Goal: Transaction & Acquisition: Purchase product/service

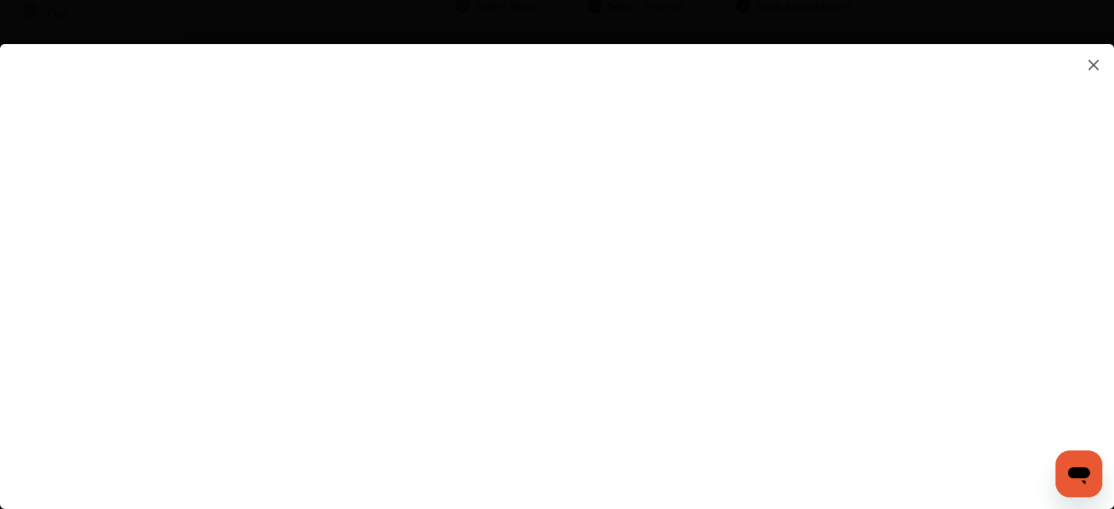
scroll to position [108, 0]
click at [790, 348] on flutter-view at bounding box center [557, 262] width 1114 height 436
type input "**********"
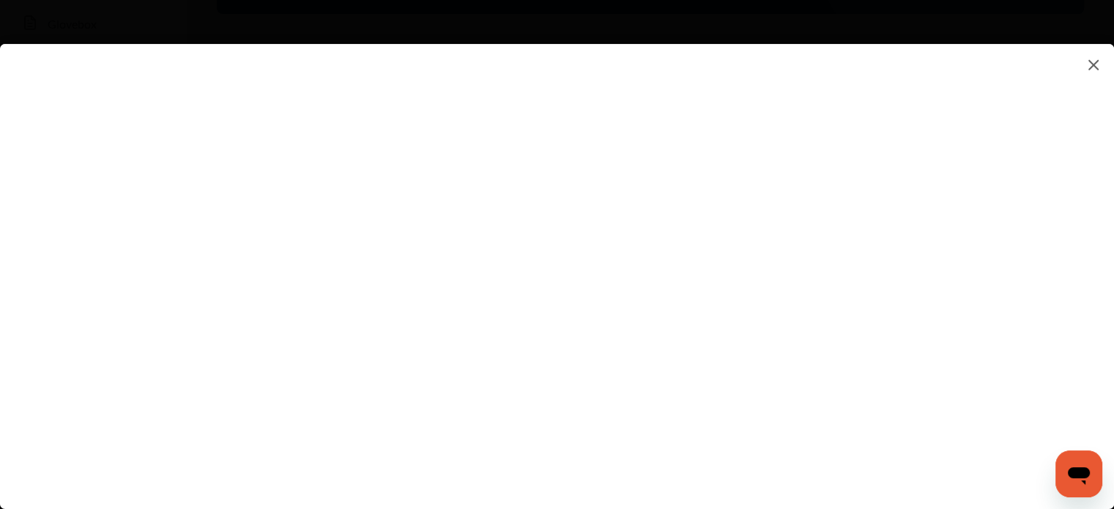
click at [956, 301] on flutter-view at bounding box center [557, 262] width 1114 height 436
click at [735, 247] on flutter-view at bounding box center [557, 262] width 1114 height 436
type textarea "****"
click at [777, 313] on flutter-view at bounding box center [557, 262] width 1114 height 436
click at [741, 313] on flutter-view at bounding box center [557, 262] width 1114 height 436
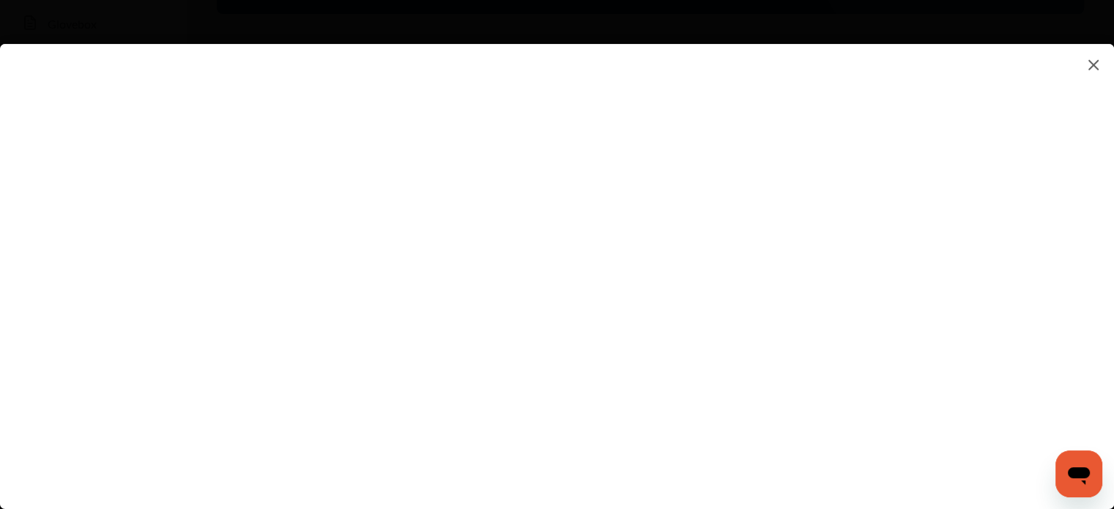
type input "***"
click at [955, 288] on flutter-view at bounding box center [557, 262] width 1114 height 436
click at [780, 225] on flutter-view at bounding box center [557, 262] width 1114 height 436
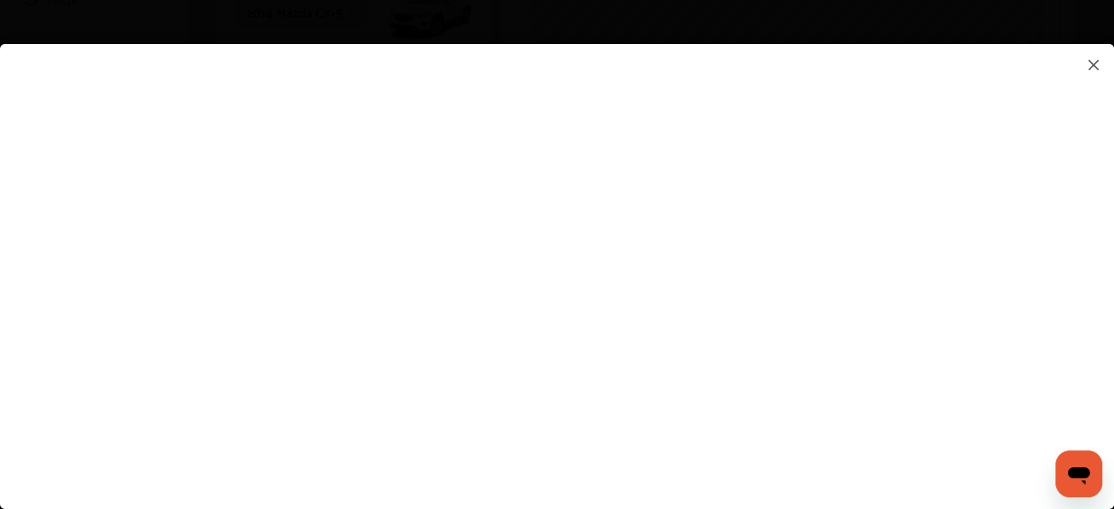
click at [1043, 201] on flutter-view at bounding box center [557, 262] width 1114 height 436
click at [1094, 69] on img at bounding box center [1093, 65] width 18 height 18
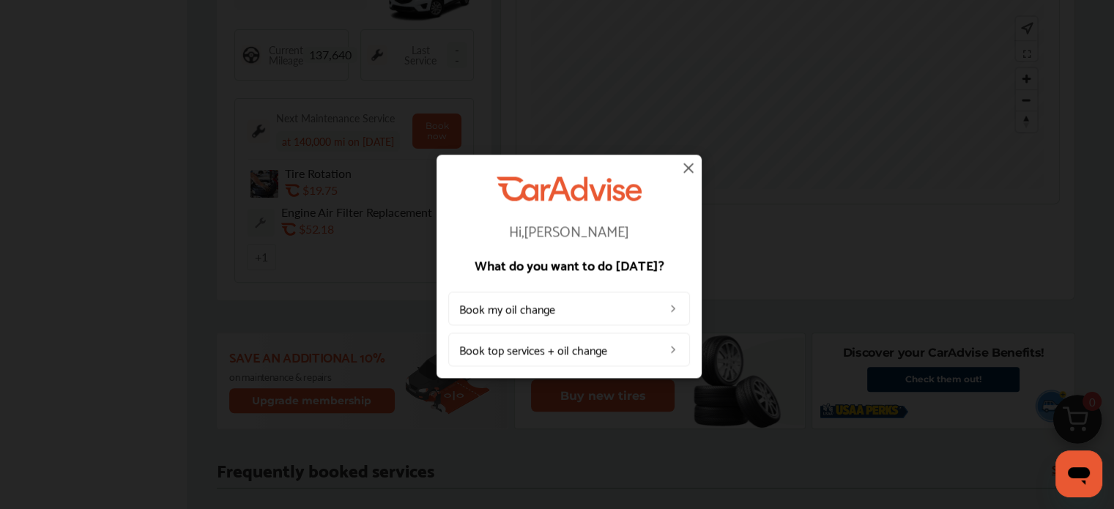
scroll to position [501, 0]
click at [668, 351] on img at bounding box center [673, 349] width 12 height 12
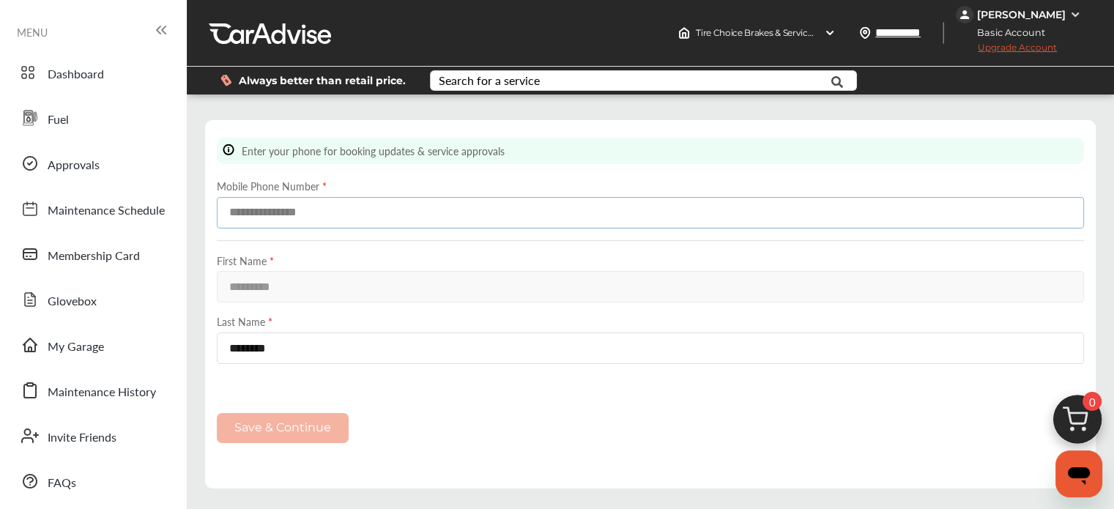
click at [302, 212] on input at bounding box center [650, 212] width 867 height 31
type input "**********"
click at [407, 383] on div "**********" at bounding box center [650, 290] width 867 height 305
click at [300, 429] on button "Save & Continue" at bounding box center [283, 428] width 132 height 30
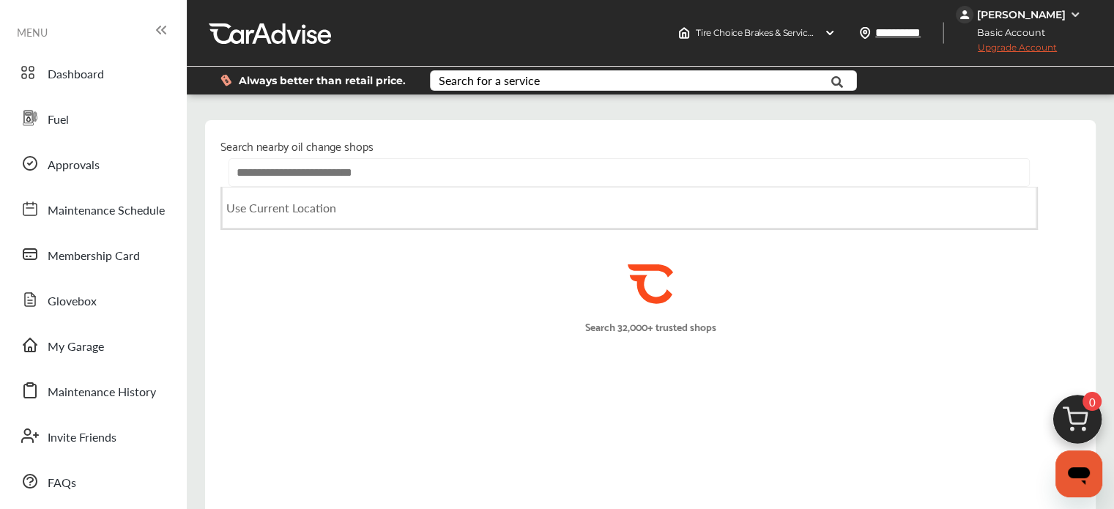
click at [372, 178] on input "text" at bounding box center [628, 172] width 800 height 29
type input "*****"
type input "**********"
type input "*****"
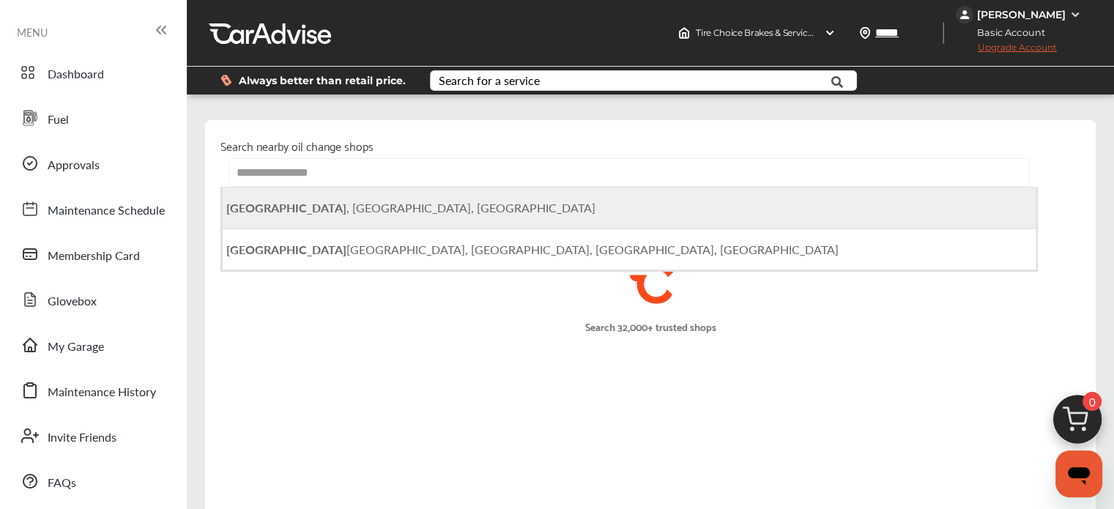
click at [351, 209] on span "[GEOGRAPHIC_DATA] , [GEOGRAPHIC_DATA], [GEOGRAPHIC_DATA]" at bounding box center [410, 207] width 369 height 17
type input "**********"
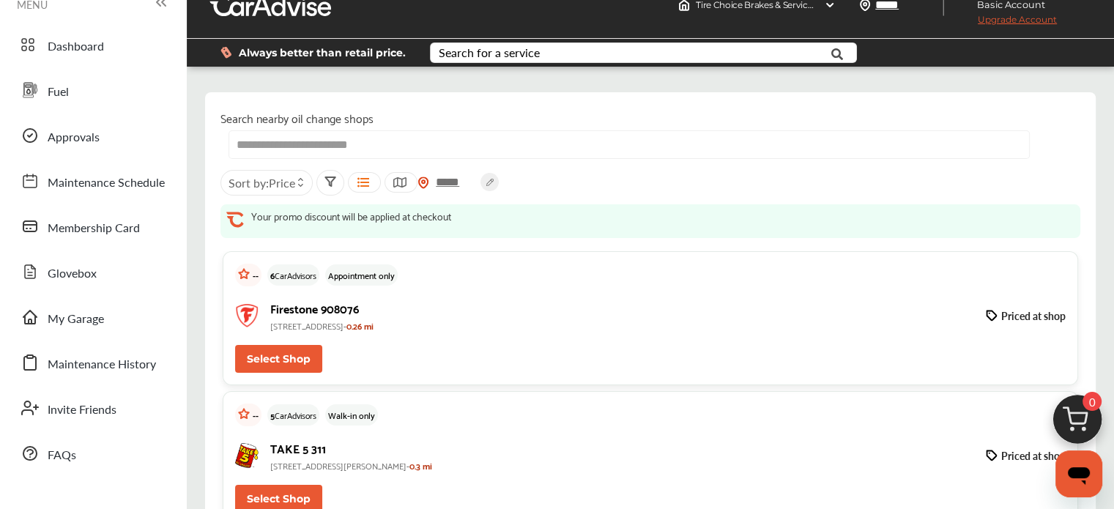
scroll to position [13, 0]
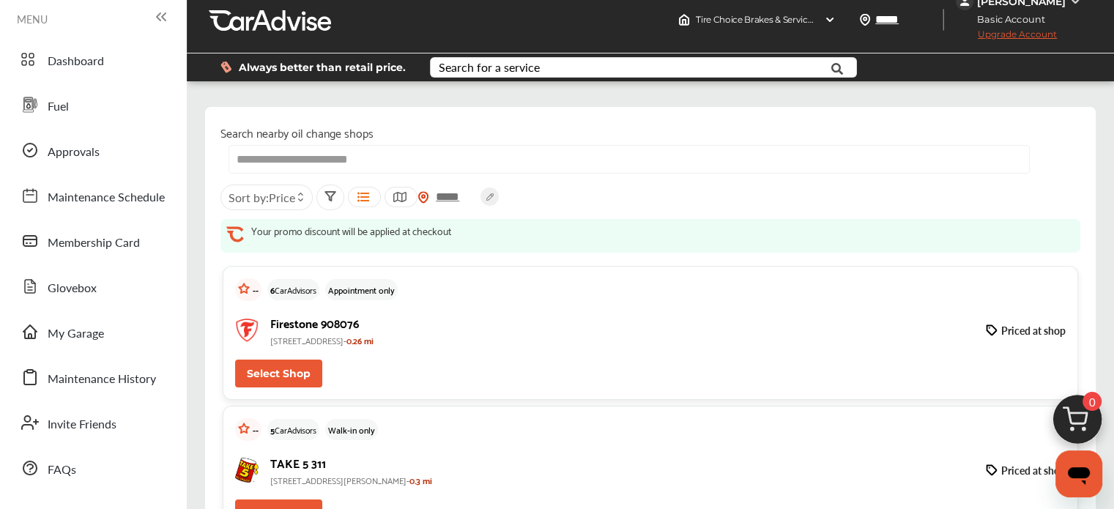
click at [298, 198] on icon at bounding box center [300, 200] width 7 height 6
click at [299, 193] on icon at bounding box center [300, 194] width 7 height 6
click at [300, 198] on icon at bounding box center [300, 200] width 7 height 6
click at [278, 195] on span "Price" at bounding box center [282, 197] width 26 height 17
drag, startPoint x: 279, startPoint y: 195, endPoint x: 255, endPoint y: 194, distance: 24.2
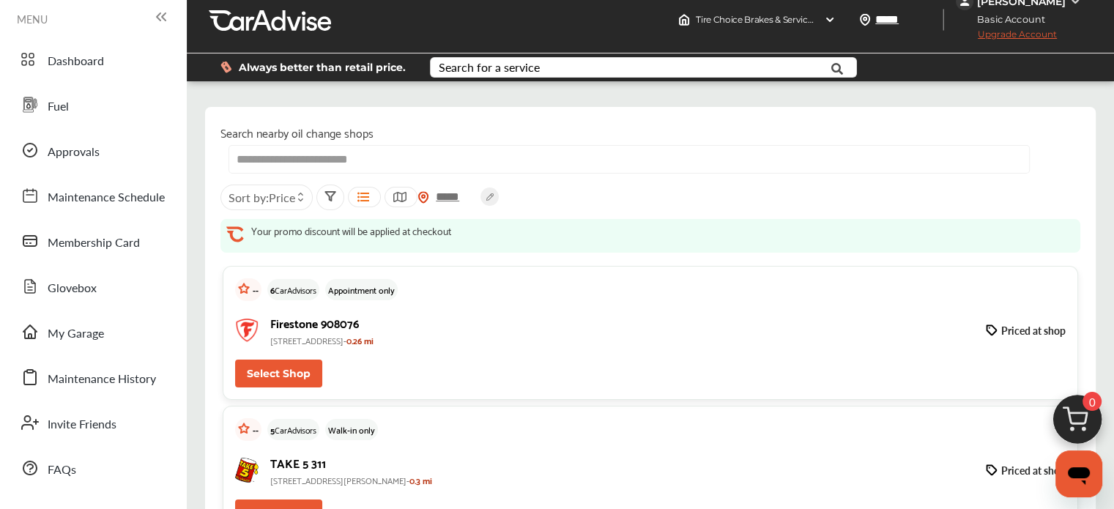
click at [255, 194] on span "Sort by : Price" at bounding box center [261, 197] width 67 height 17
click at [299, 192] on icon at bounding box center [300, 194] width 7 height 6
click at [302, 191] on icon at bounding box center [300, 194] width 7 height 6
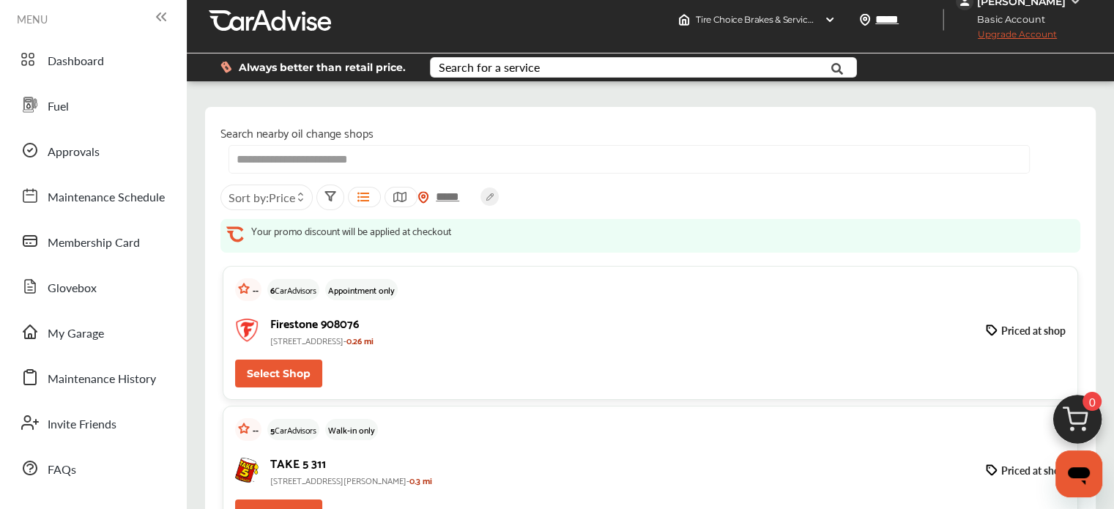
click at [330, 195] on icon at bounding box center [331, 196] width 10 height 9
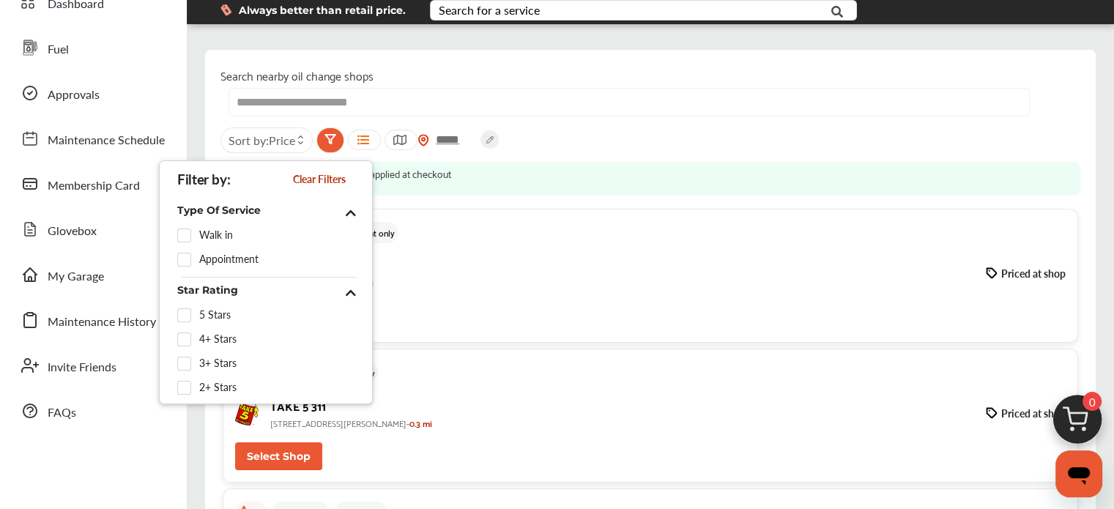
scroll to position [72, 0]
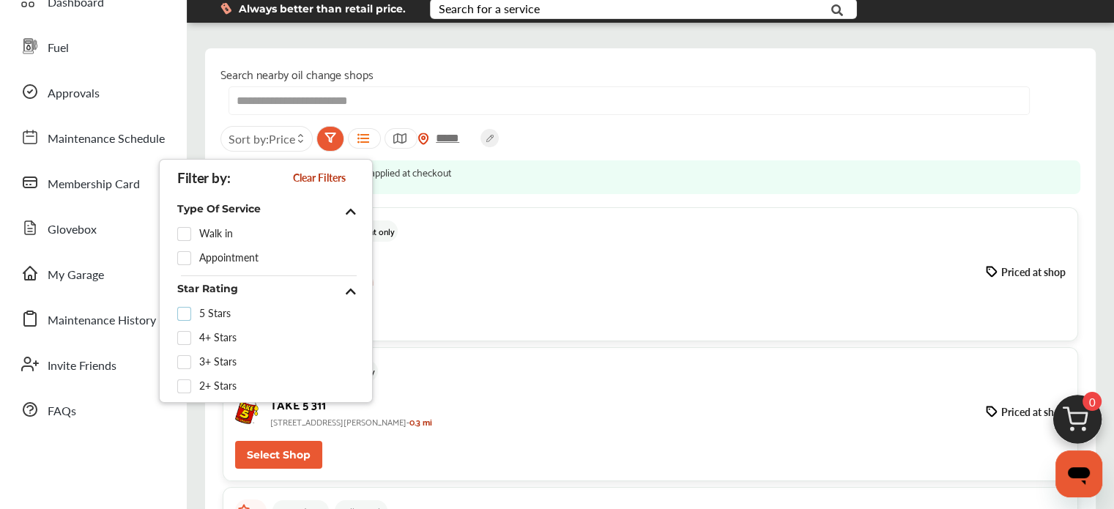
click at [189, 307] on label at bounding box center [188, 307] width 22 height 0
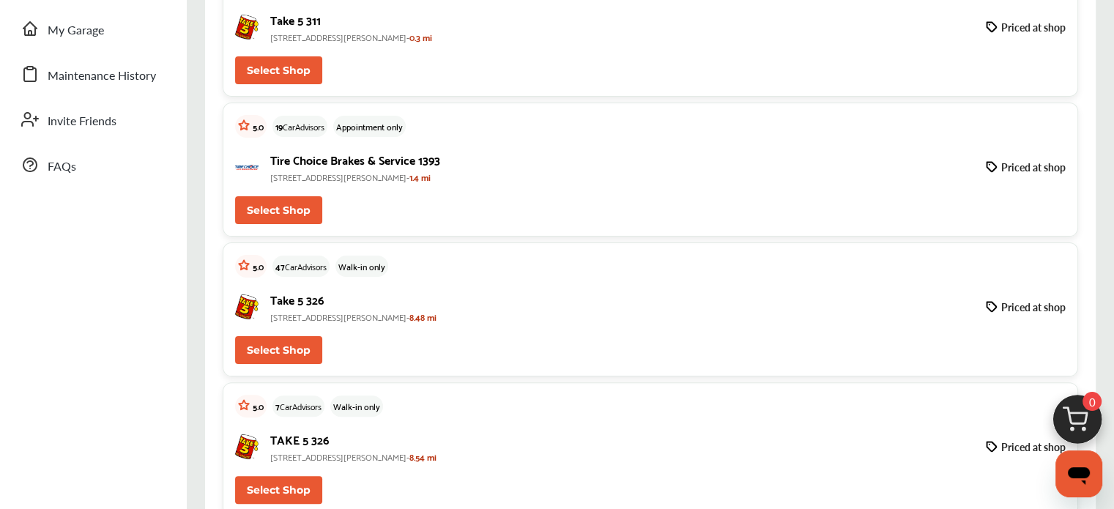
scroll to position [316, 0]
click at [286, 209] on button "Select Shop" at bounding box center [278, 211] width 87 height 28
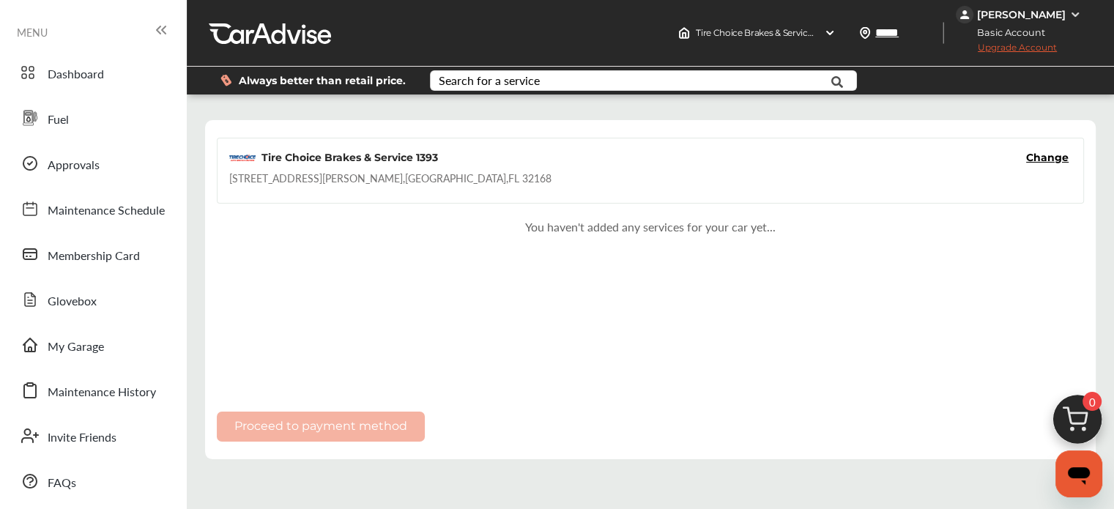
click at [998, 48] on span "Upgrade Account" at bounding box center [1005, 51] width 101 height 18
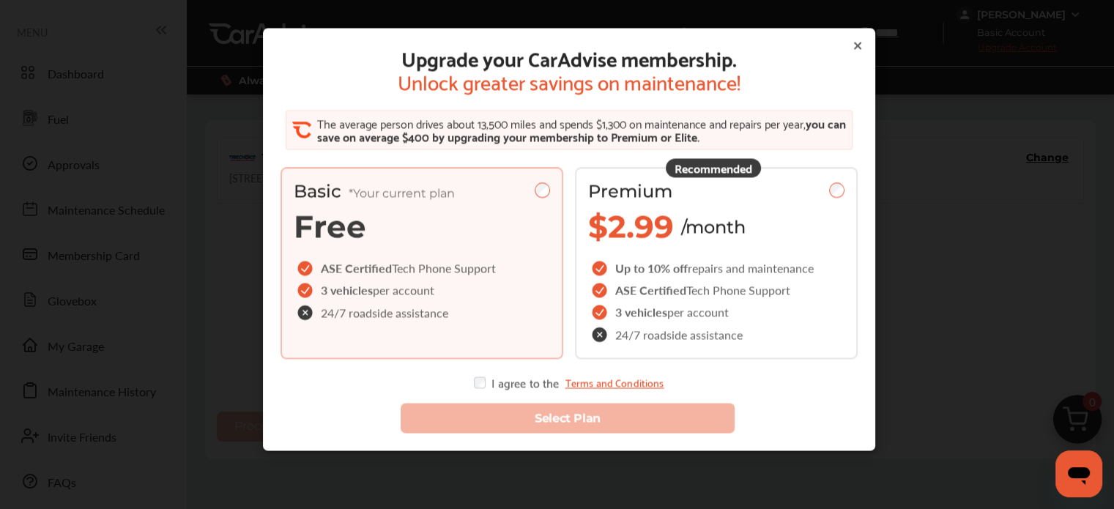
click at [854, 43] on icon at bounding box center [857, 46] width 6 height 6
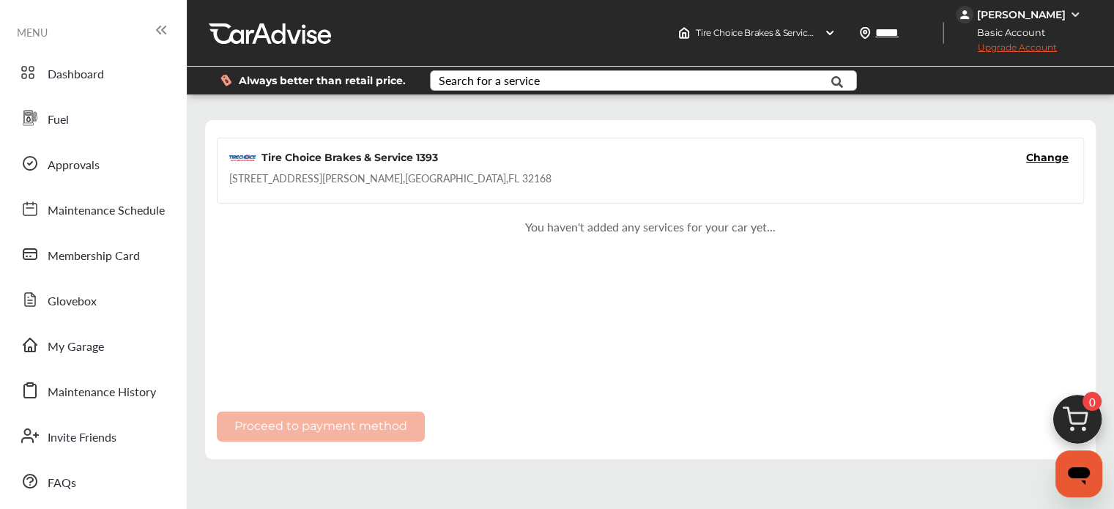
click at [536, 86] on div "Search for a service" at bounding box center [489, 81] width 101 height 12
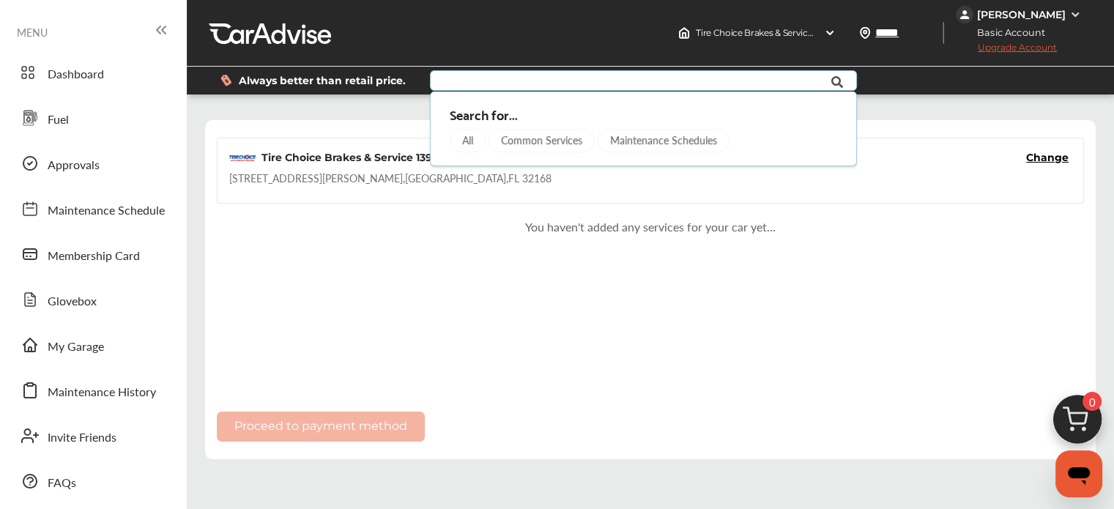
click at [527, 141] on div "Common Services" at bounding box center [541, 140] width 106 height 23
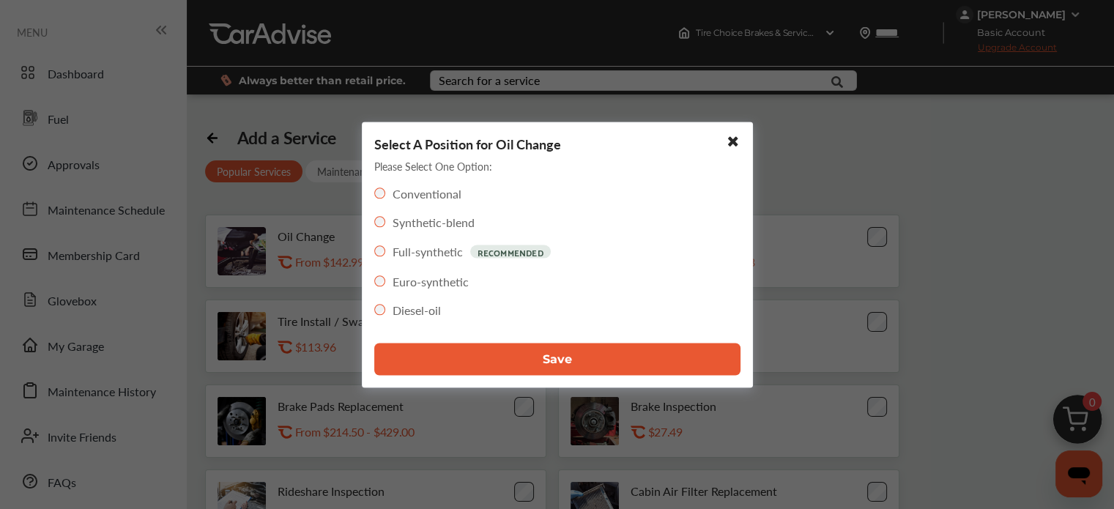
click at [565, 357] on span "Save" at bounding box center [556, 359] width 29 height 14
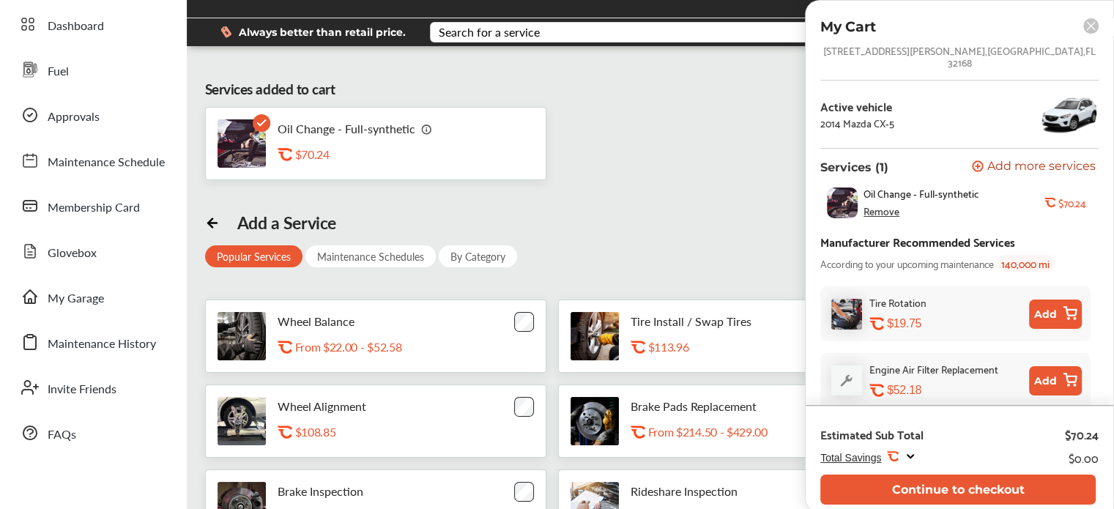
scroll to position [47, 0]
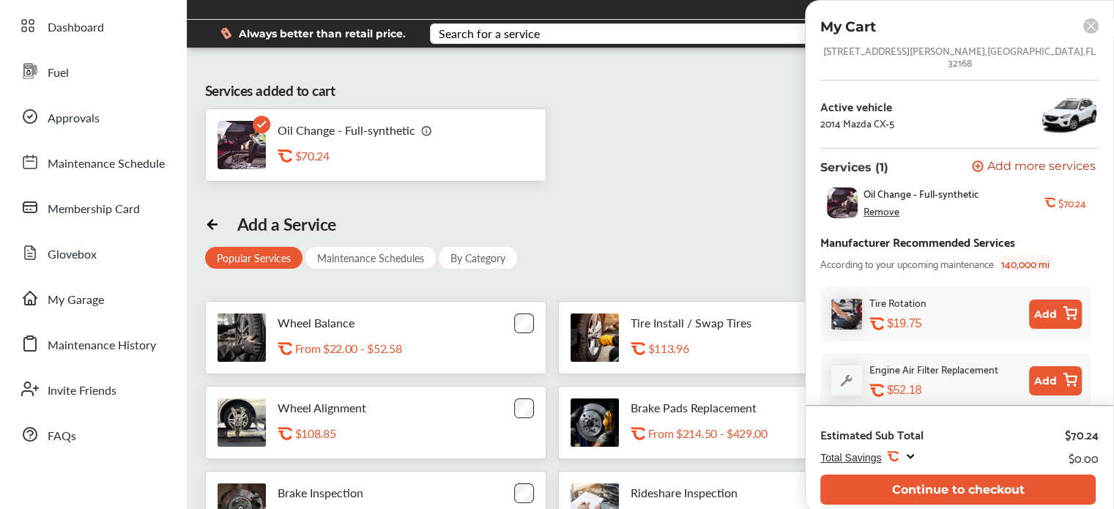
click at [1048, 301] on button "Add" at bounding box center [1055, 313] width 53 height 29
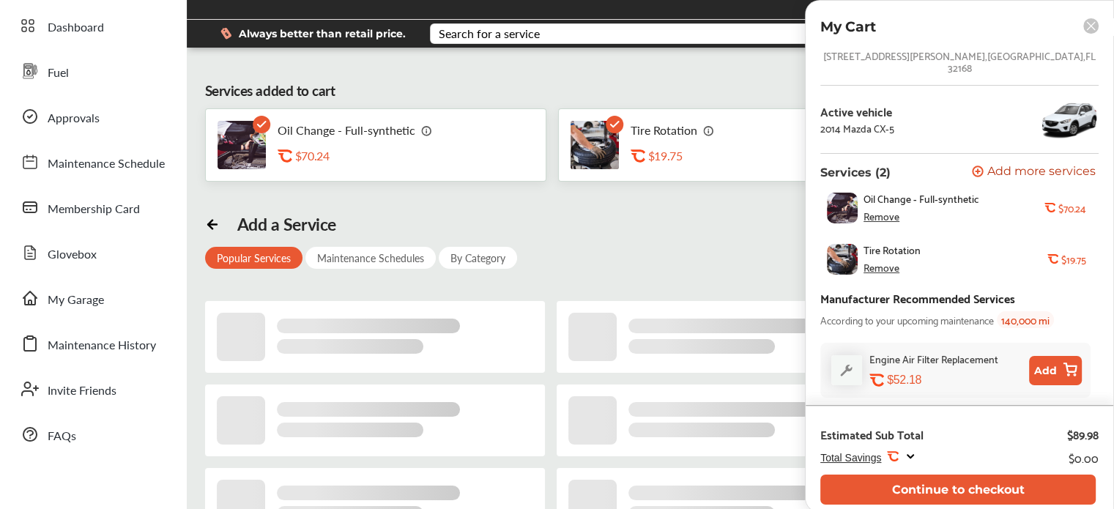
scroll to position [26, 0]
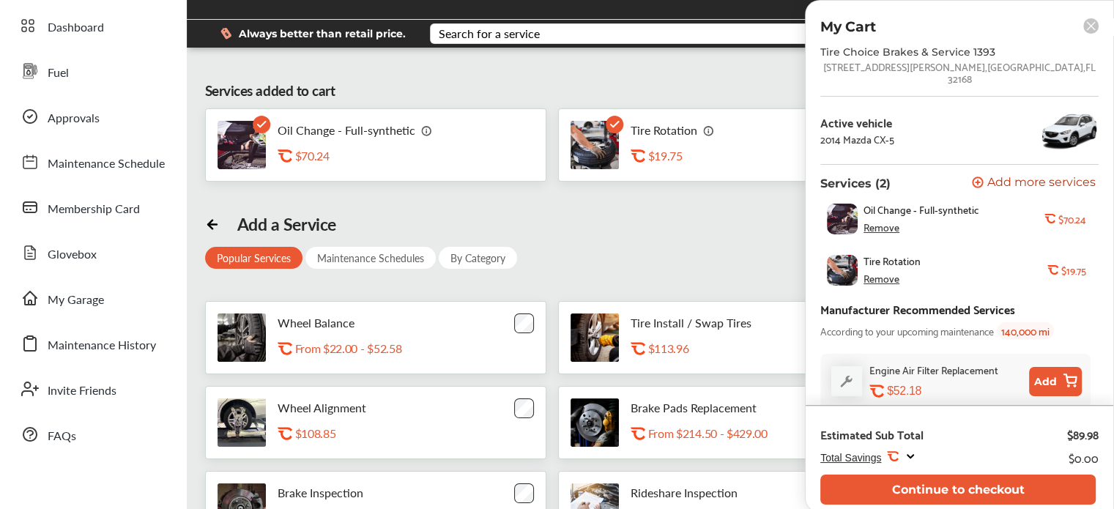
click at [1092, 26] on rect at bounding box center [1090, 25] width 15 height 15
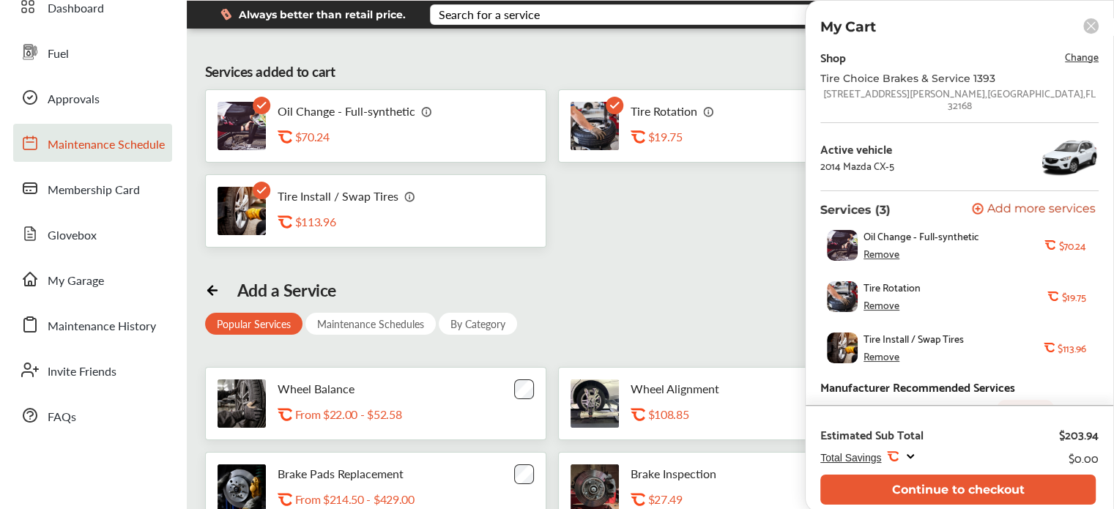
scroll to position [64, 0]
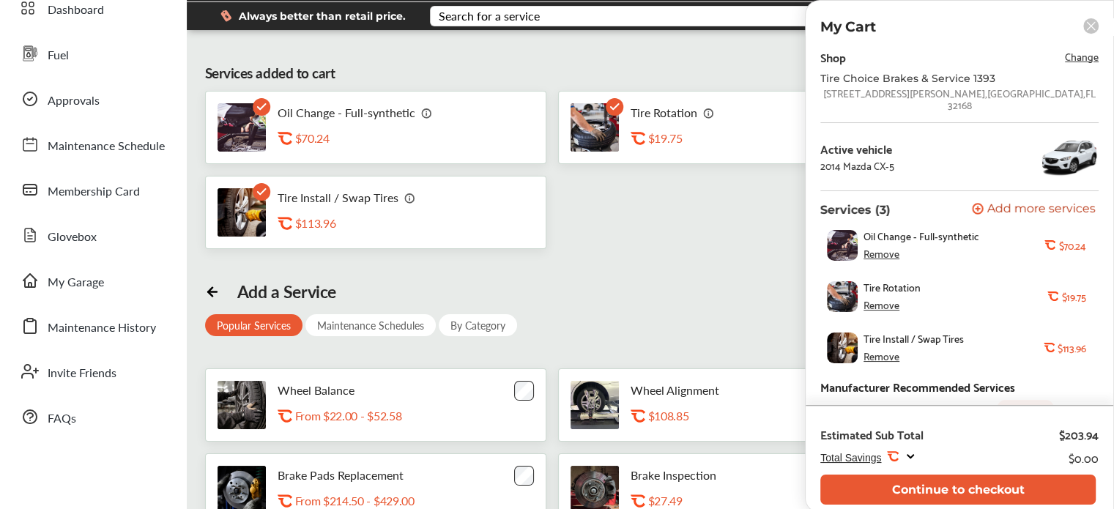
click at [846, 160] on div "2014 Mazda CX-5" at bounding box center [857, 166] width 74 height 12
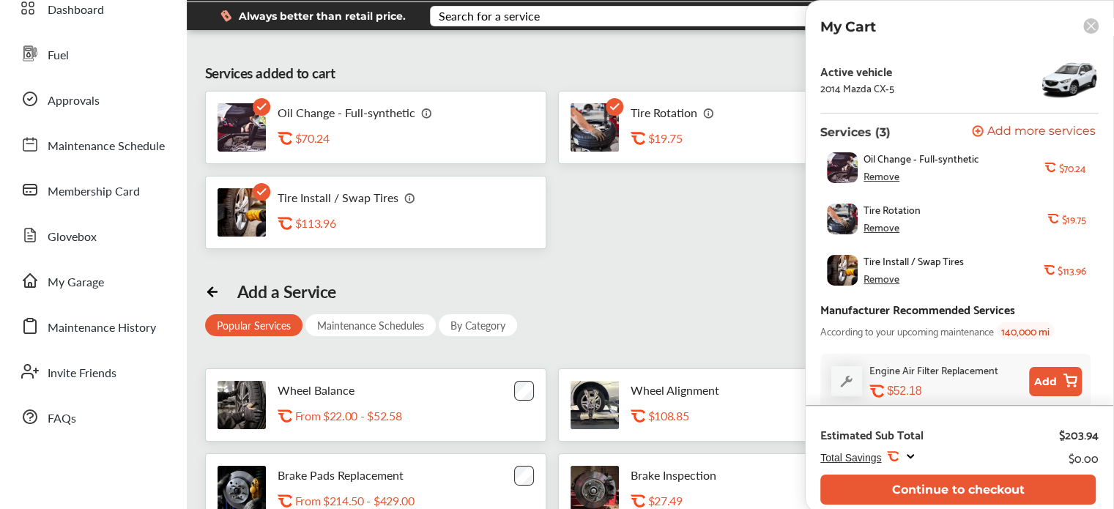
scroll to position [105, 0]
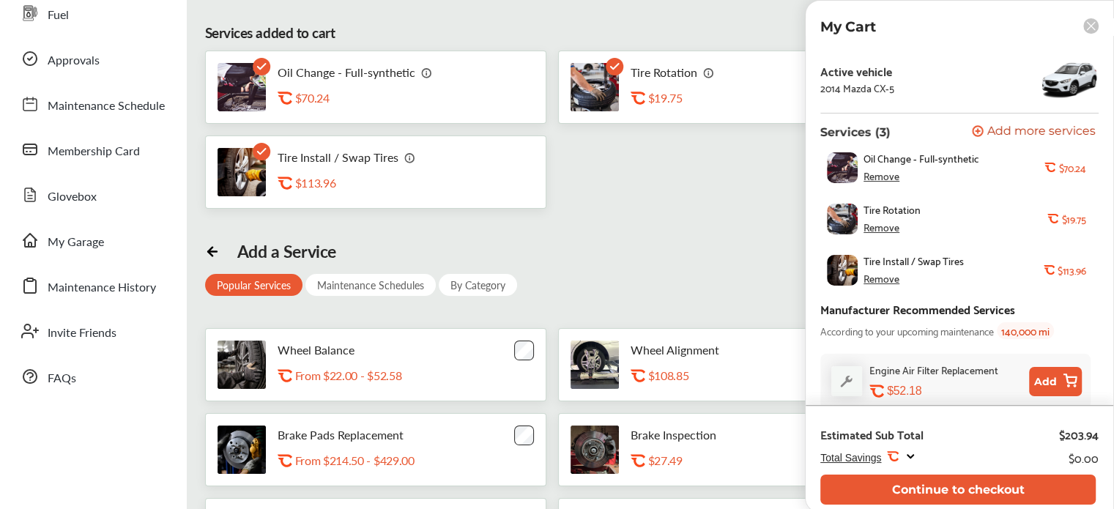
click at [1032, 324] on span "140,000 mi" at bounding box center [1024, 330] width 57 height 17
click at [91, 291] on span "Maintenance History" at bounding box center [102, 287] width 108 height 19
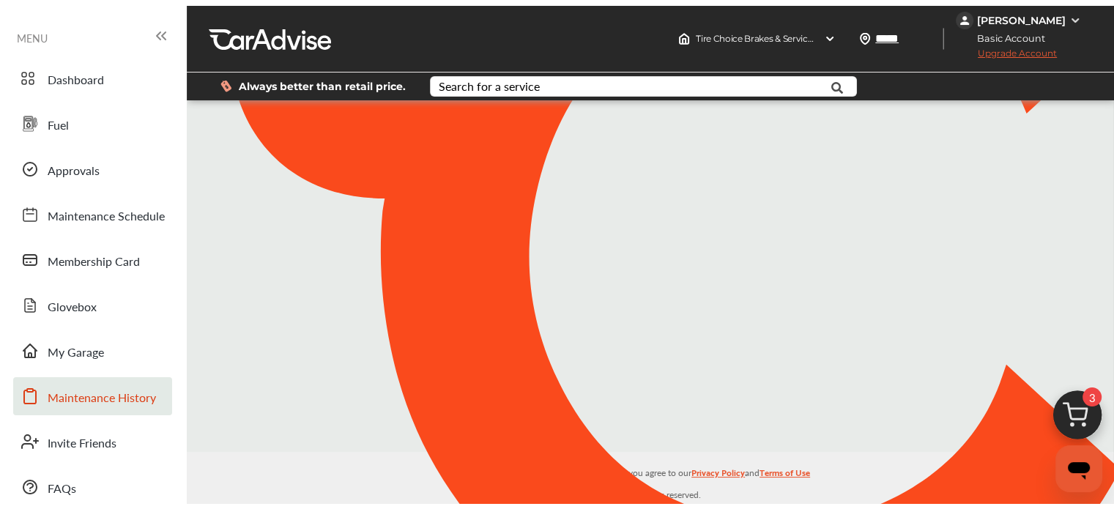
scroll to position [25, 0]
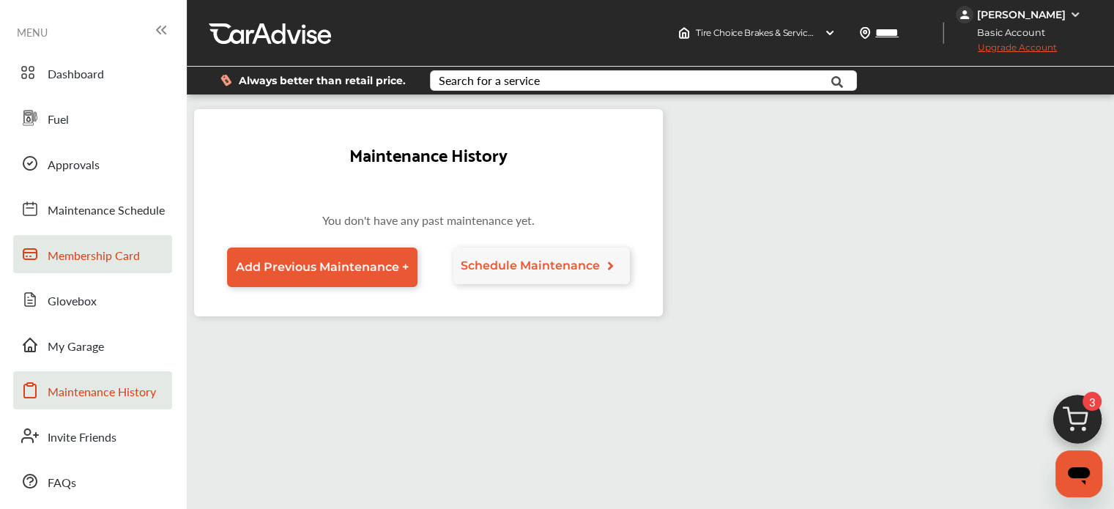
click at [102, 247] on span "Membership Card" at bounding box center [94, 256] width 92 height 19
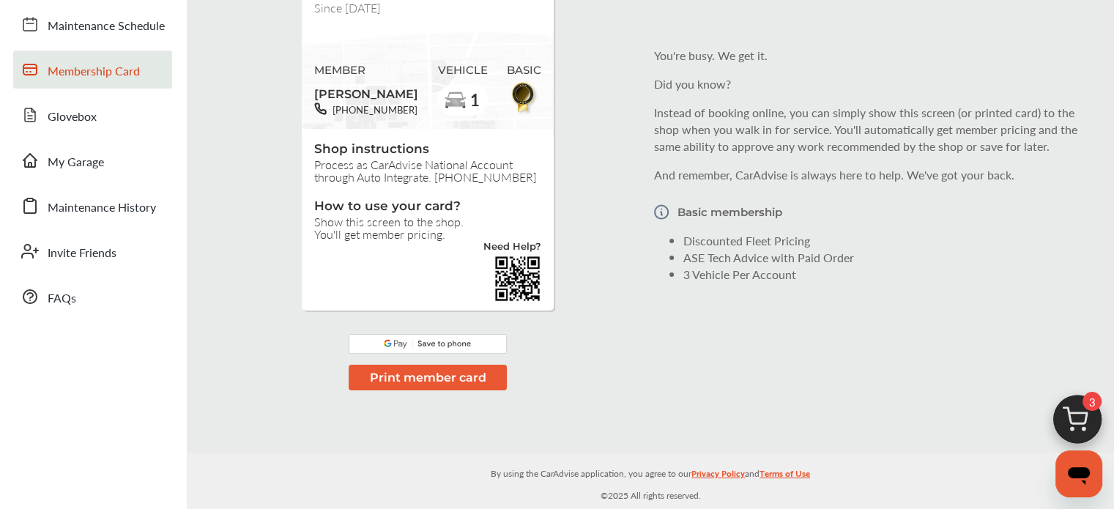
scroll to position [187, 0]
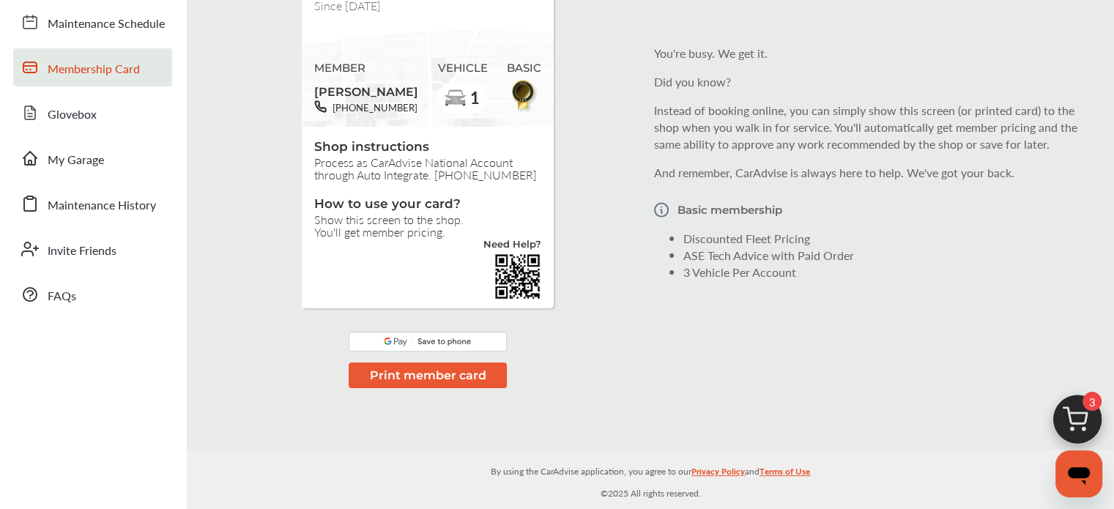
click at [455, 345] on img at bounding box center [426, 342] width 157 height 20
click at [452, 340] on img at bounding box center [426, 342] width 157 height 20
drag, startPoint x: 452, startPoint y: 340, endPoint x: 434, endPoint y: 343, distance: 17.8
click at [434, 343] on img at bounding box center [426, 342] width 157 height 20
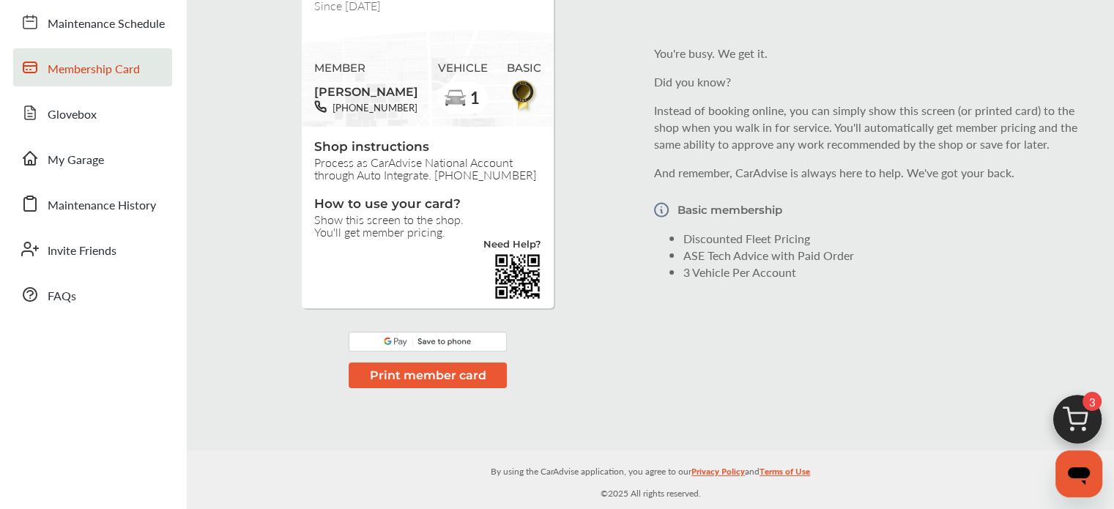
click at [434, 343] on img at bounding box center [426, 342] width 157 height 20
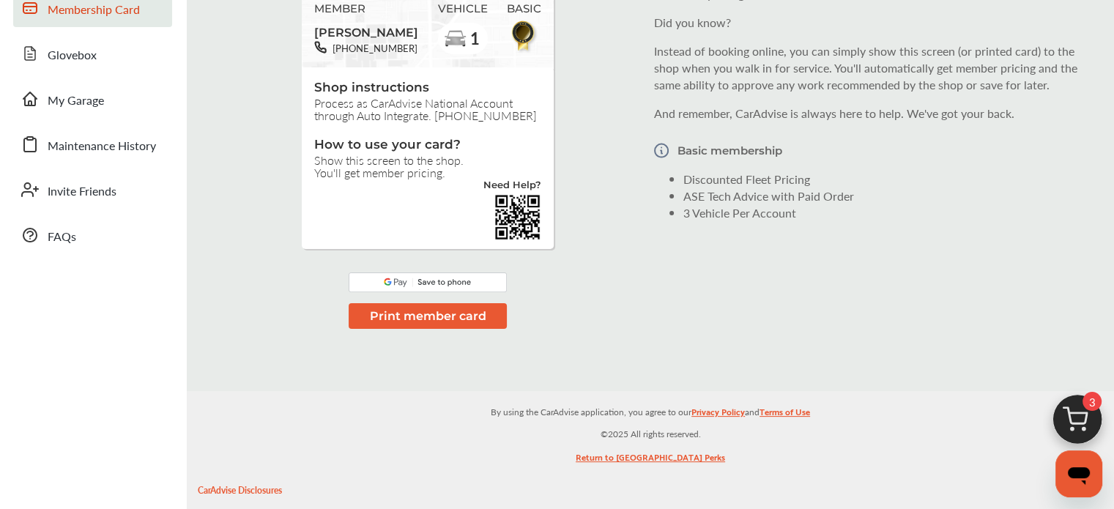
scroll to position [0, 0]
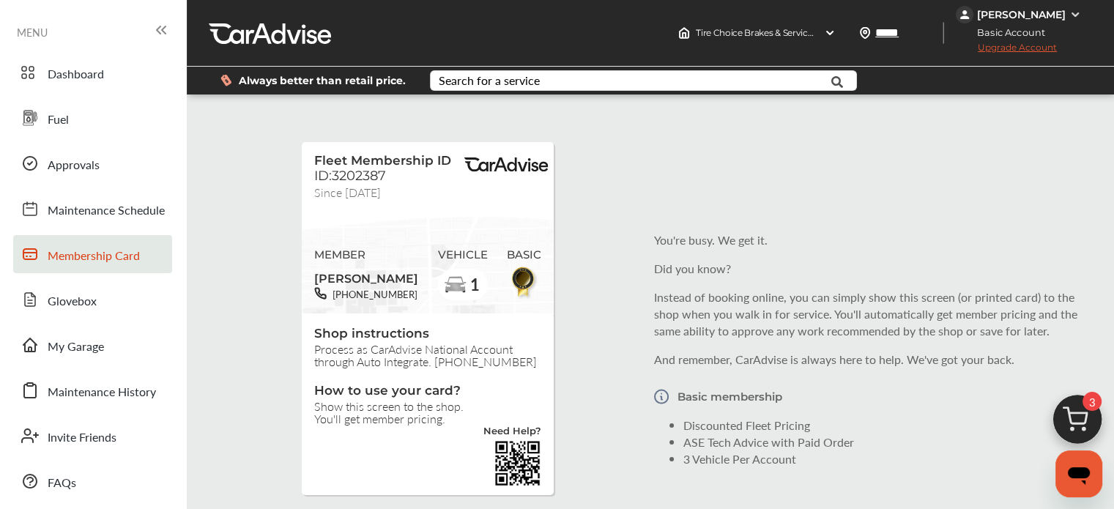
click at [1072, 14] on img at bounding box center [1075, 15] width 12 height 12
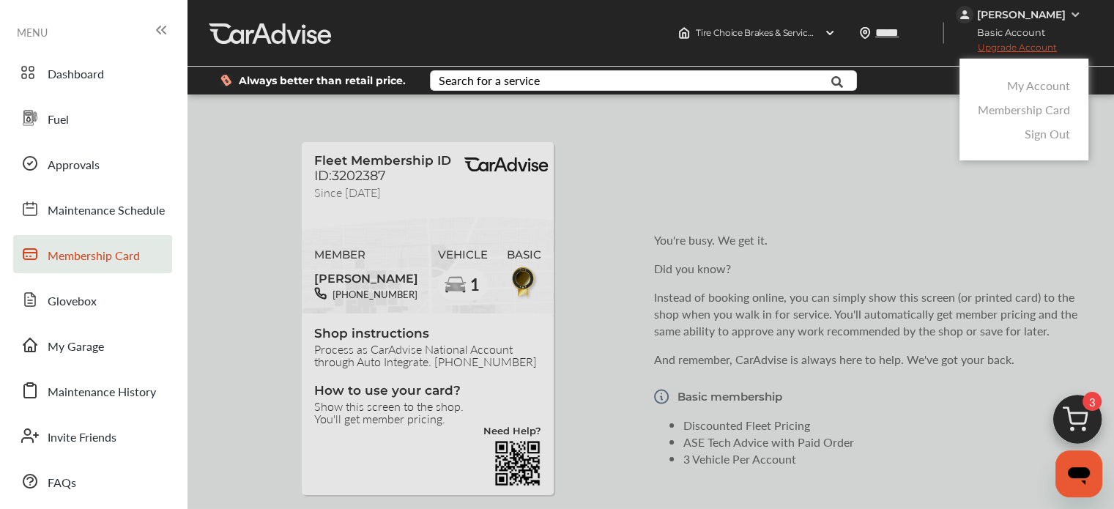
click at [1046, 84] on link "My Account" at bounding box center [1038, 85] width 63 height 17
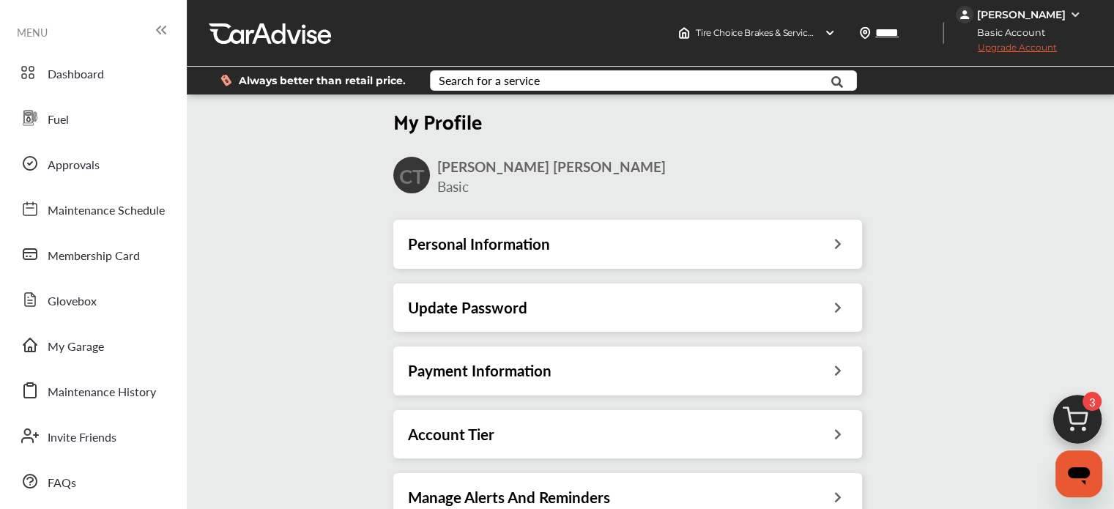
click at [835, 245] on icon at bounding box center [838, 241] width 14 height 15
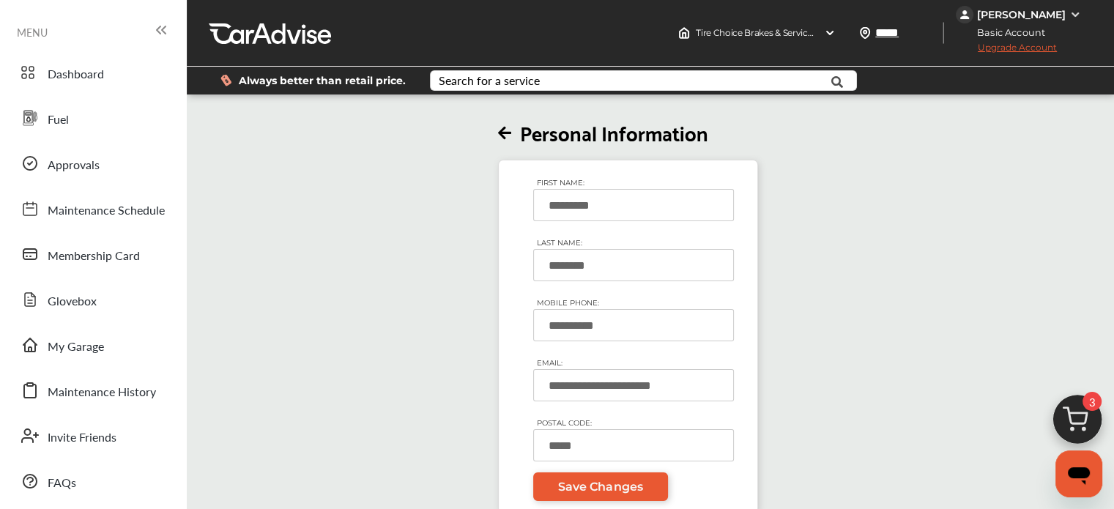
click at [507, 134] on icon at bounding box center [504, 133] width 13 height 15
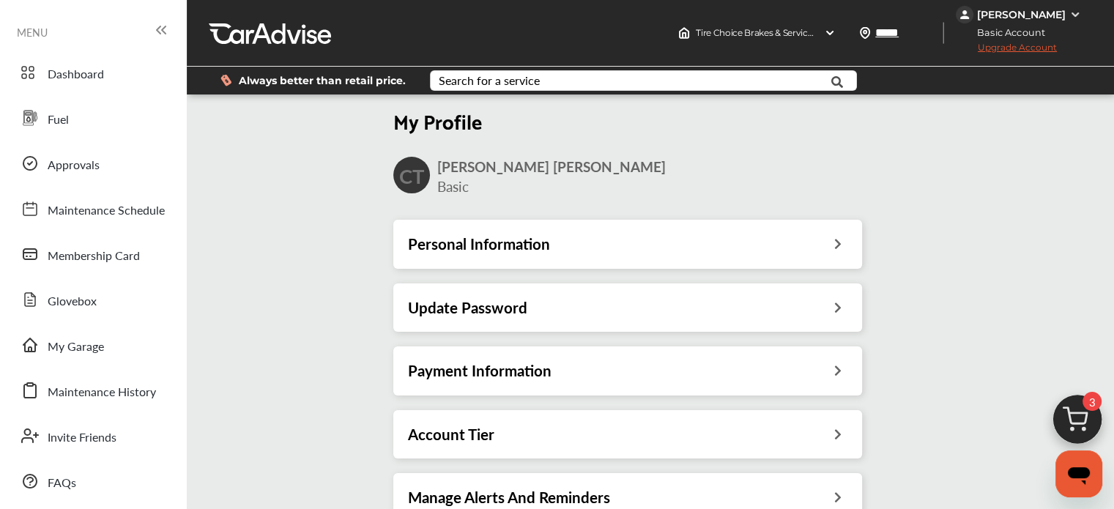
click at [840, 310] on icon at bounding box center [838, 305] width 14 height 15
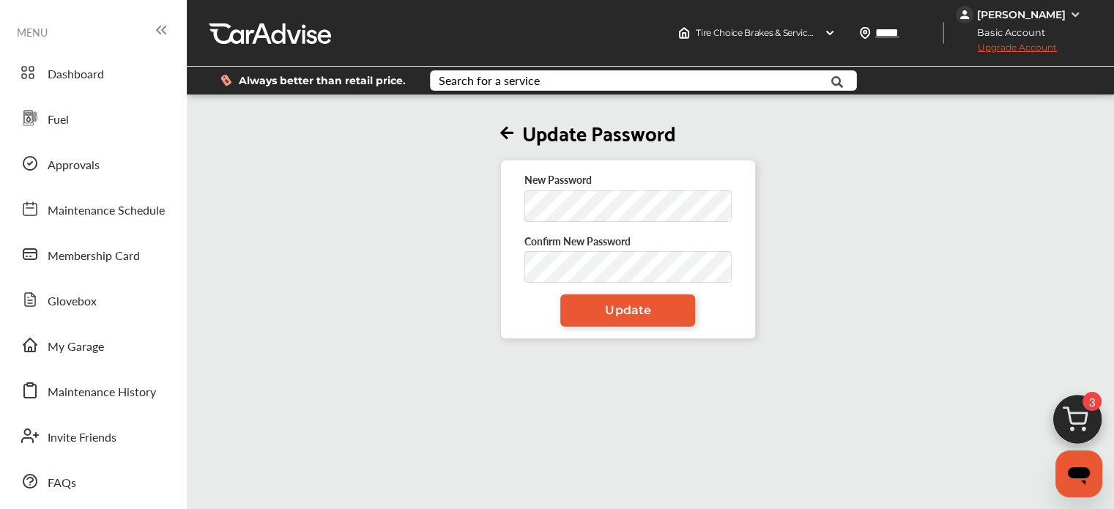
click at [524, 222] on div at bounding box center [524, 222] width 0 height 0
click at [756, 282] on div "New Password Confirm New Password Update" at bounding box center [628, 249] width 256 height 179
click at [774, 342] on div "Update Password New Password Confirm New Password Update" at bounding box center [621, 351] width 879 height 509
click at [640, 316] on span "Update" at bounding box center [627, 310] width 45 height 14
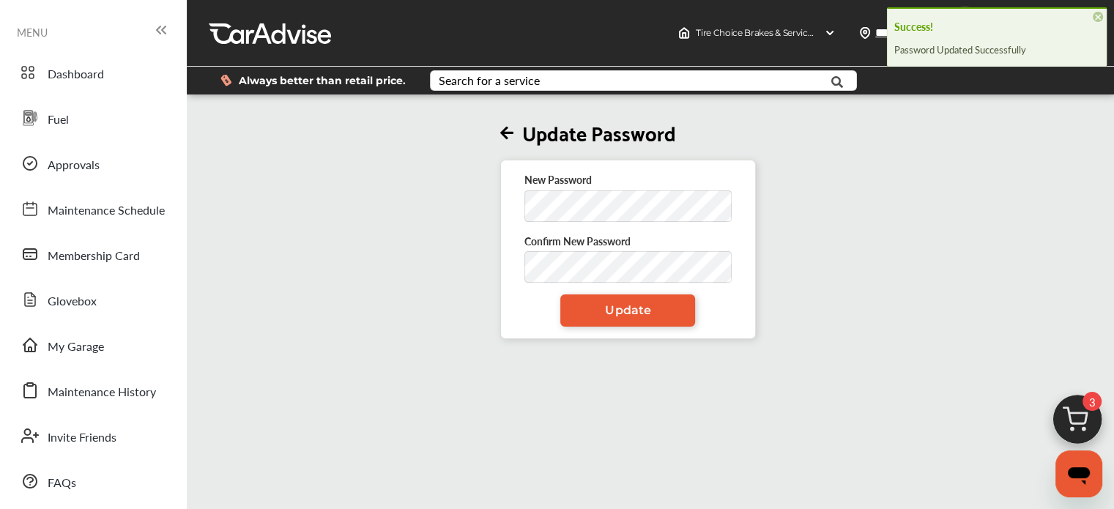
click at [885, 143] on div "Update Password New Password Confirm New Password Update" at bounding box center [627, 218] width 891 height 242
click at [791, 34] on span "Tire Choice Brakes & Service 1393 , 1445 S. Dixie Freeway New Smyrna Beach , FL…" at bounding box center [910, 32] width 431 height 11
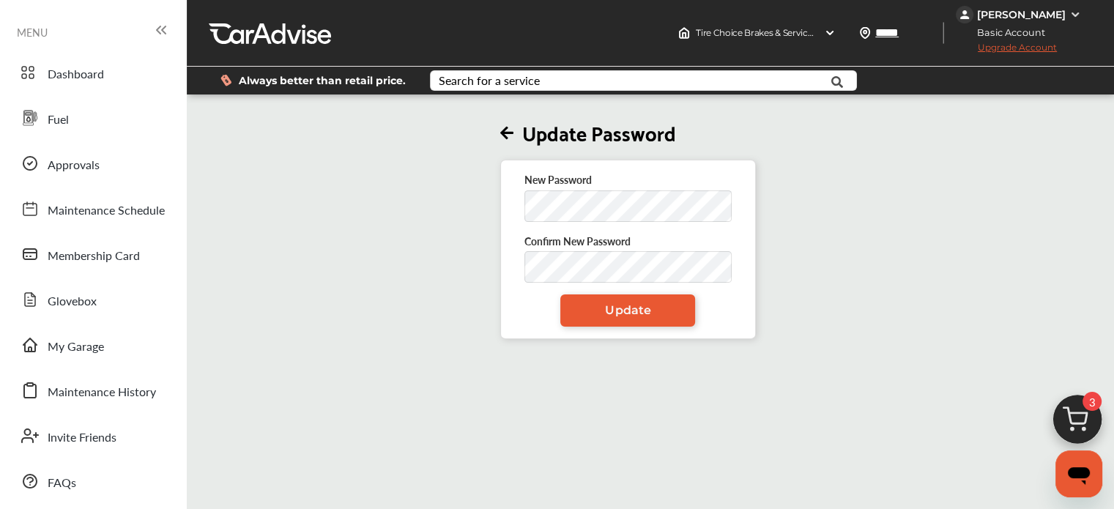
click at [880, 189] on div "Update Password New Password Confirm New Password Update" at bounding box center [627, 218] width 891 height 242
click at [1066, 16] on div "[PERSON_NAME]" at bounding box center [1019, 15] width 129 height 18
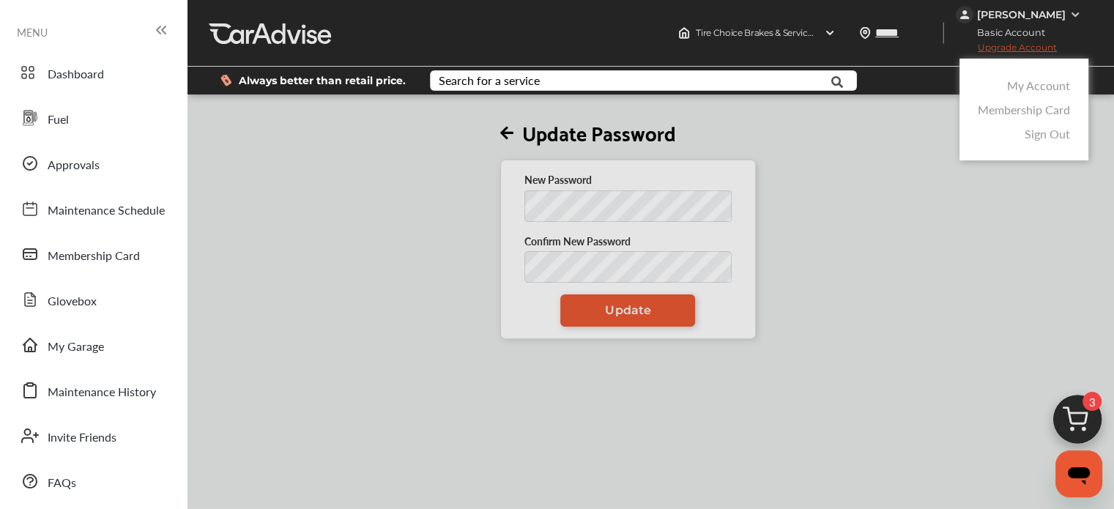
click at [1045, 111] on link "Membership Card" at bounding box center [1023, 109] width 92 height 17
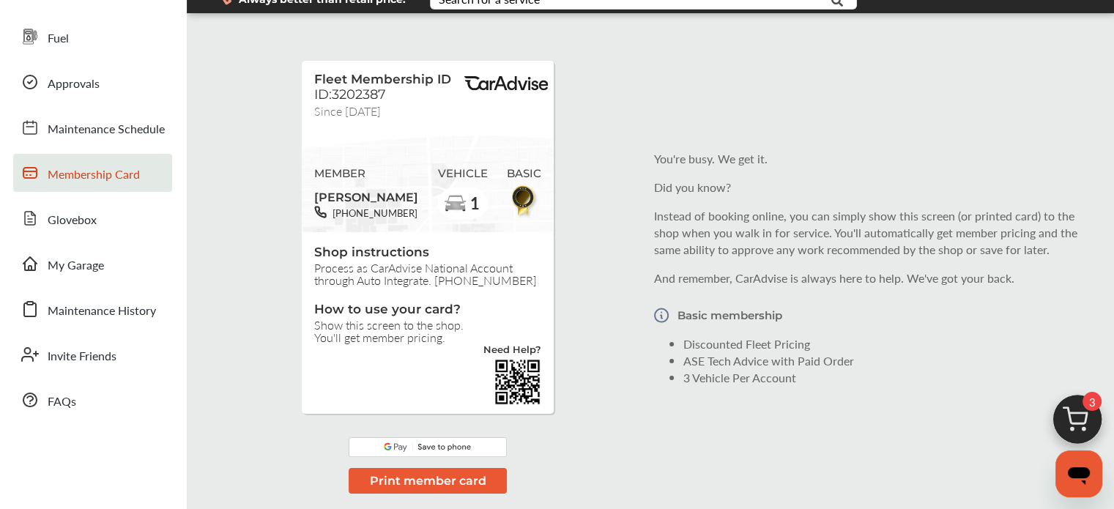
scroll to position [82, 0]
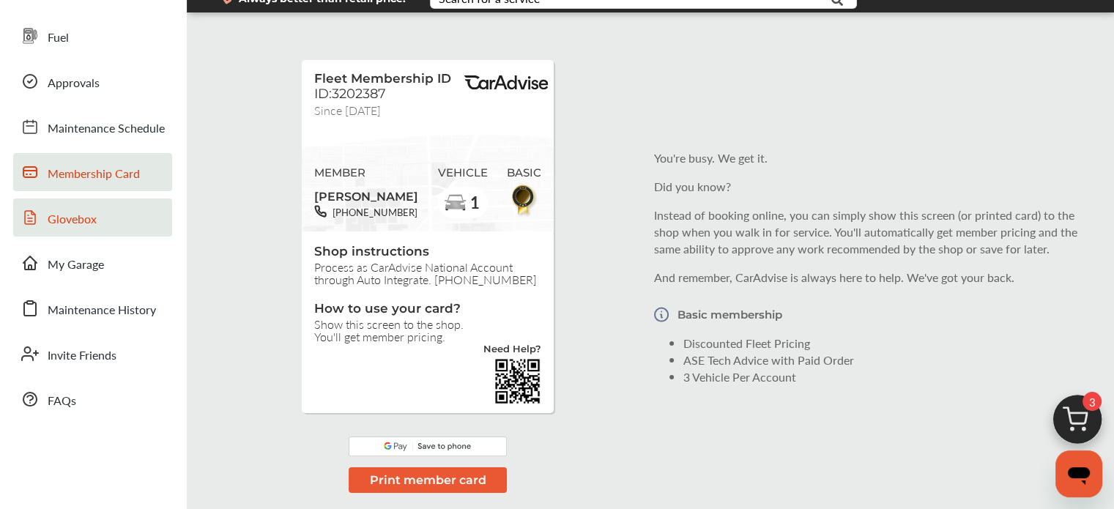
click at [82, 213] on span "Glovebox" at bounding box center [72, 219] width 49 height 19
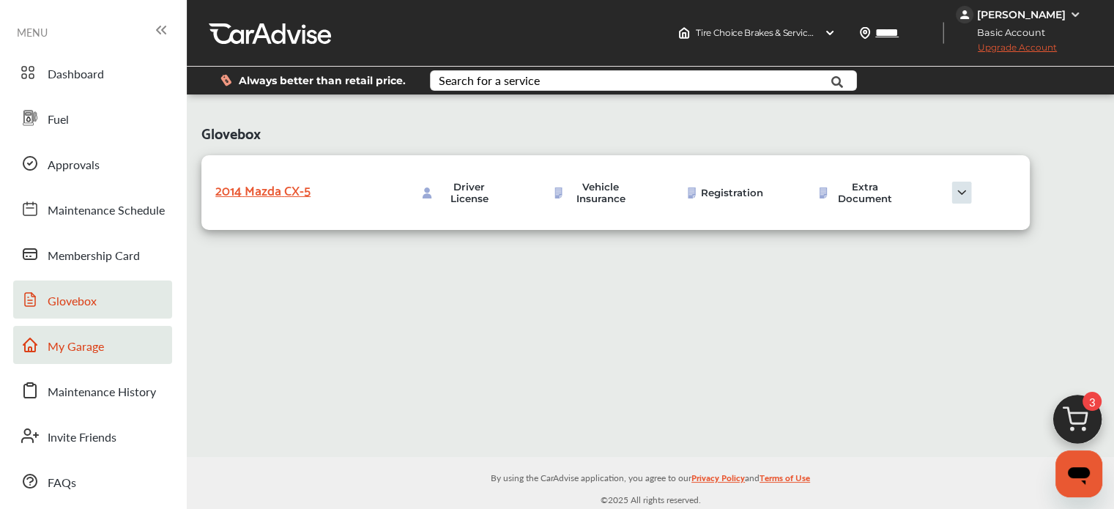
click at [81, 348] on span "My Garage" at bounding box center [76, 346] width 56 height 19
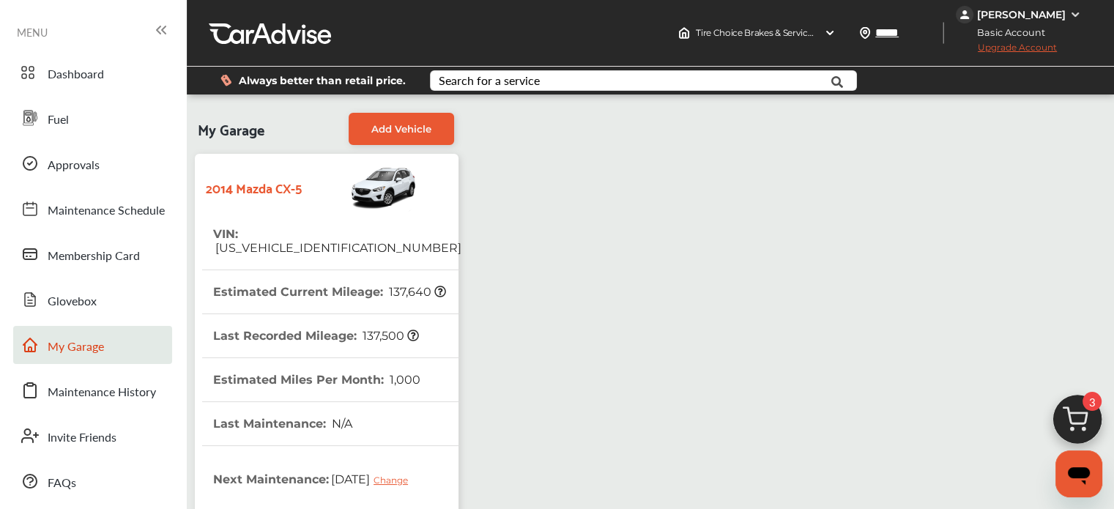
click at [437, 286] on icon at bounding box center [440, 292] width 12 height 12
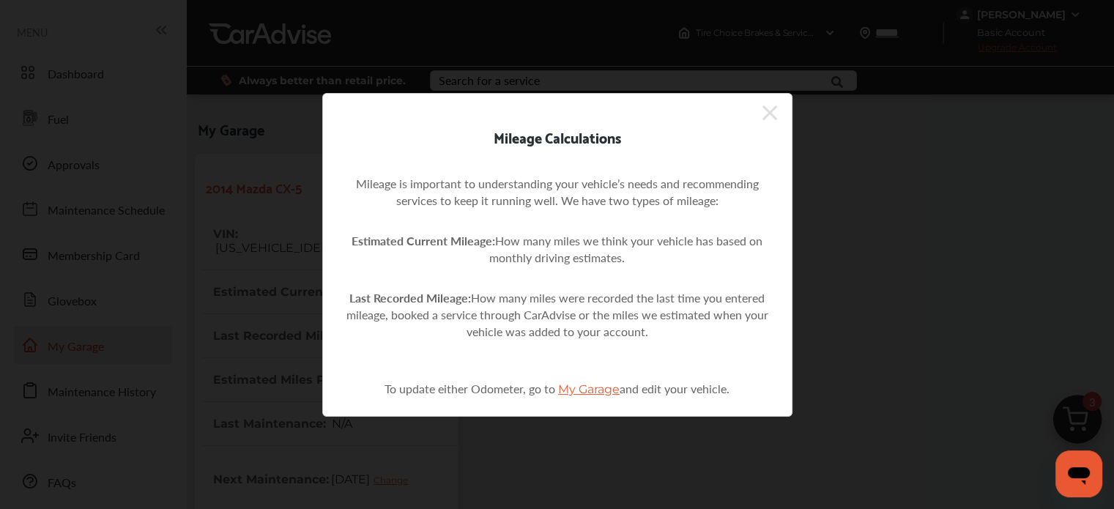
click at [590, 387] on span "My Garage" at bounding box center [588, 389] width 61 height 14
click at [769, 113] on icon at bounding box center [769, 112] width 15 height 15
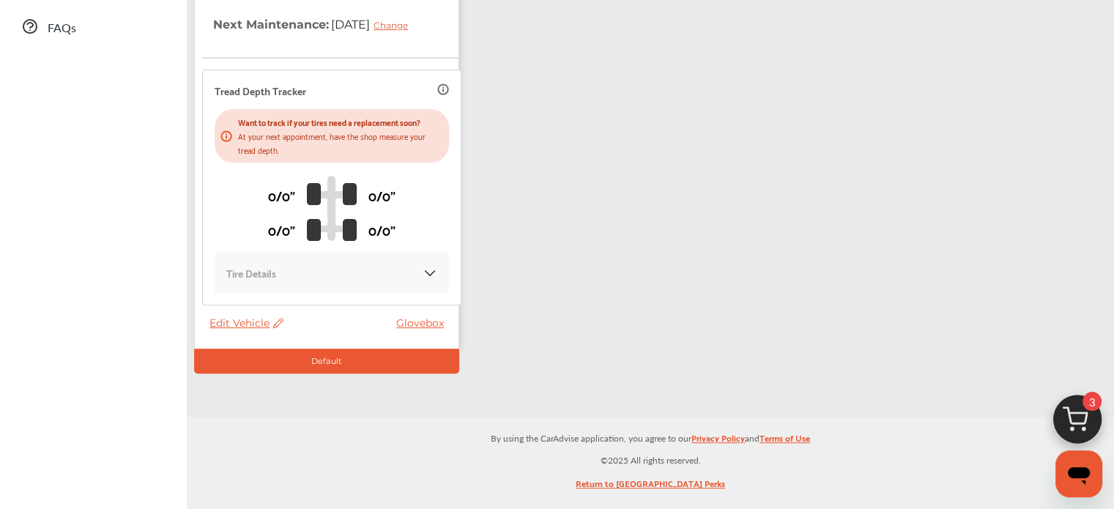
scroll to position [455, 0]
click at [256, 323] on span "Edit Vehicle" at bounding box center [246, 322] width 74 height 13
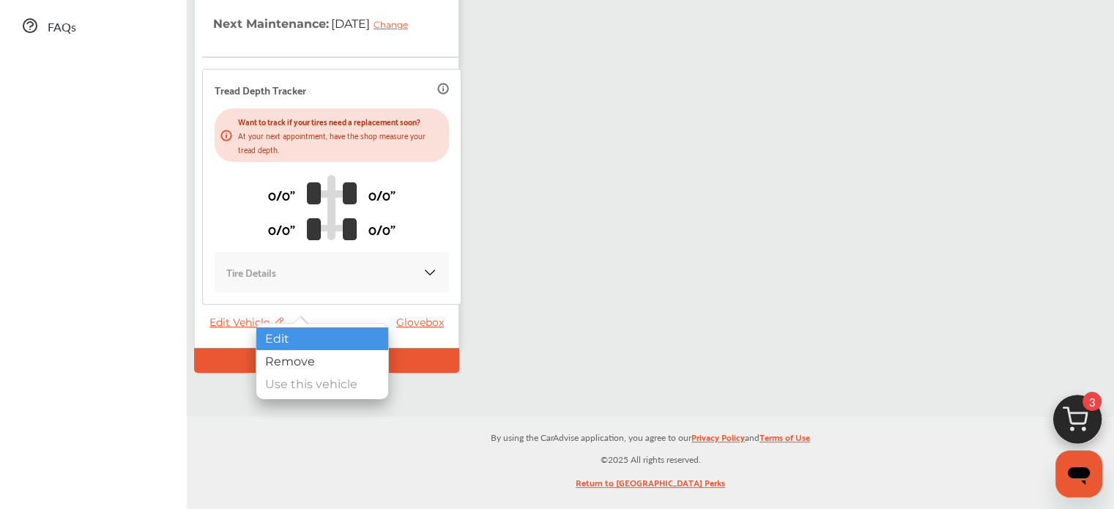
click at [275, 339] on div "Edit" at bounding box center [322, 338] width 132 height 23
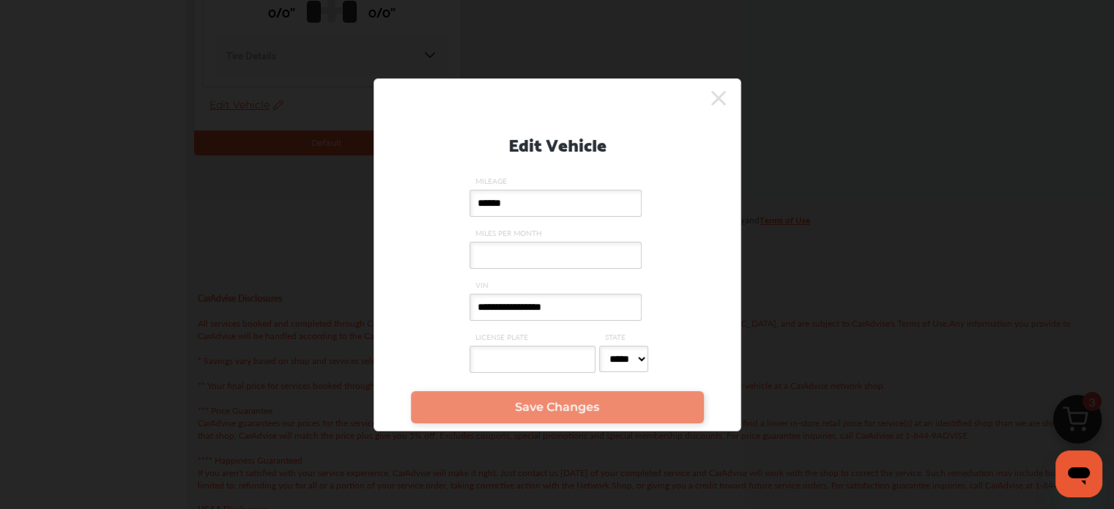
scroll to position [674, 0]
click at [514, 201] on input "******" at bounding box center [555, 203] width 172 height 27
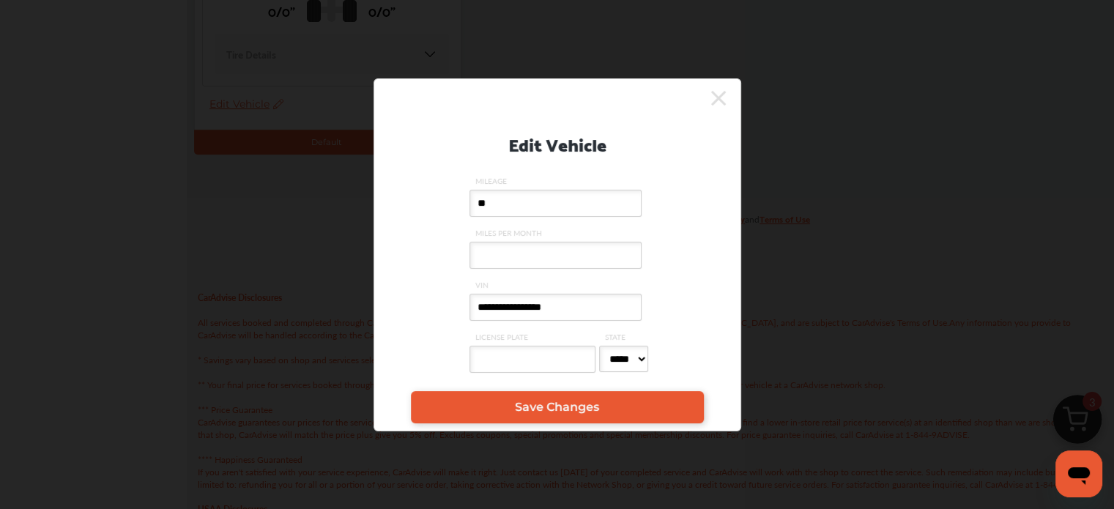
type input "*"
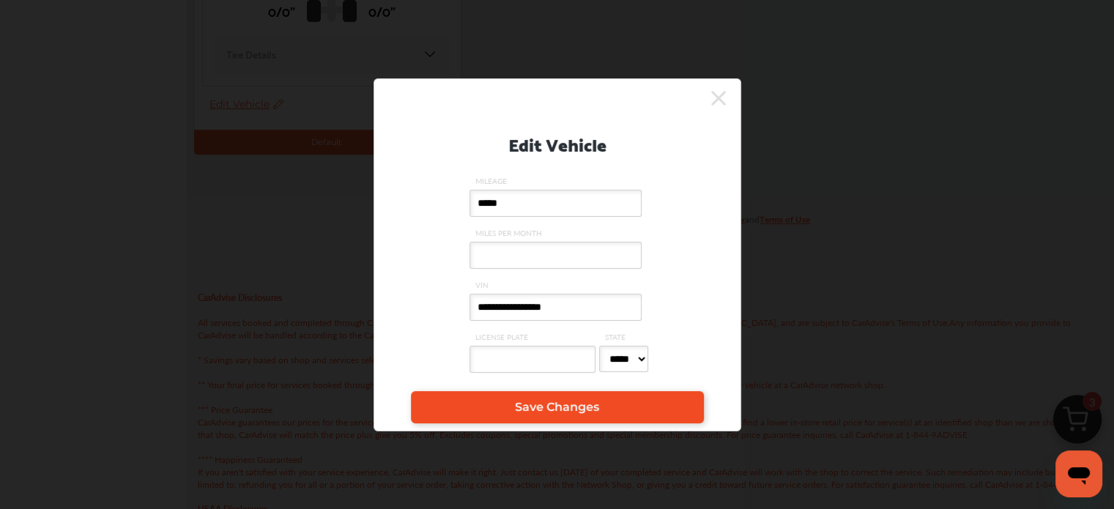
type input "*****"
click at [581, 403] on span "Save Changes" at bounding box center [557, 407] width 84 height 14
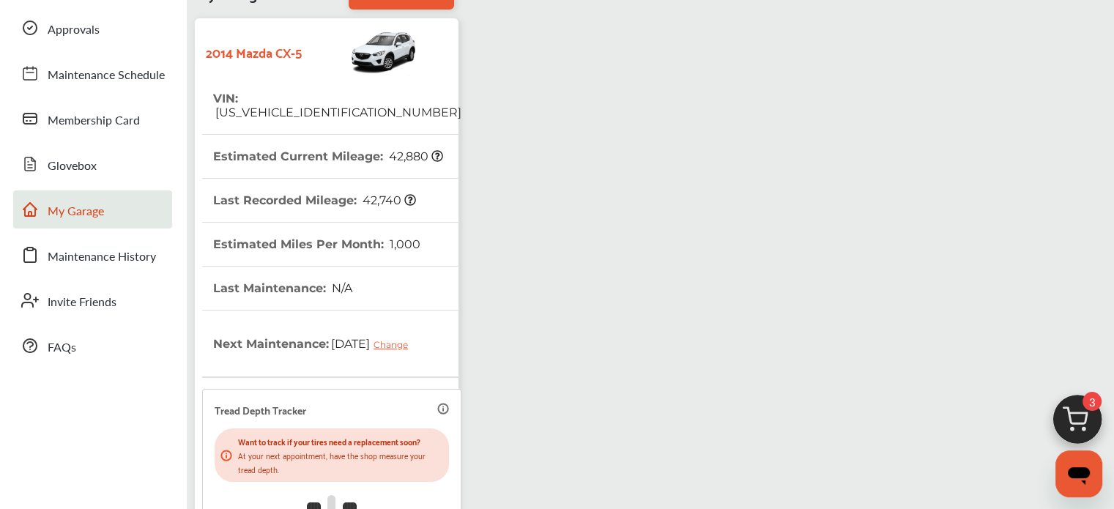
scroll to position [136, 0]
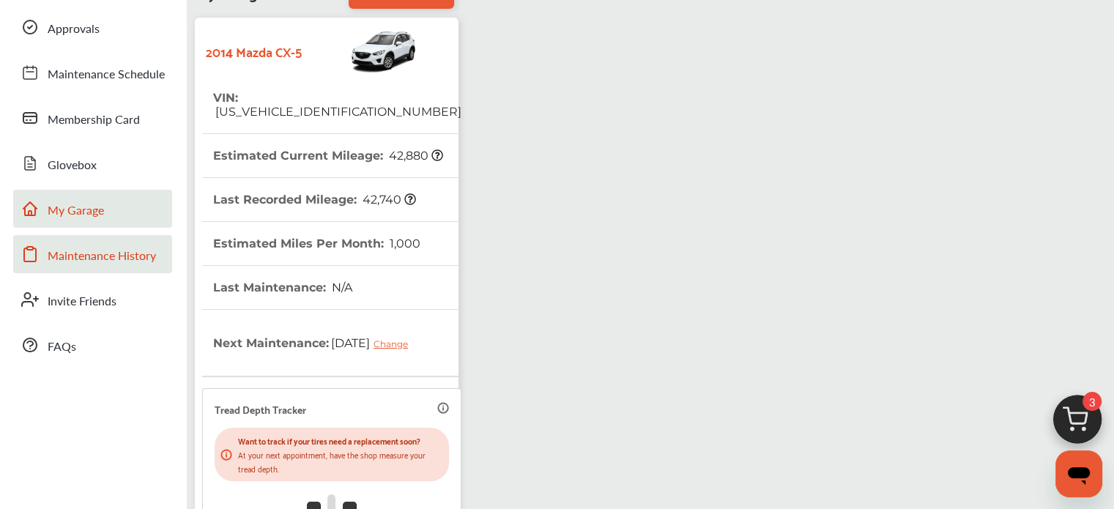
click at [90, 253] on span "Maintenance History" at bounding box center [102, 256] width 108 height 19
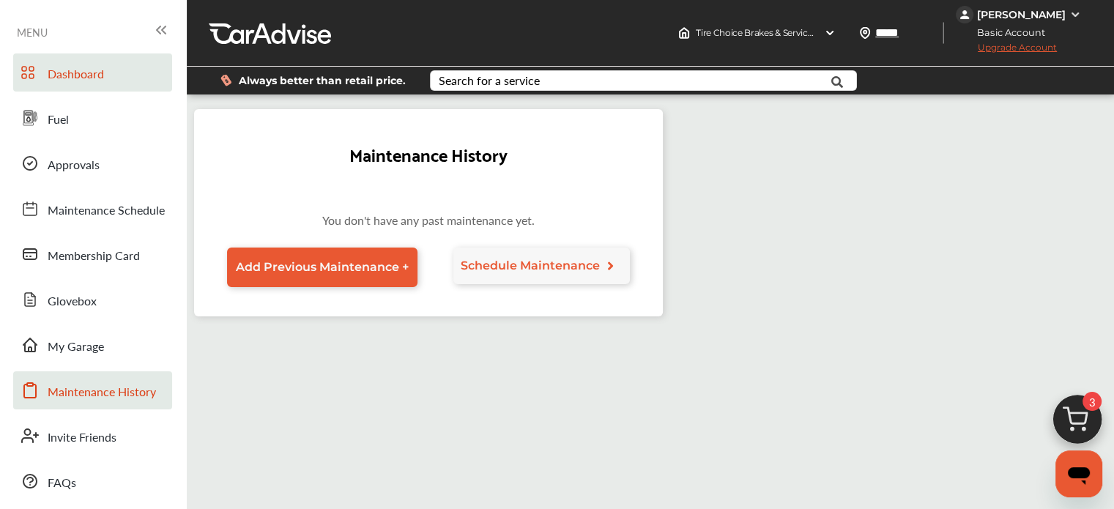
click at [71, 71] on span "Dashboard" at bounding box center [76, 74] width 56 height 19
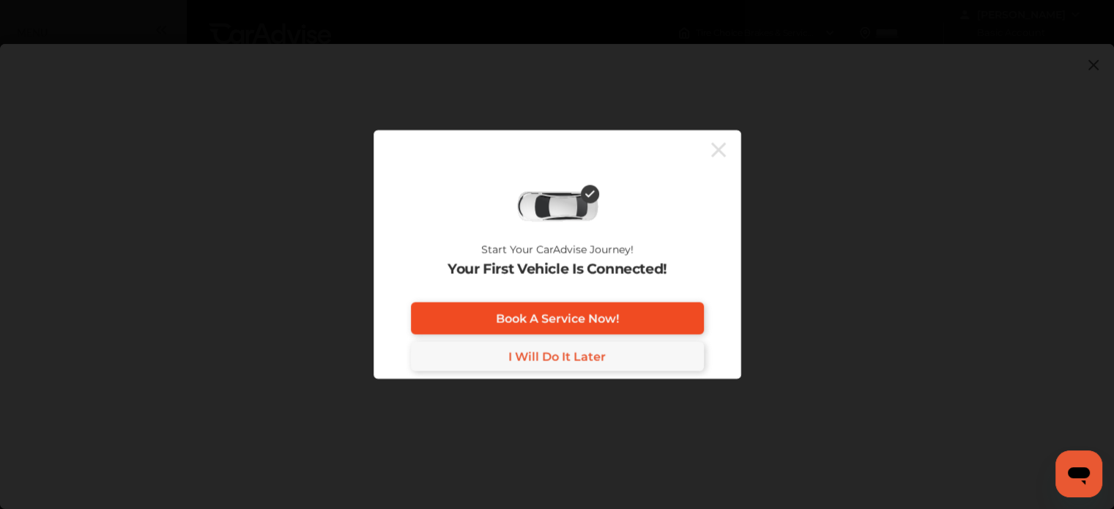
click at [593, 313] on span "Book A Service Now!" at bounding box center [557, 318] width 123 height 14
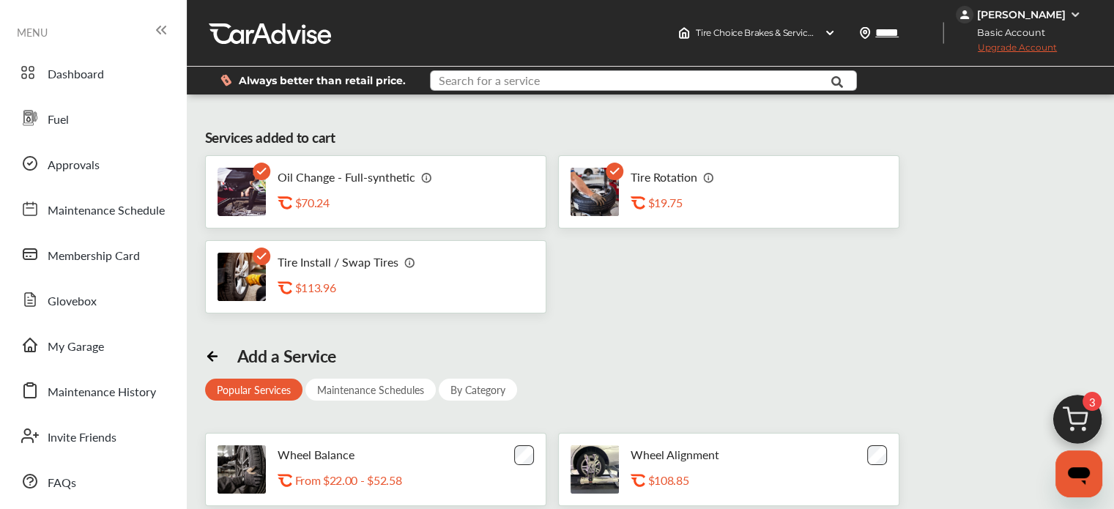
click at [808, 78] on input "text" at bounding box center [630, 82] width 398 height 23
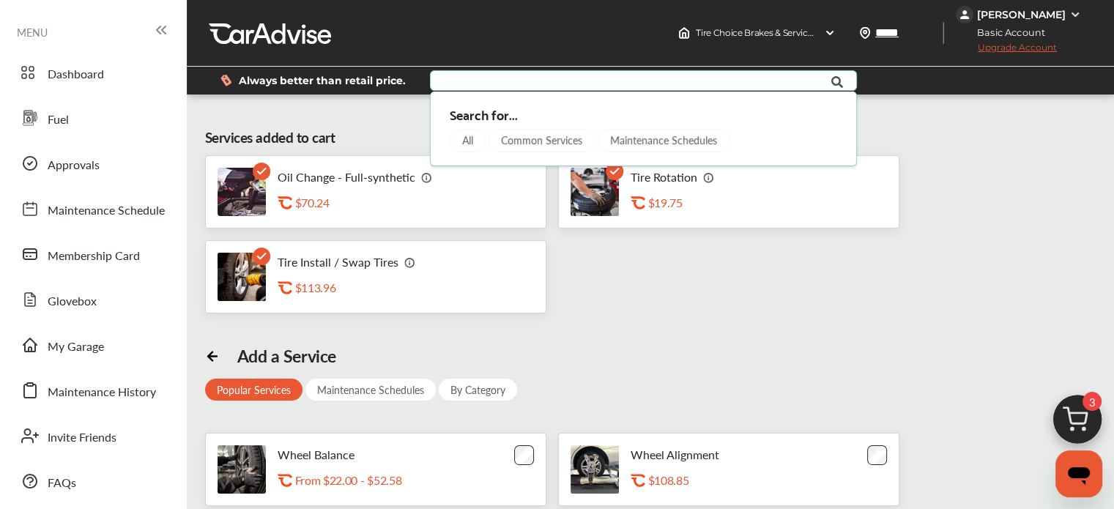
type input "*****"
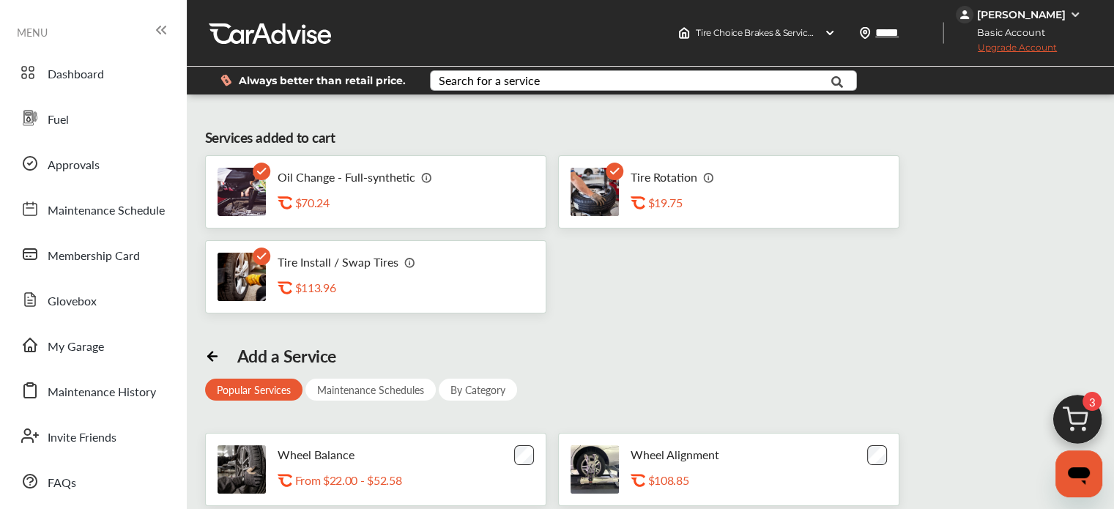
click at [735, 286] on div "Oil Change - Full-synthetic .st0{fill:#FA4A1C;} $70.24 Tire Rotation .st0{fill:…" at bounding box center [650, 234] width 891 height 158
click at [1078, 409] on img at bounding box center [1077, 423] width 70 height 70
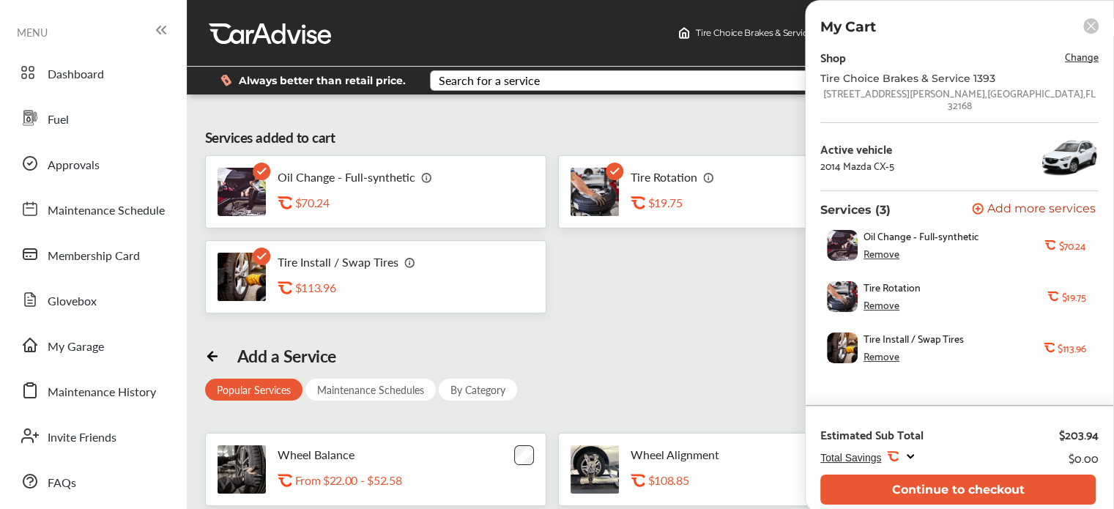
click at [881, 299] on div "Remove" at bounding box center [881, 305] width 36 height 12
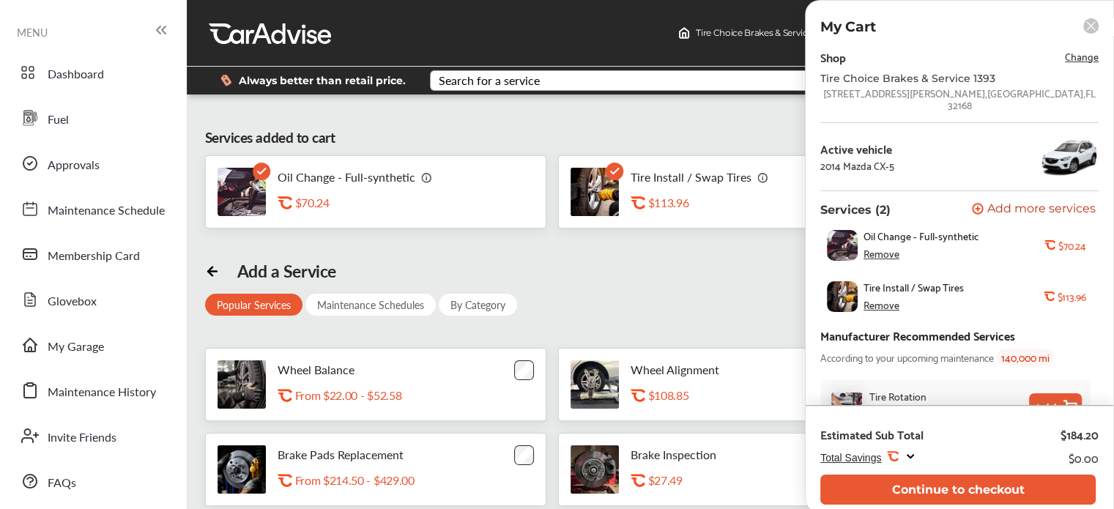
click at [877, 299] on div "Remove" at bounding box center [881, 305] width 36 height 12
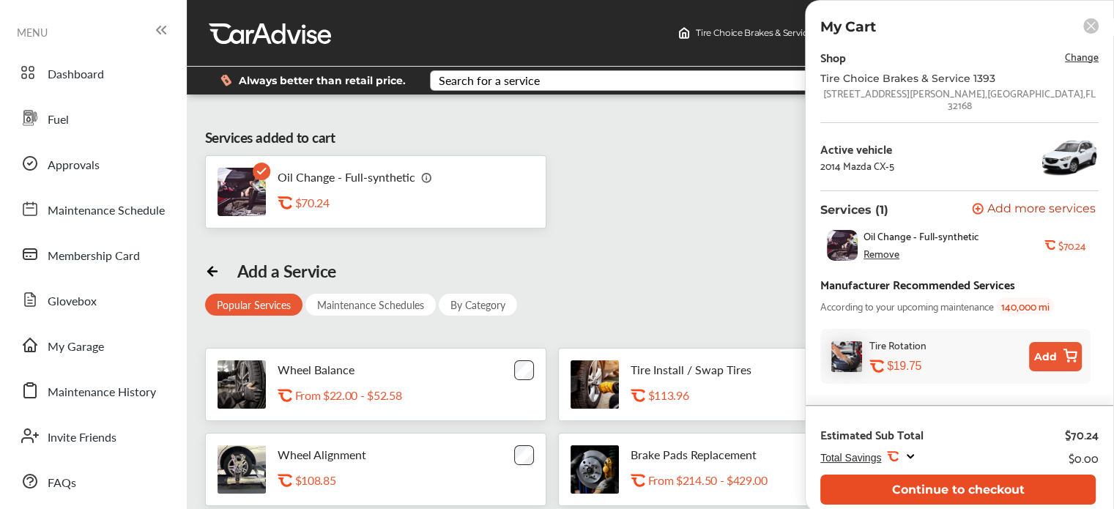
click at [963, 485] on button "Continue to checkout" at bounding box center [957, 489] width 275 height 30
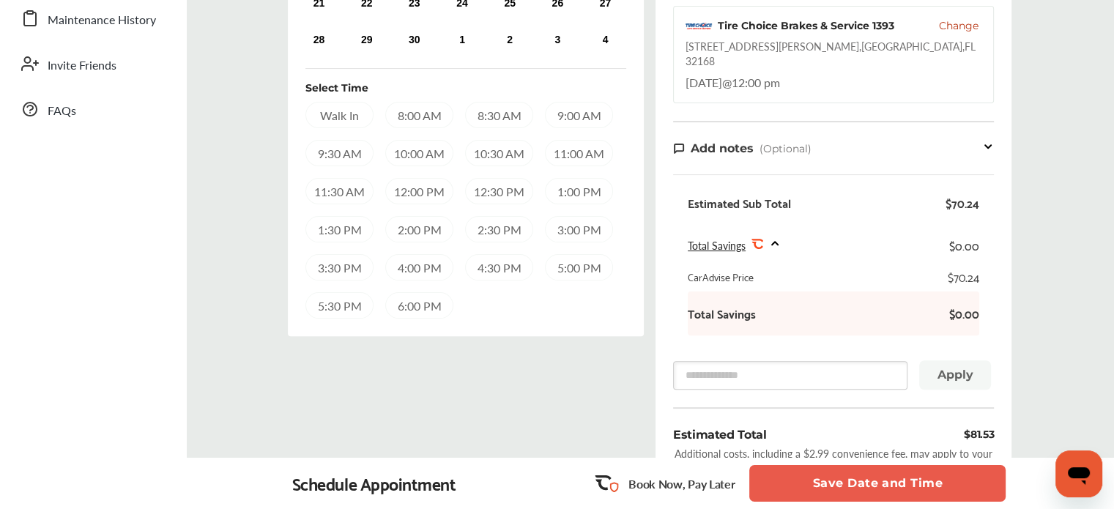
scroll to position [341, 0]
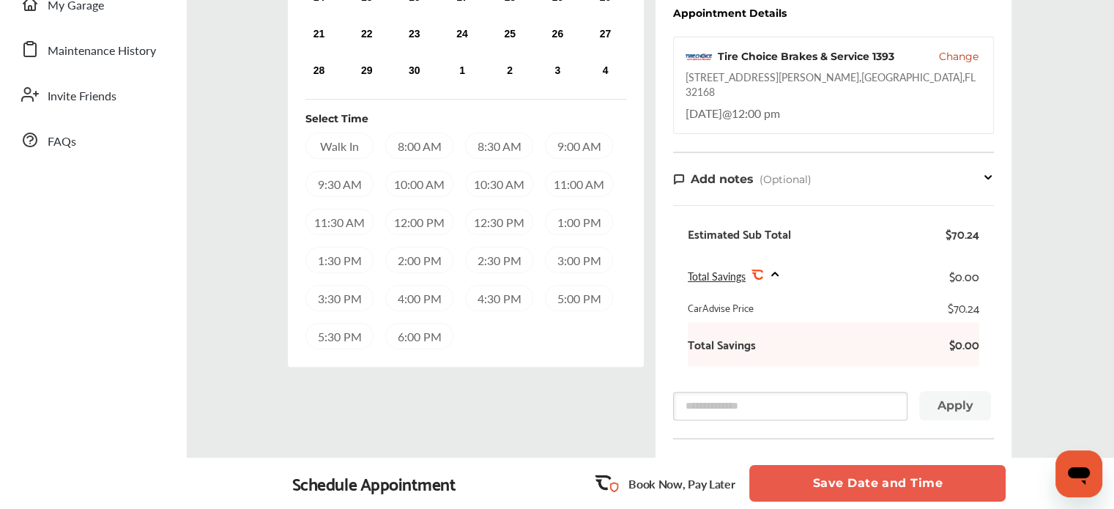
click at [733, 269] on span "Total Savings" at bounding box center [716, 276] width 58 height 15
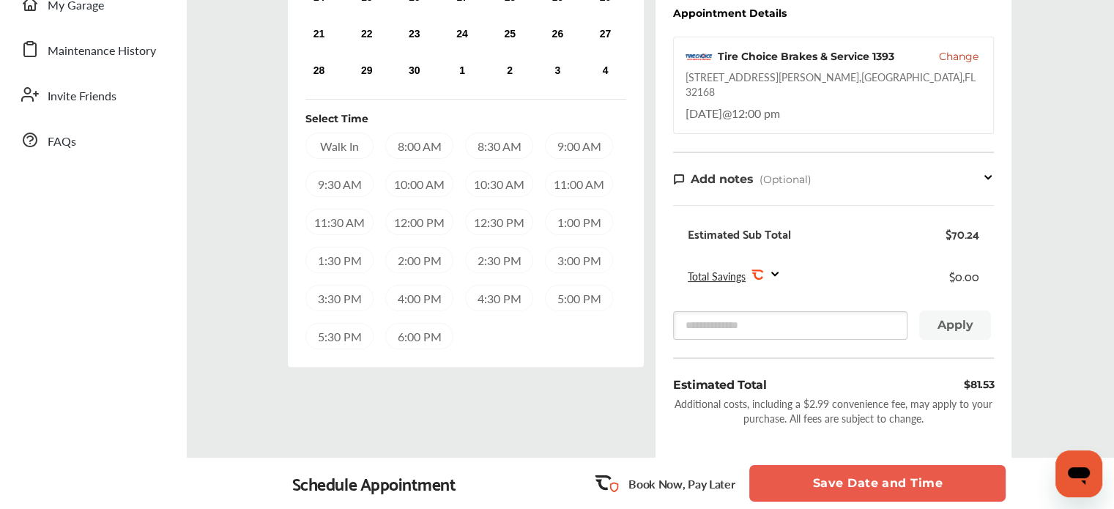
click at [732, 269] on span "Total Savings" at bounding box center [716, 276] width 58 height 15
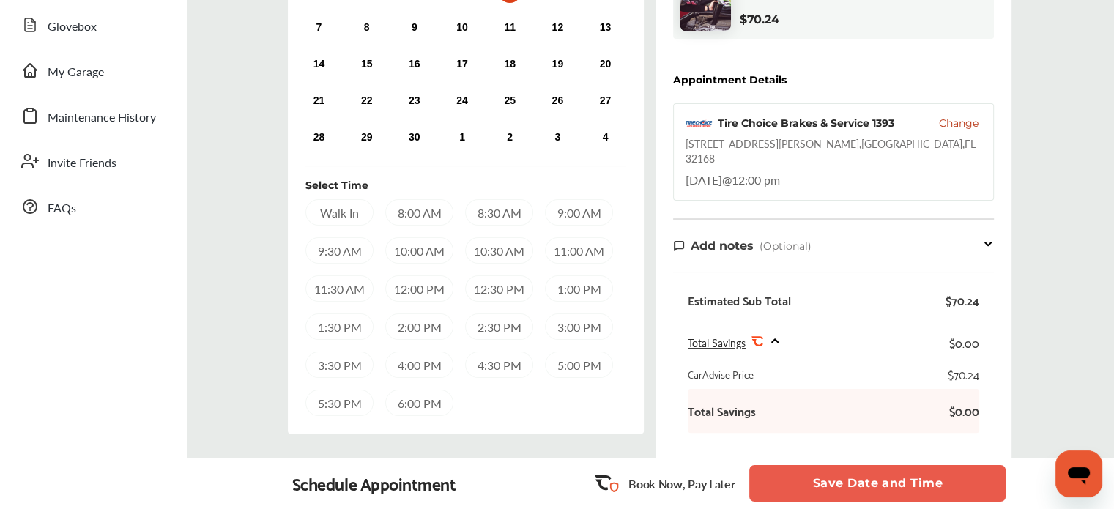
scroll to position [280, 0]
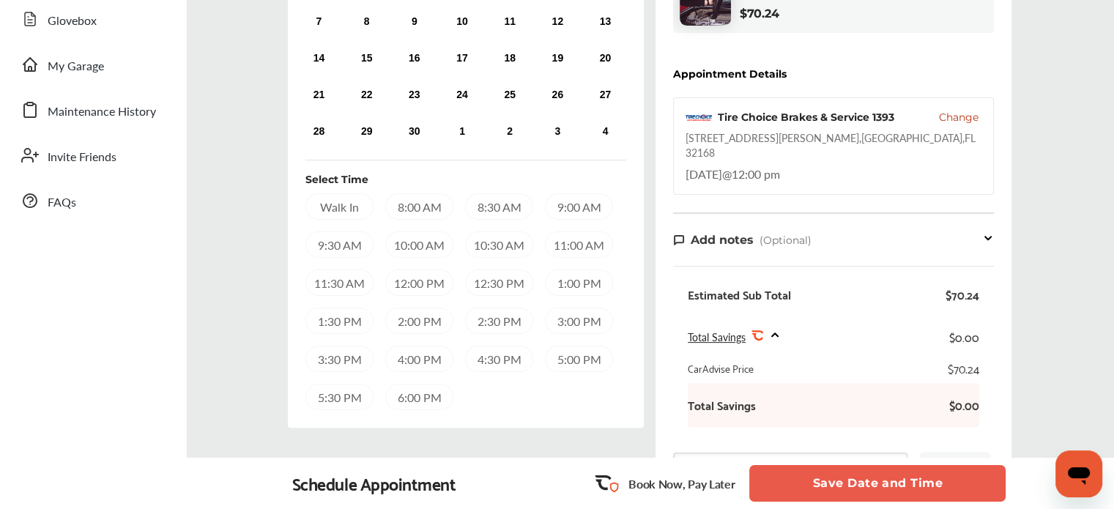
click at [340, 202] on div "Walk In" at bounding box center [339, 206] width 68 height 26
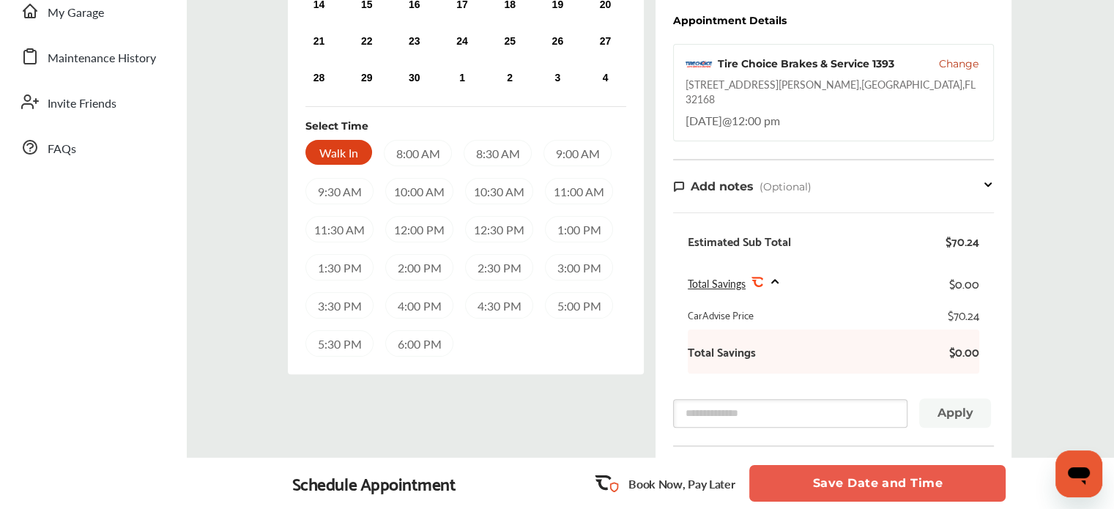
scroll to position [331, 0]
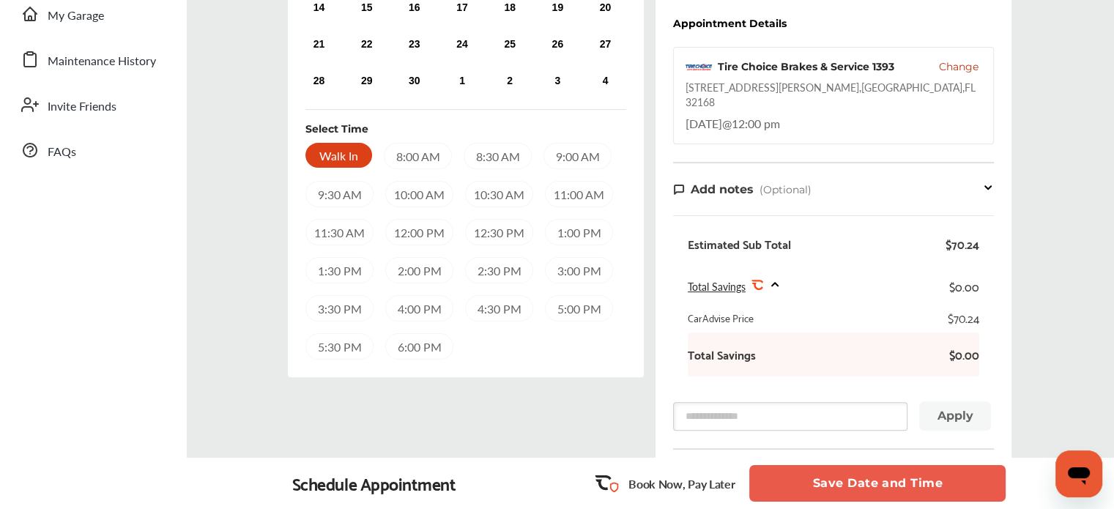
click at [733, 279] on span "Total Savings" at bounding box center [716, 286] width 58 height 15
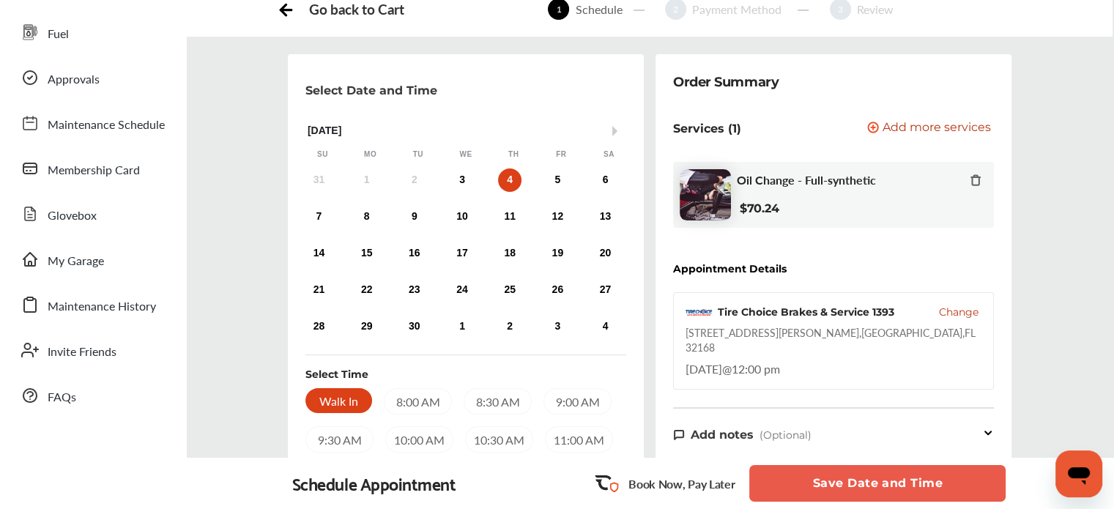
scroll to position [0, 0]
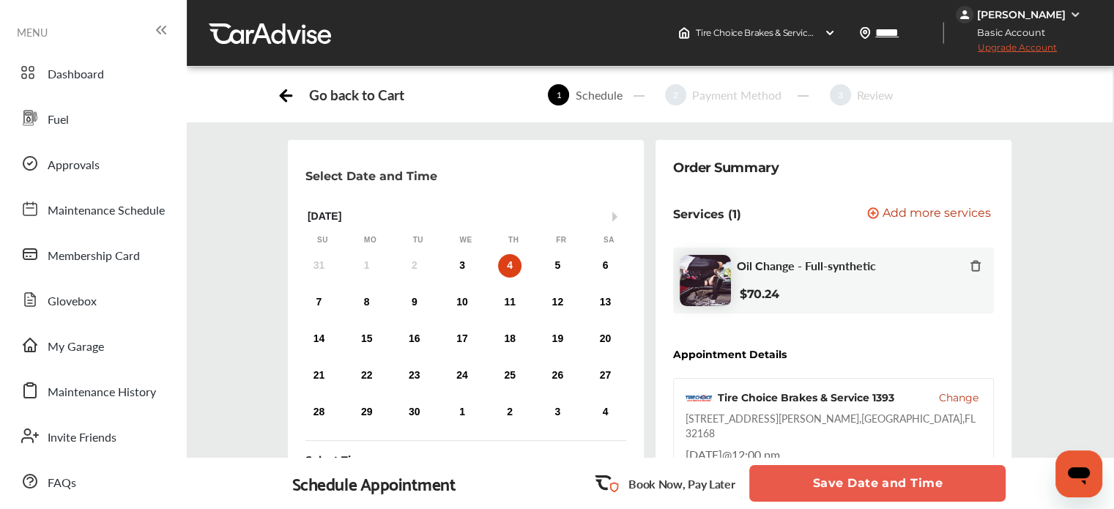
click at [280, 34] on div at bounding box center [270, 33] width 122 height 22
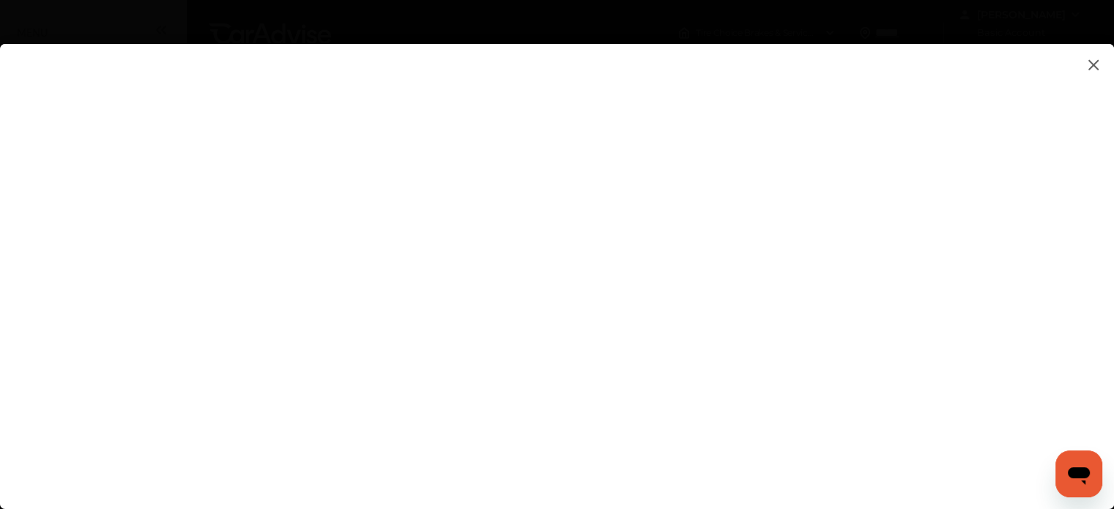
scroll to position [61, 0]
click at [1092, 64] on img at bounding box center [1093, 65] width 18 height 18
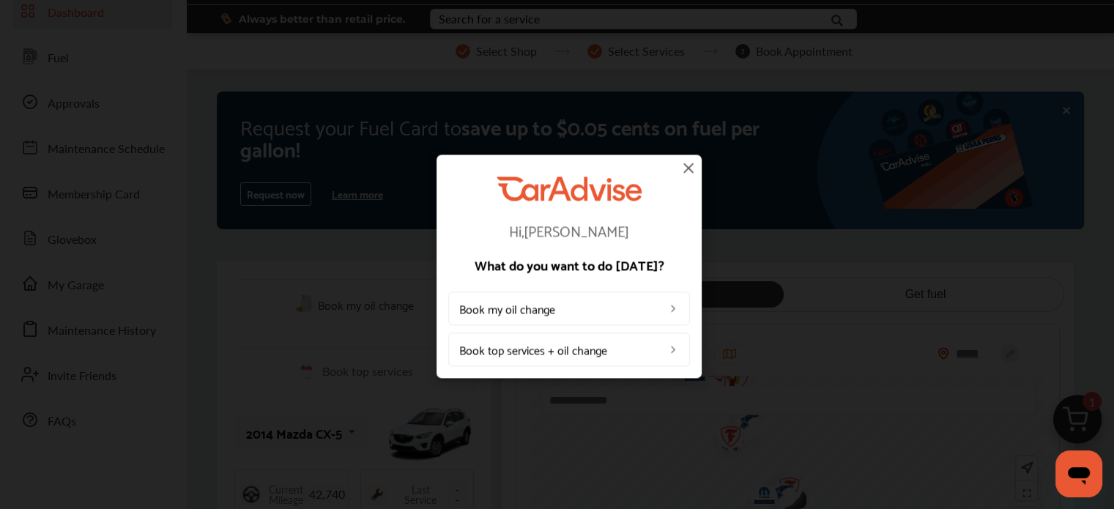
click at [581, 307] on link "Book my oil change" at bounding box center [569, 308] width 242 height 34
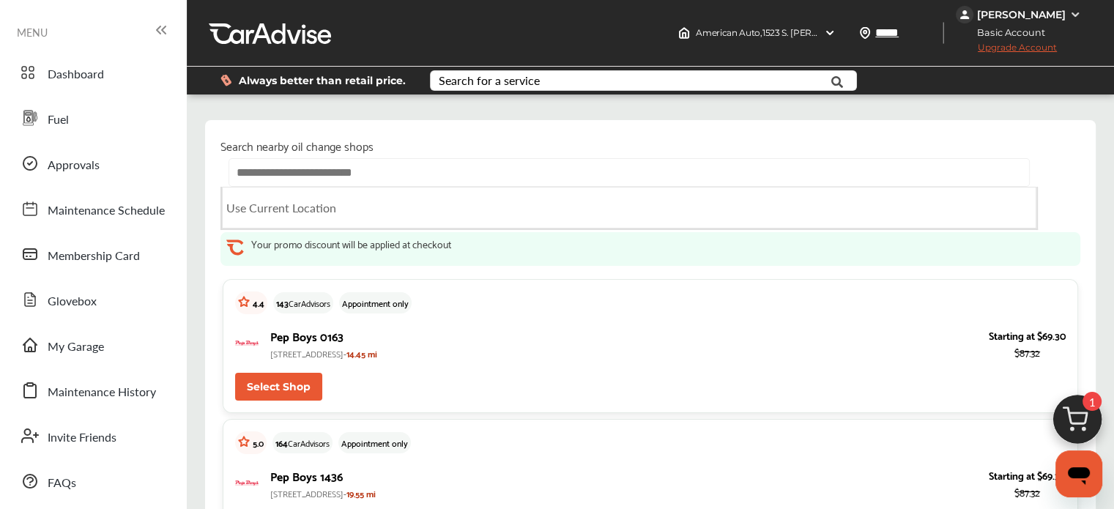
click at [387, 176] on input "text" at bounding box center [628, 172] width 800 height 29
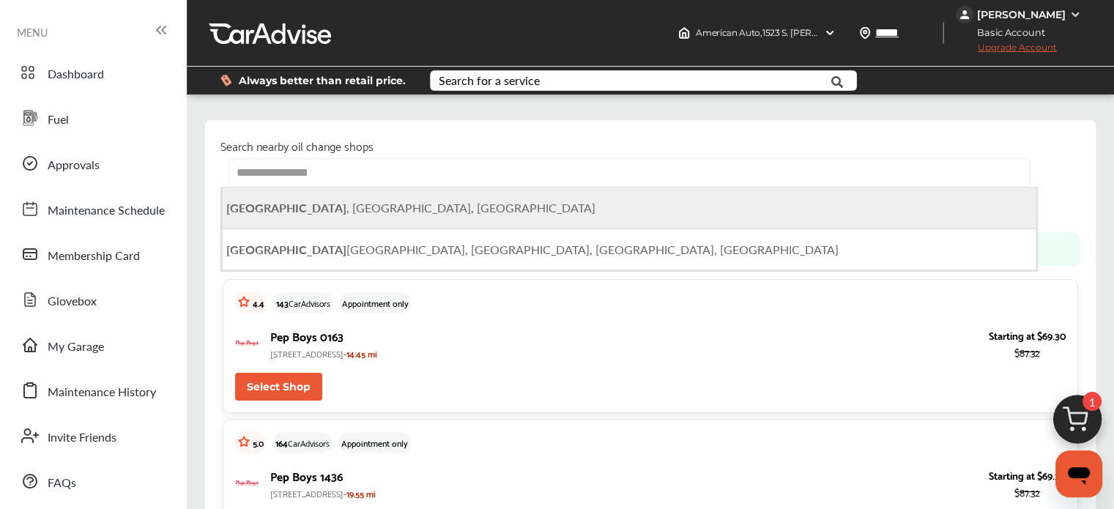
click at [337, 204] on span "[GEOGRAPHIC_DATA] , [GEOGRAPHIC_DATA], [GEOGRAPHIC_DATA]" at bounding box center [410, 207] width 369 height 17
type input "**********"
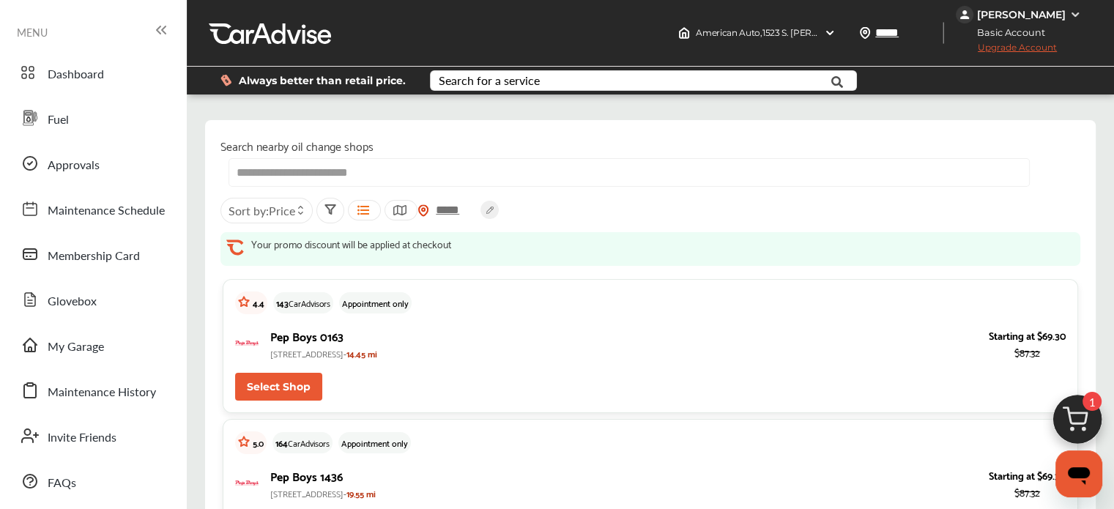
click at [327, 206] on icon at bounding box center [331, 209] width 10 height 9
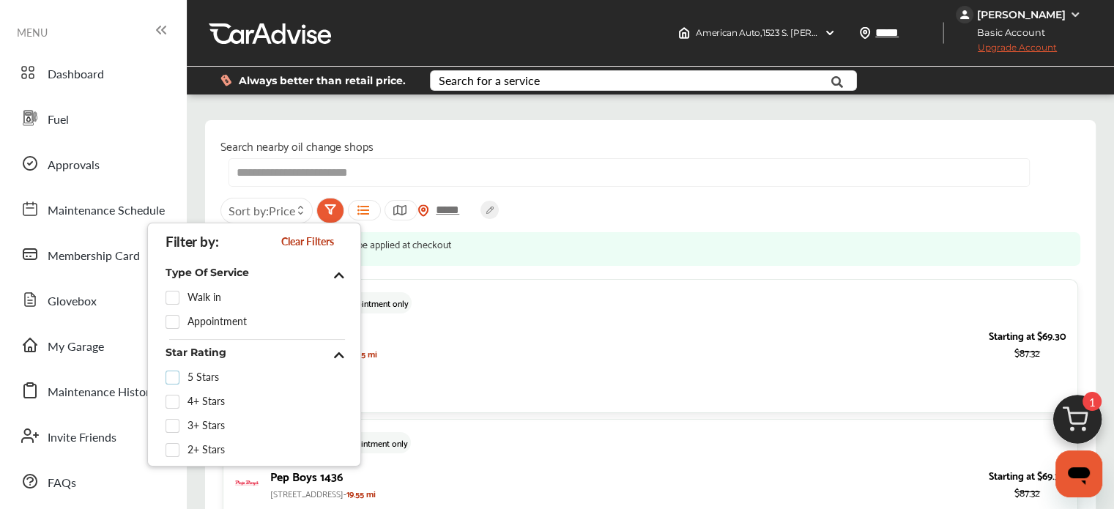
click at [172, 371] on label at bounding box center [176, 371] width 22 height 0
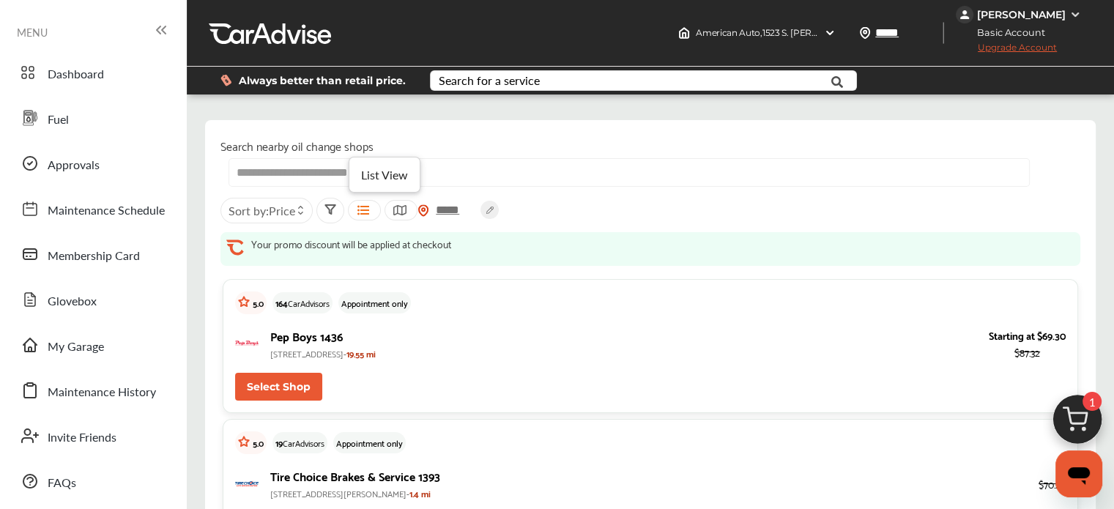
click at [362, 204] on icon at bounding box center [363, 210] width 14 height 12
click at [330, 207] on icon at bounding box center [330, 210] width 12 height 12
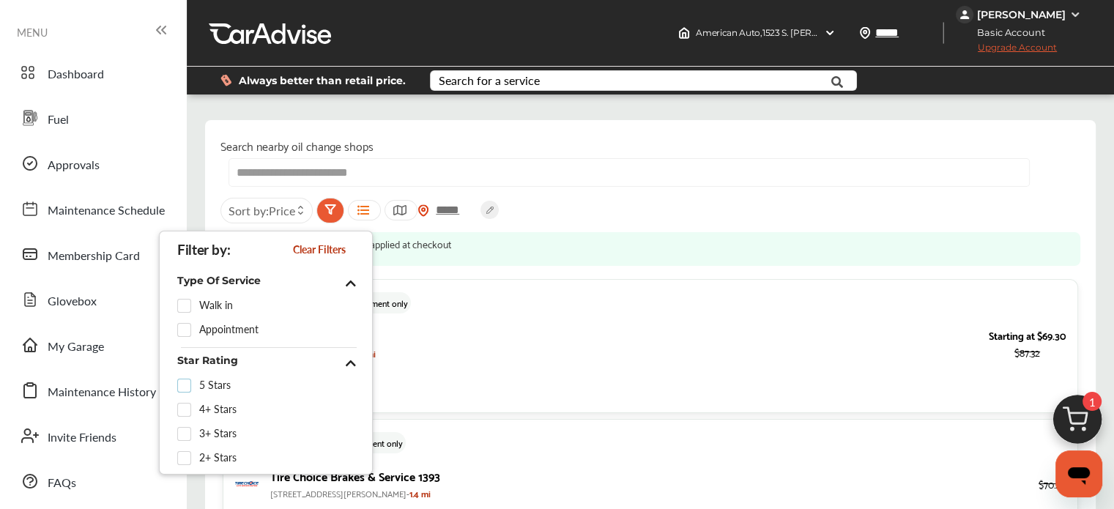
click at [184, 379] on label at bounding box center [188, 379] width 22 height 0
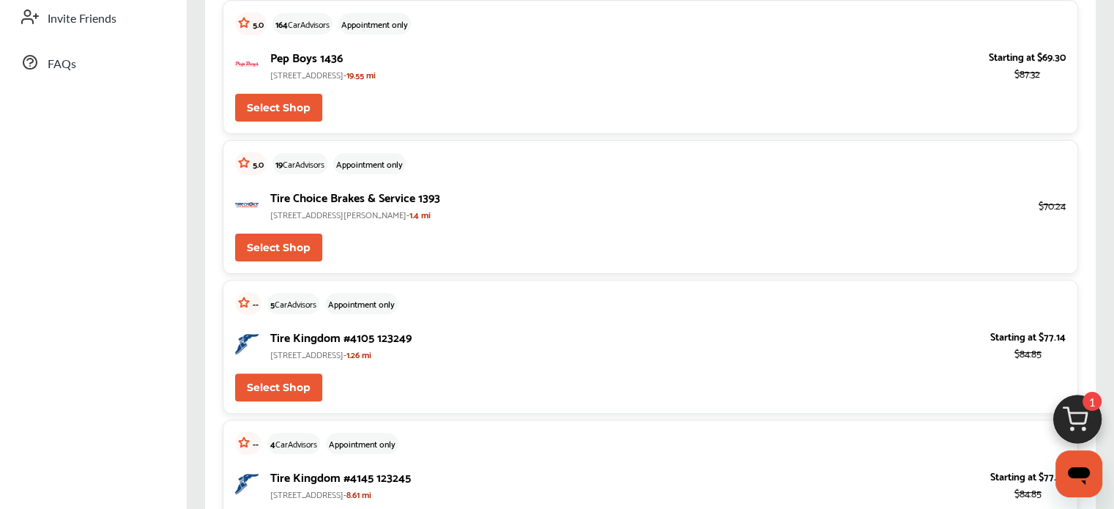
scroll to position [422, 0]
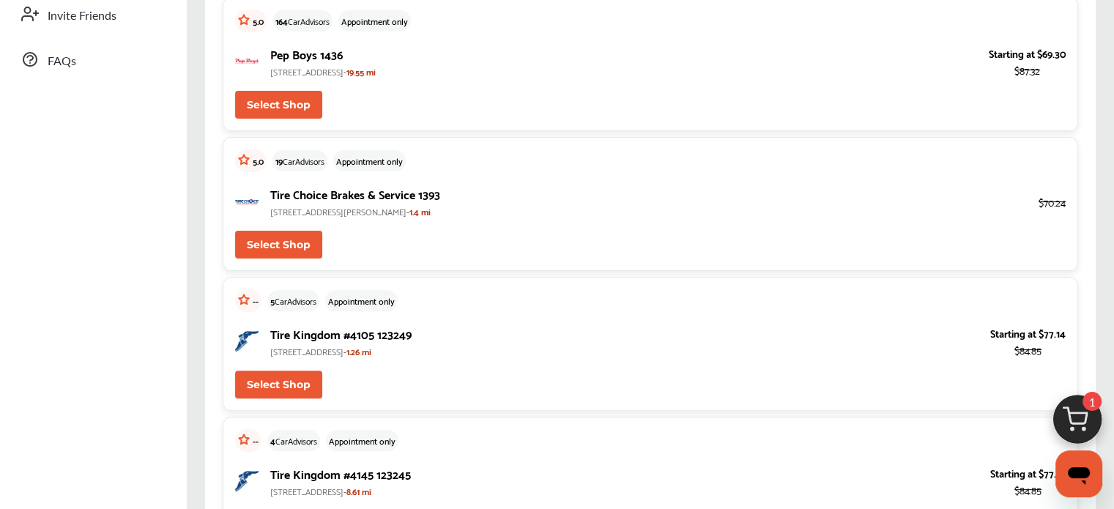
click at [280, 244] on button "Select Shop" at bounding box center [278, 245] width 87 height 28
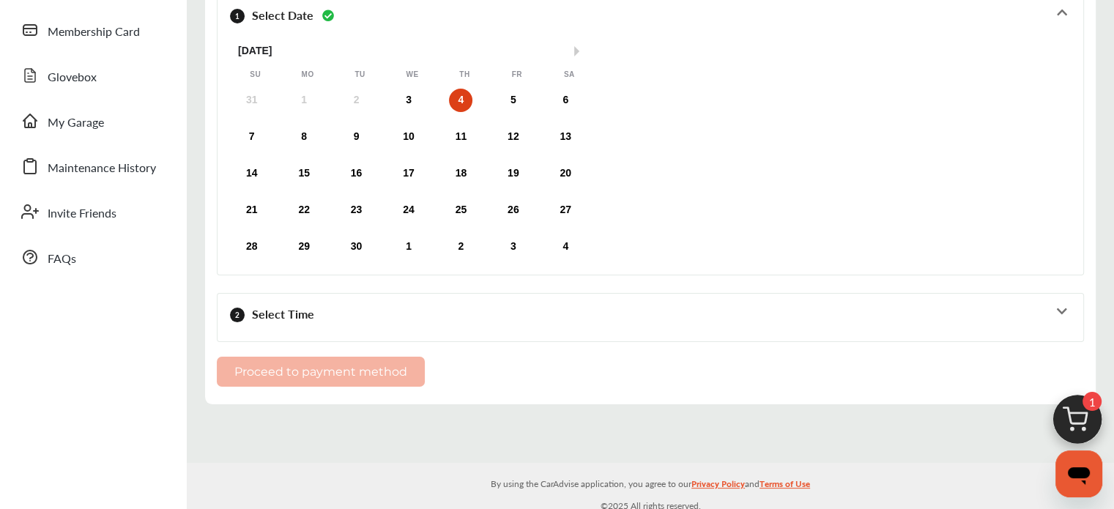
scroll to position [251, 0]
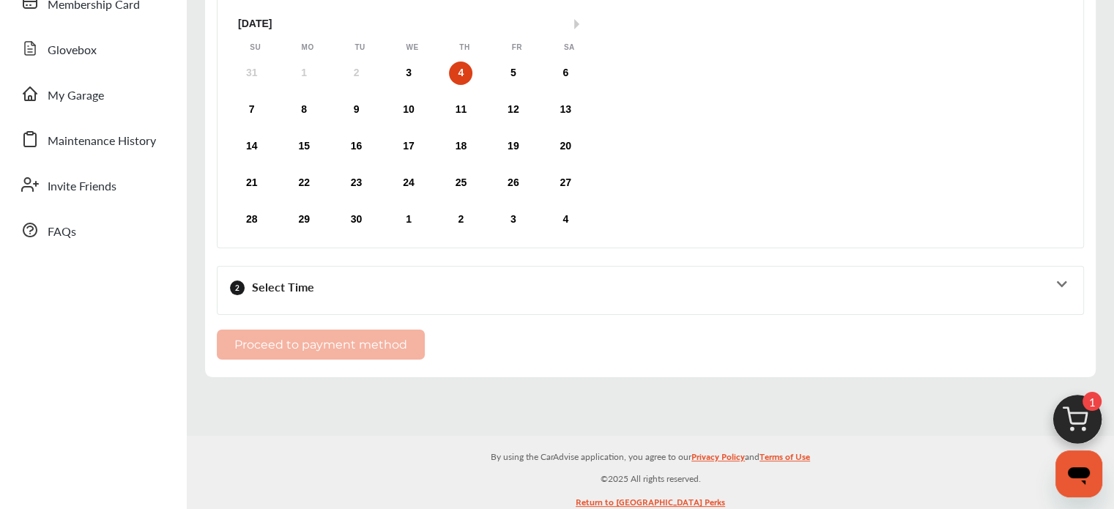
click at [1062, 280] on icon at bounding box center [1061, 284] width 14 height 12
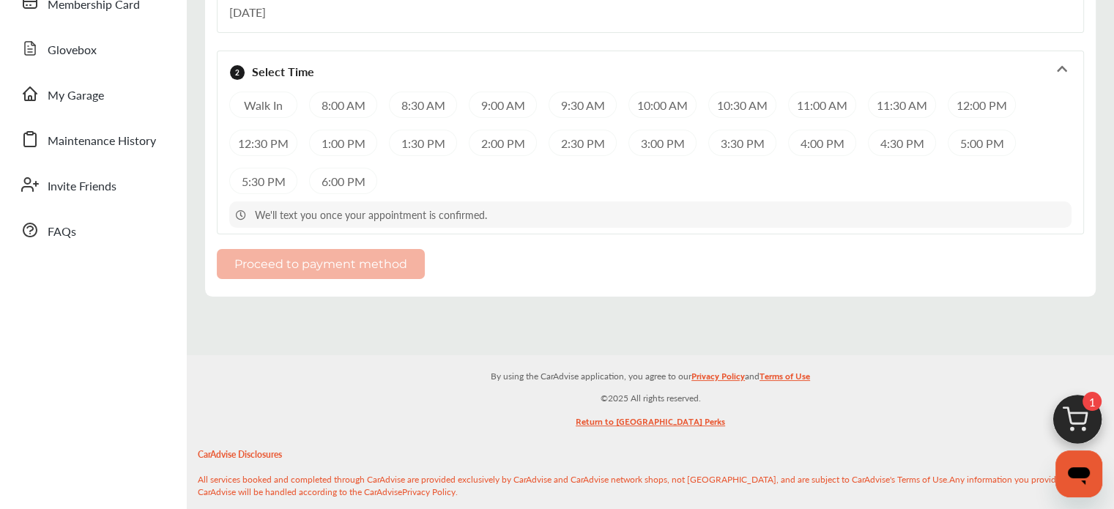
click at [259, 100] on div "Walk In" at bounding box center [263, 105] width 68 height 26
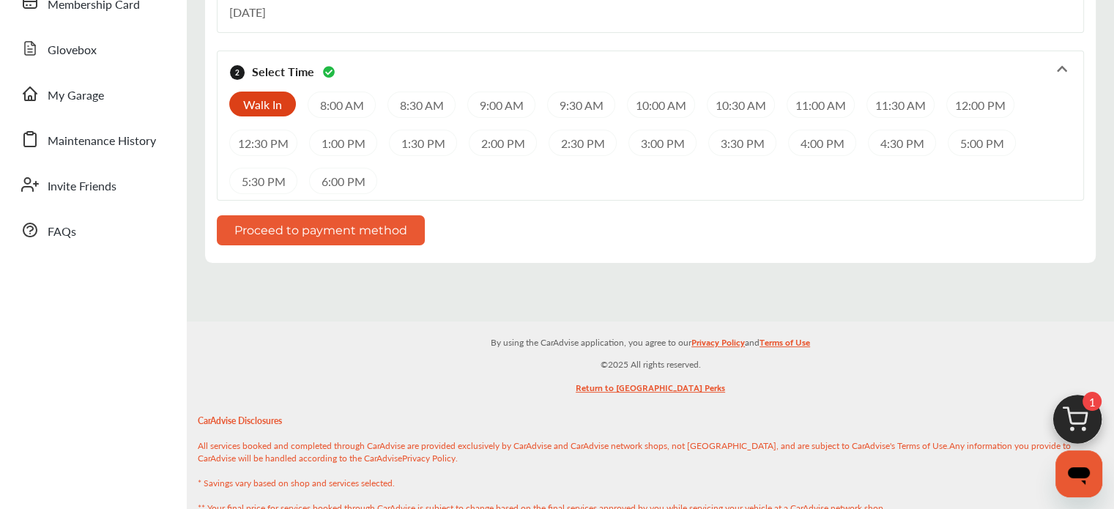
click at [317, 219] on button "Proceed to payment method" at bounding box center [321, 230] width 208 height 30
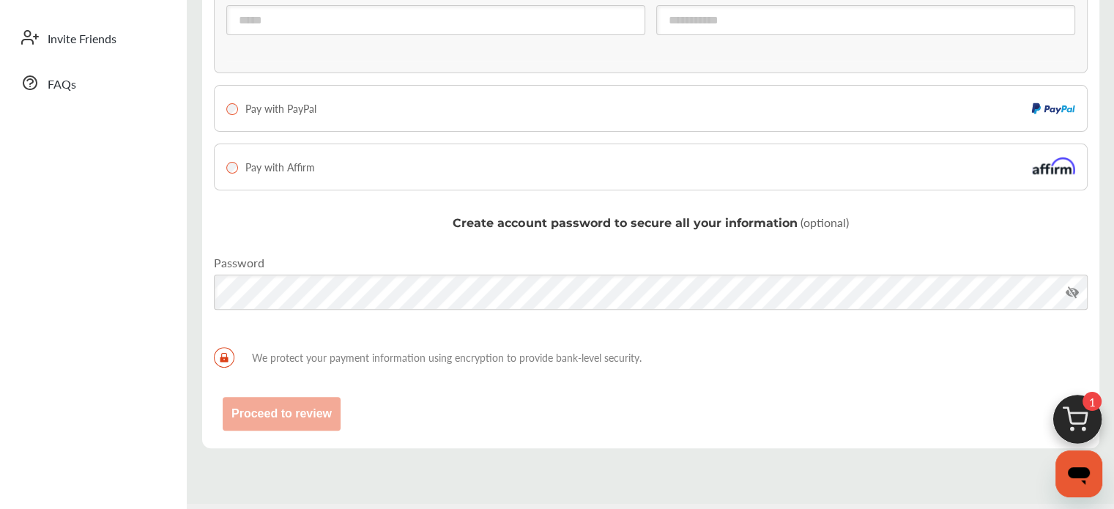
scroll to position [400, 0]
type input "**********"
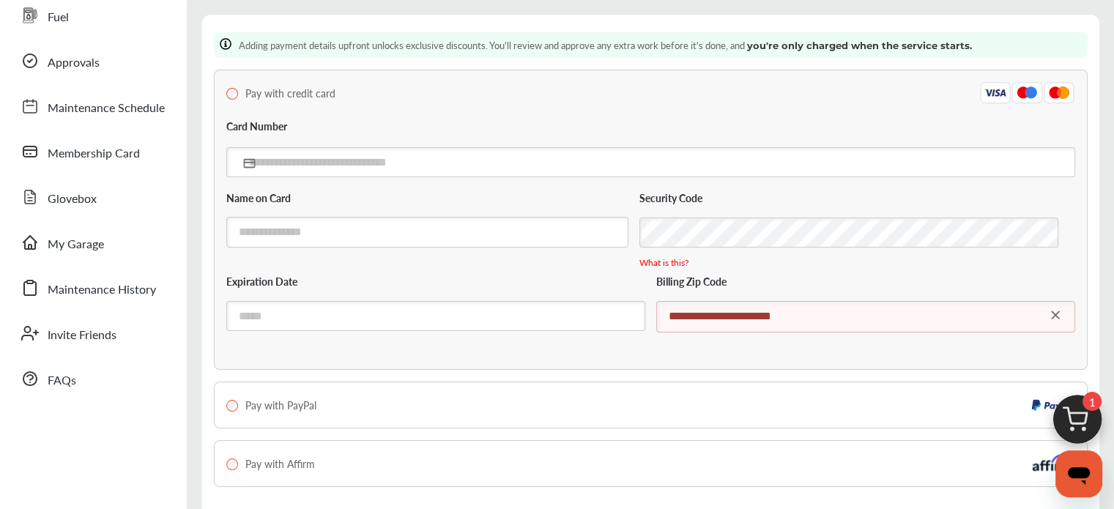
scroll to position [102, 0]
click at [293, 163] on input "text" at bounding box center [650, 163] width 848 height 30
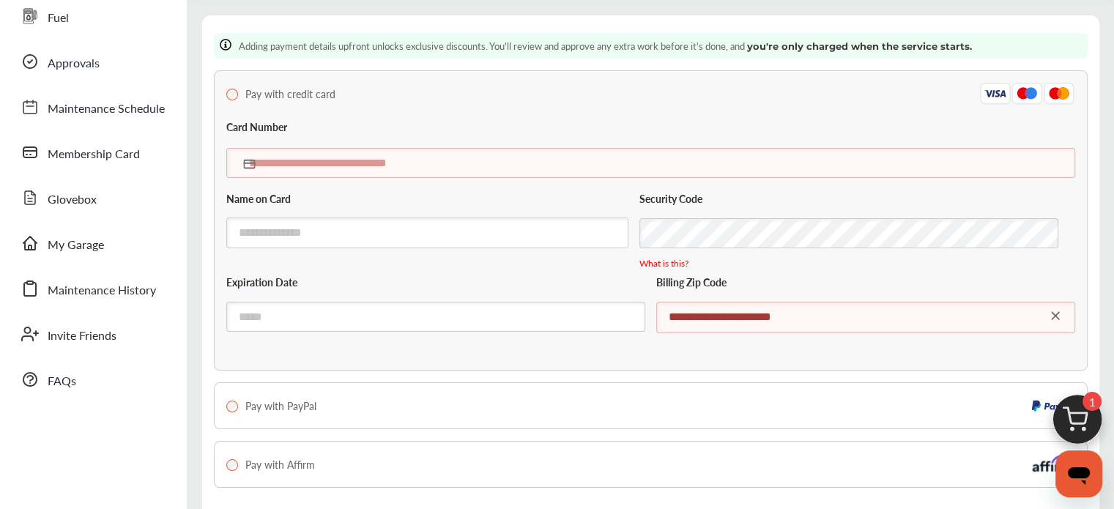
type input "**********"
type input "*****"
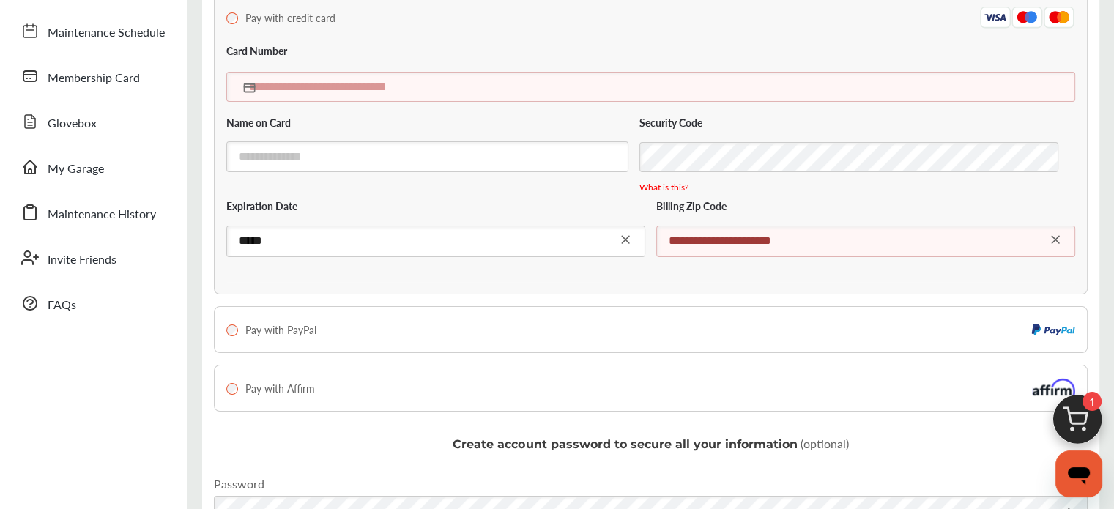
scroll to position [177, 0]
click at [312, 91] on input "text" at bounding box center [650, 87] width 848 height 30
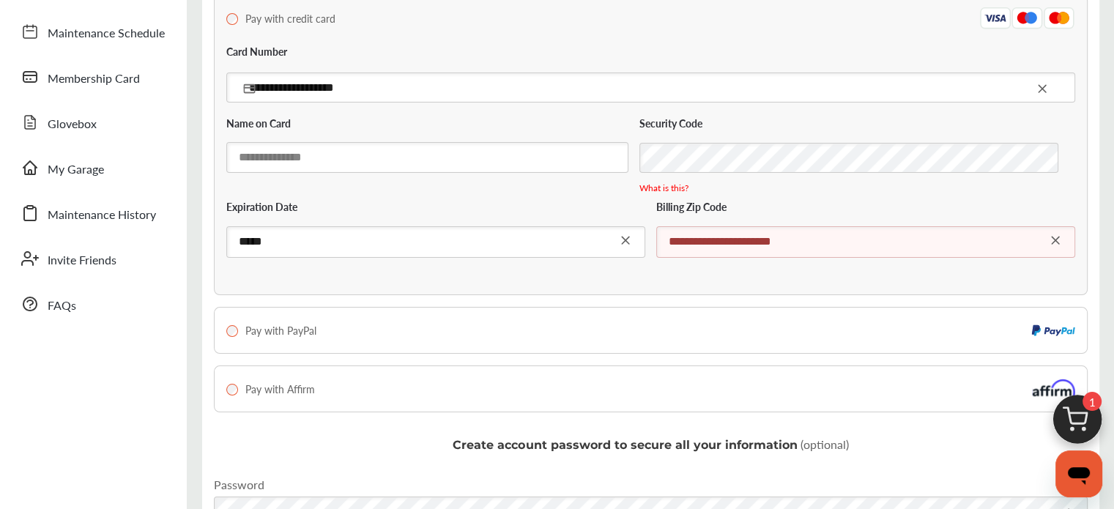
type input "**********"
click at [495, 151] on input "text" at bounding box center [427, 157] width 402 height 30
click at [262, 157] on input "**********" at bounding box center [427, 157] width 402 height 31
click at [322, 158] on input "**********" at bounding box center [427, 157] width 402 height 31
click at [324, 160] on input "**********" at bounding box center [427, 157] width 402 height 31
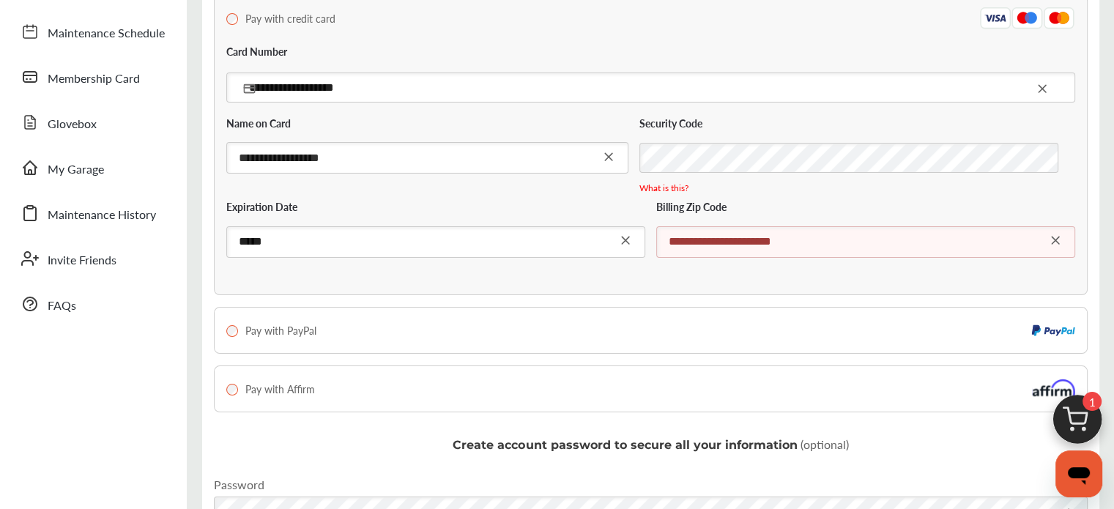
click at [354, 163] on input "**********" at bounding box center [427, 157] width 402 height 31
click at [329, 160] on input "**********" at bounding box center [427, 157] width 402 height 31
type input "**********"
click at [393, 83] on input "**********" at bounding box center [650, 87] width 848 height 30
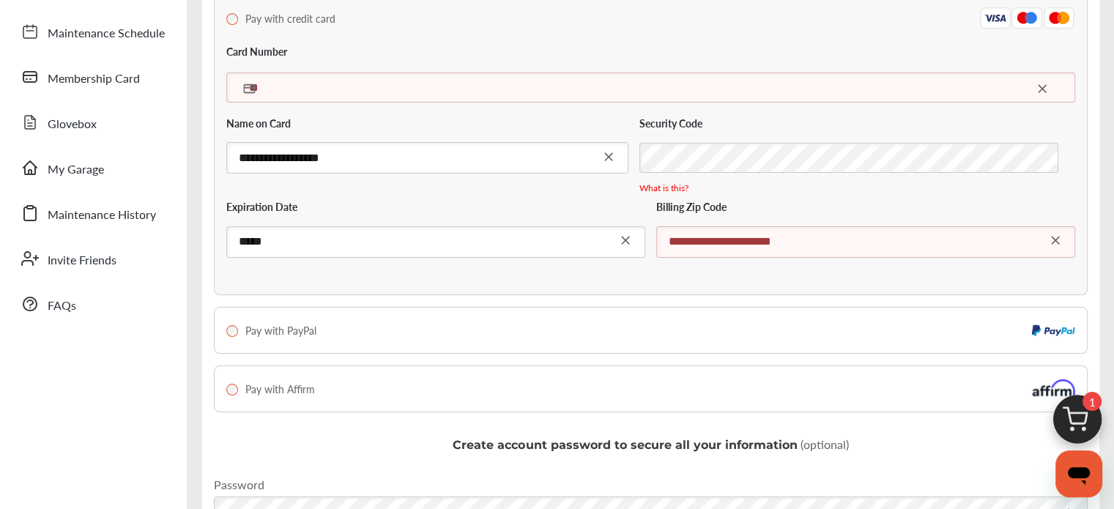
type input "*"
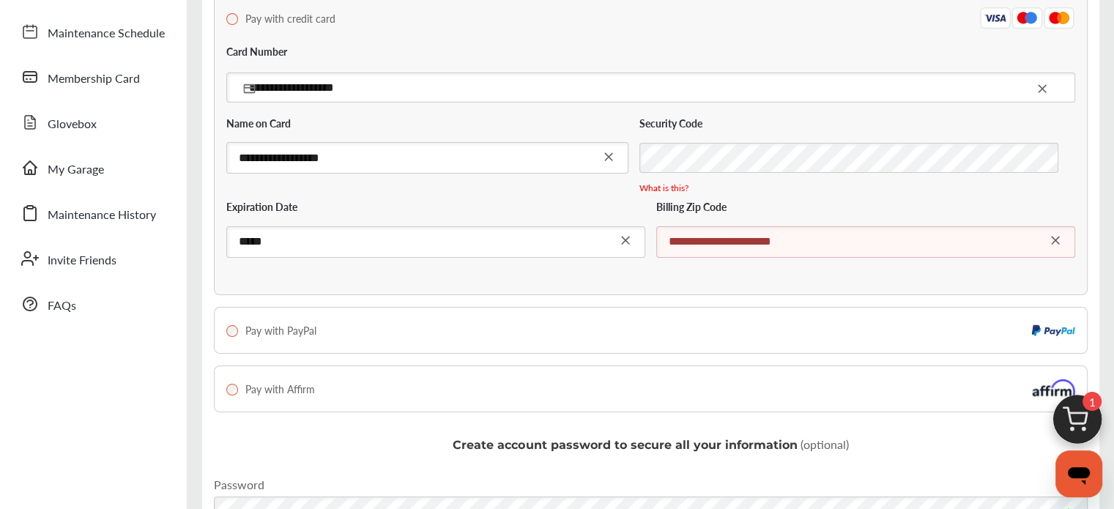
type input "**********"
click at [513, 242] on input "*****" at bounding box center [435, 242] width 419 height 31
type input "*"
type input "*****"
click at [715, 206] on label "Billing Zip Code" at bounding box center [691, 210] width 70 height 17
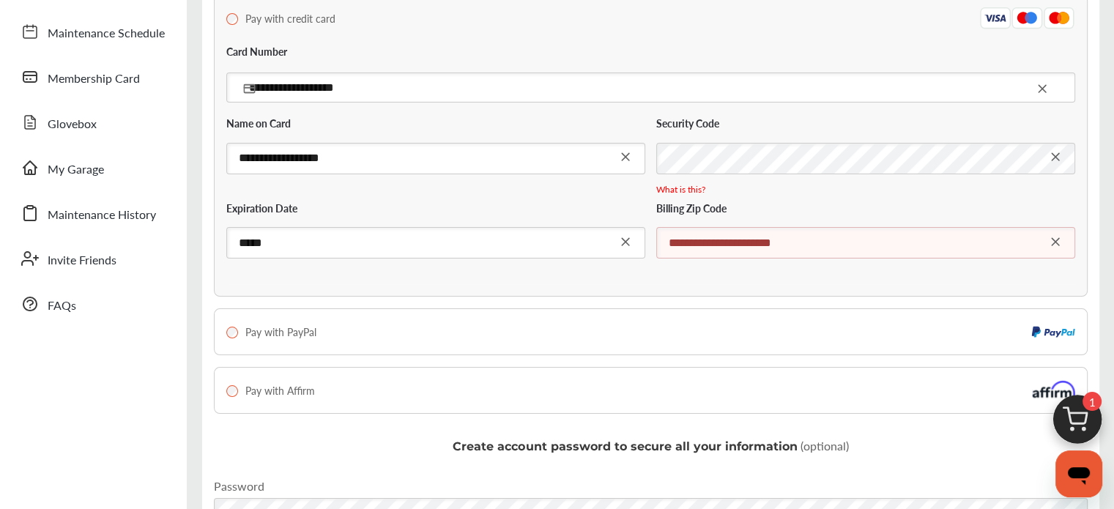
click at [676, 187] on div "**********" at bounding box center [865, 223] width 419 height 72
click at [683, 187] on div "**********" at bounding box center [865, 223] width 419 height 72
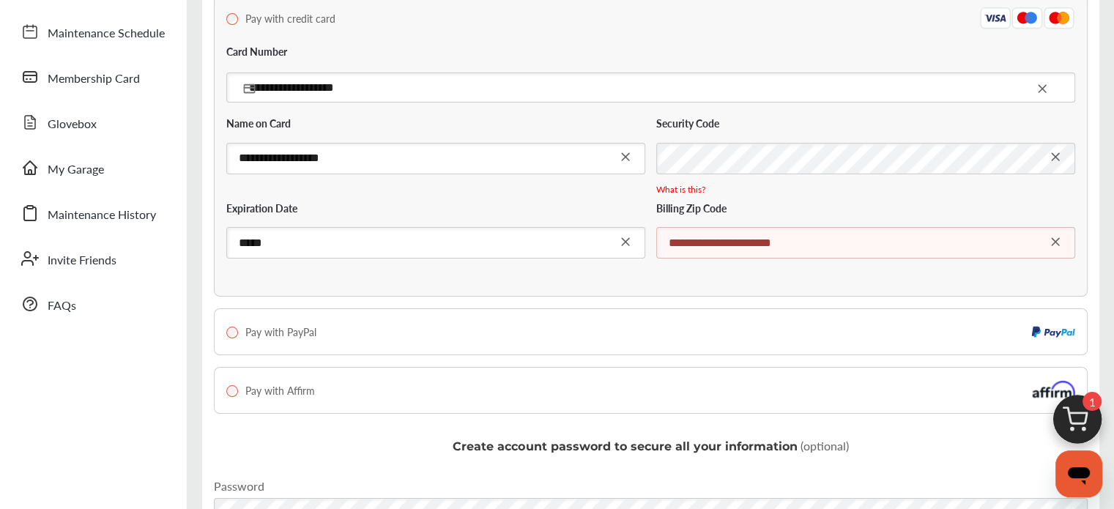
click at [767, 197] on div "**********" at bounding box center [865, 223] width 419 height 72
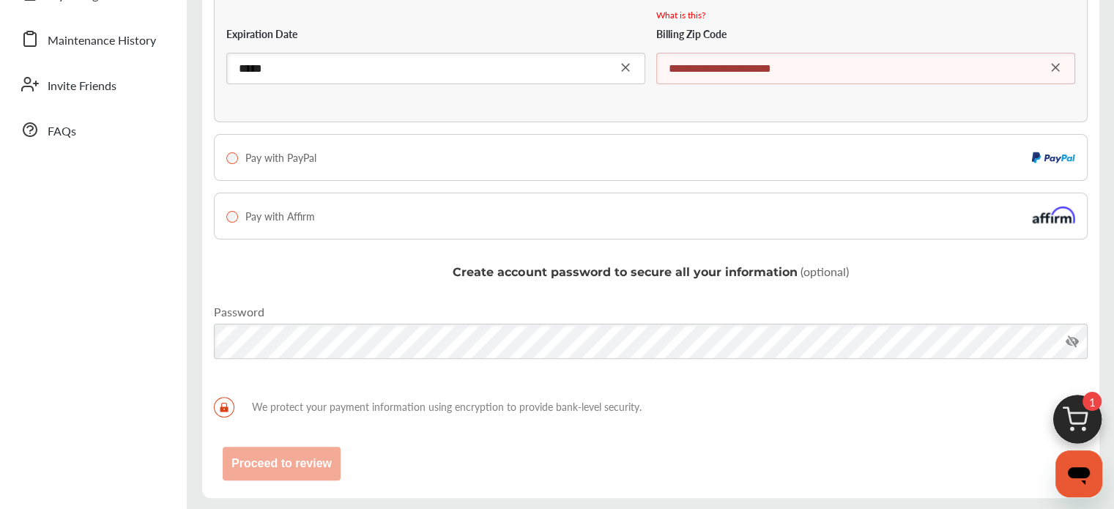
scroll to position [354, 0]
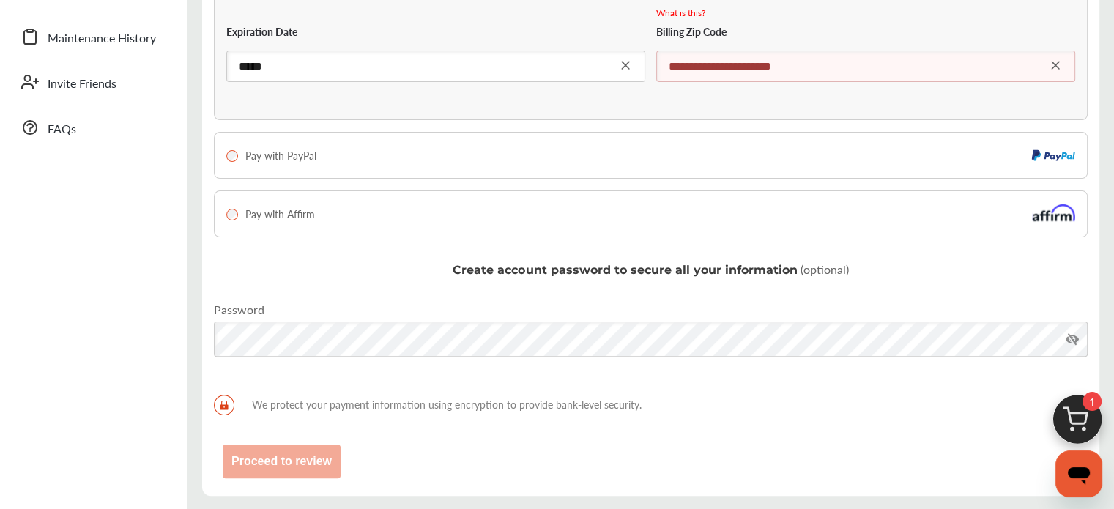
click at [448, 436] on div "**********" at bounding box center [650, 130] width 897 height 732
click at [466, 403] on span "We protect your payment information using encryption to provide bank-level secu…" at bounding box center [650, 405] width 873 height 20
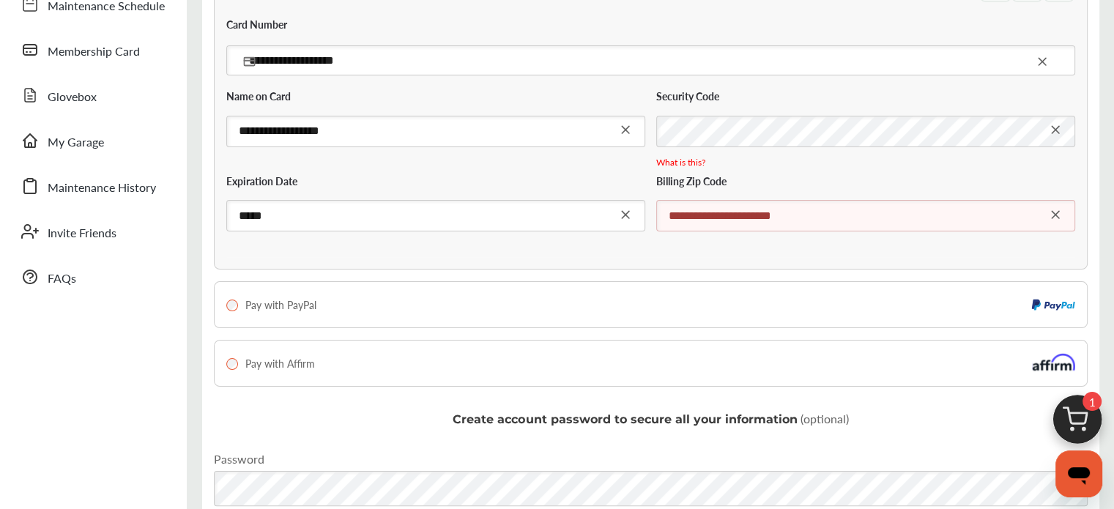
scroll to position [201, 0]
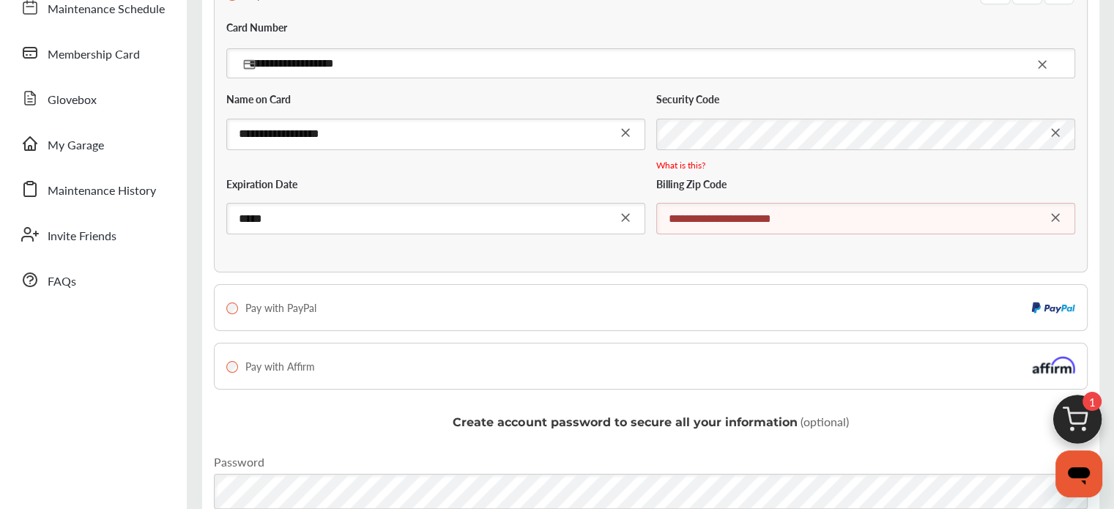
click at [851, 222] on input "**********" at bounding box center [865, 218] width 419 height 31
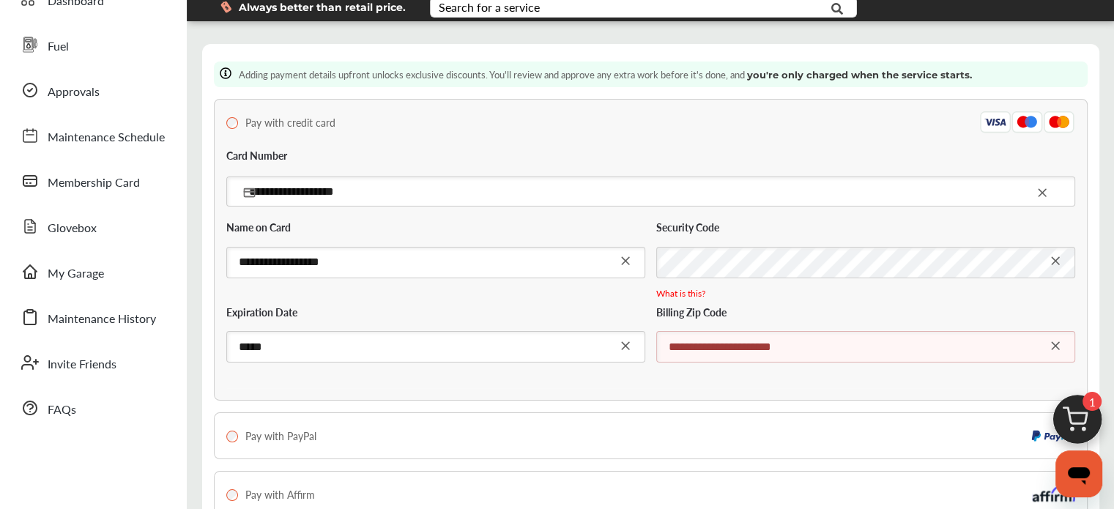
scroll to position [0, 0]
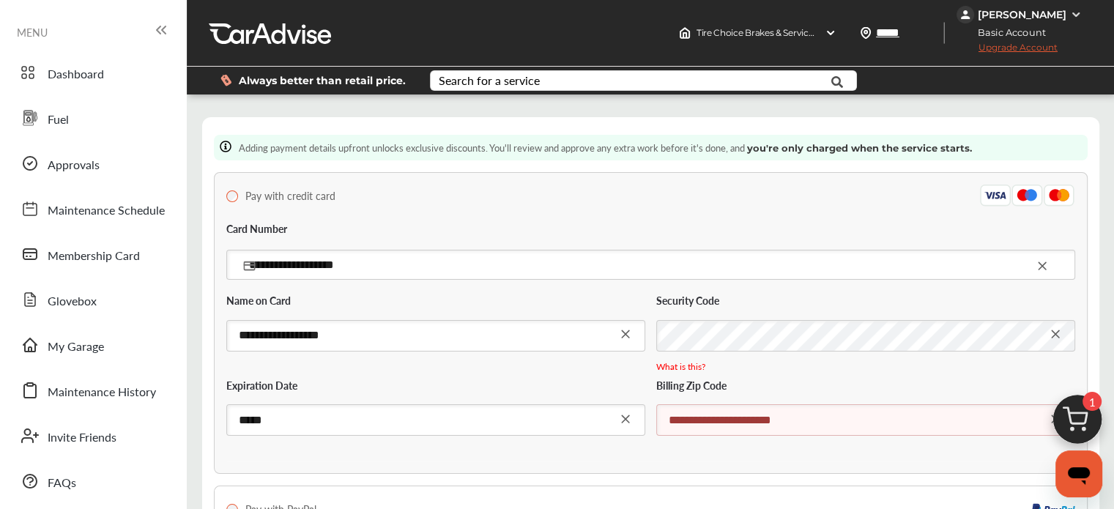
click at [534, 209] on div "**********" at bounding box center [650, 333] width 848 height 255
click at [865, 417] on input "**********" at bounding box center [865, 419] width 419 height 31
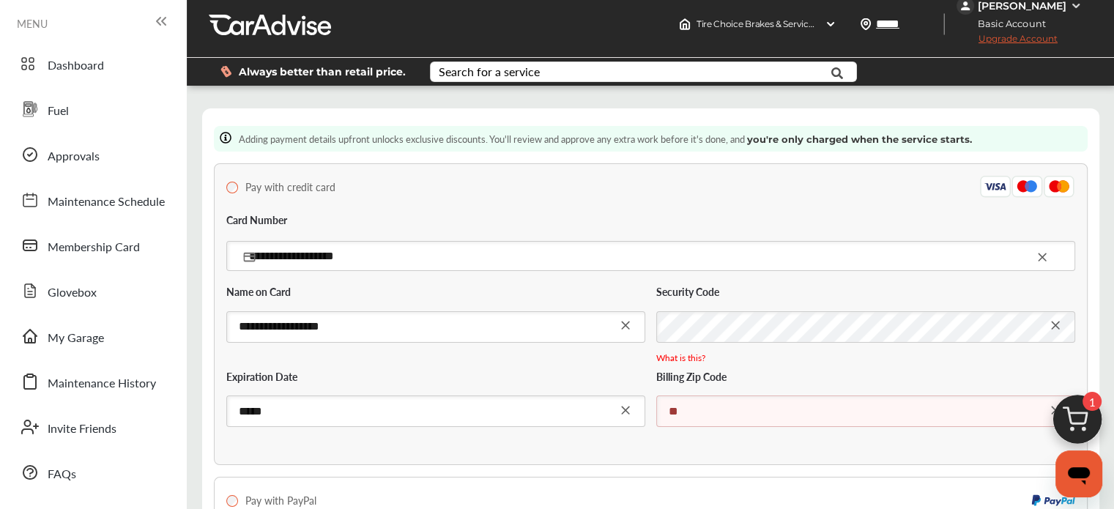
type input "*"
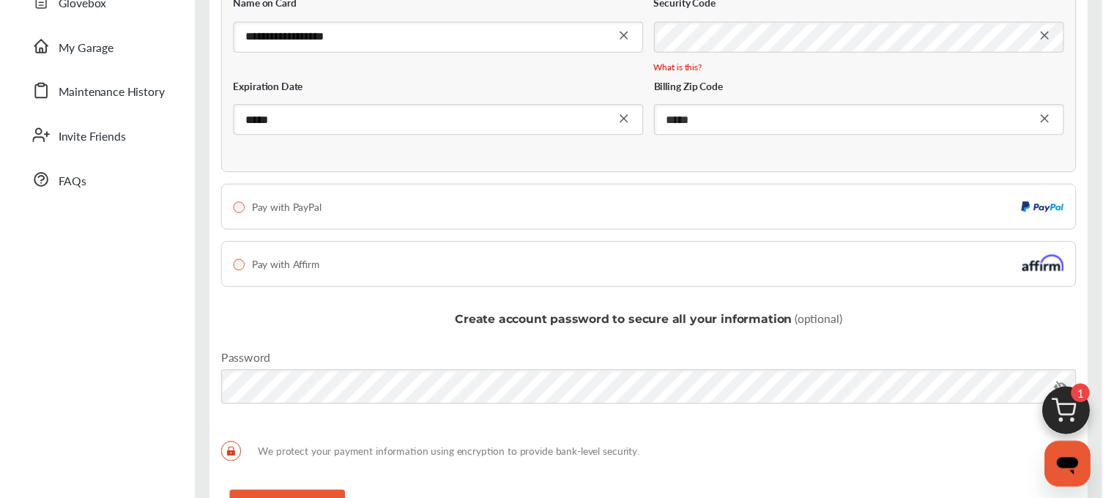
scroll to position [335, 0]
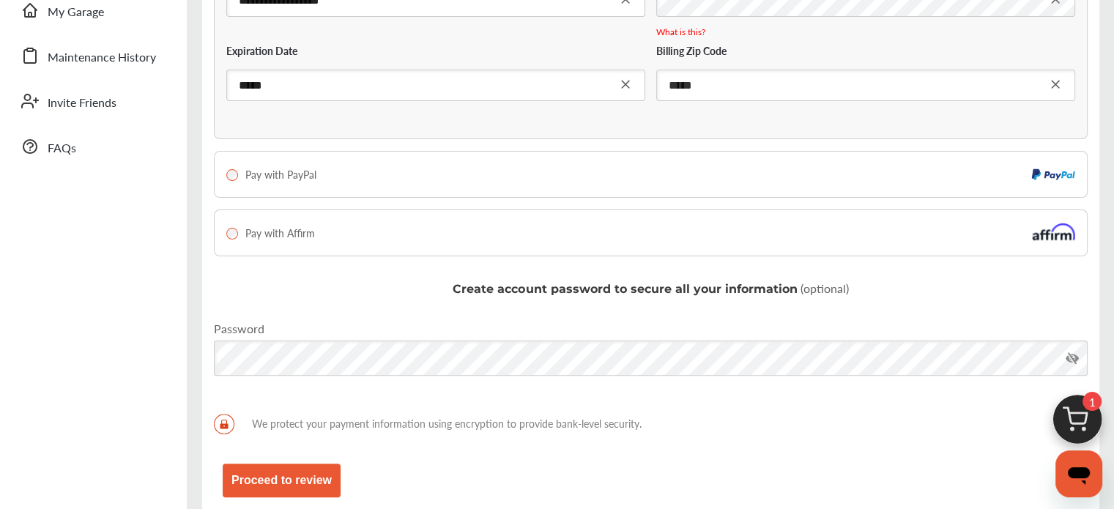
type input "*****"
click at [316, 474] on button "Proceed to review" at bounding box center [282, 480] width 118 height 34
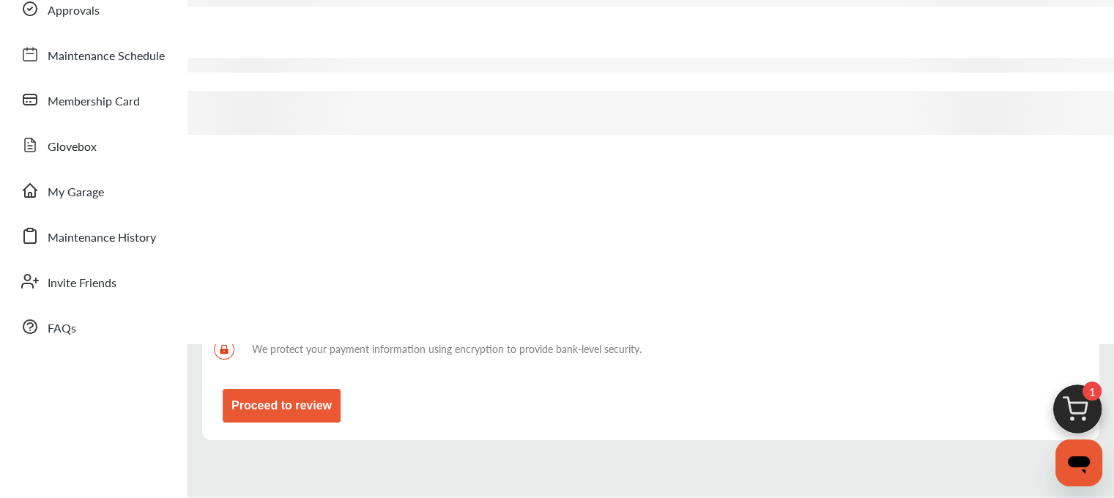
scroll to position [149, 0]
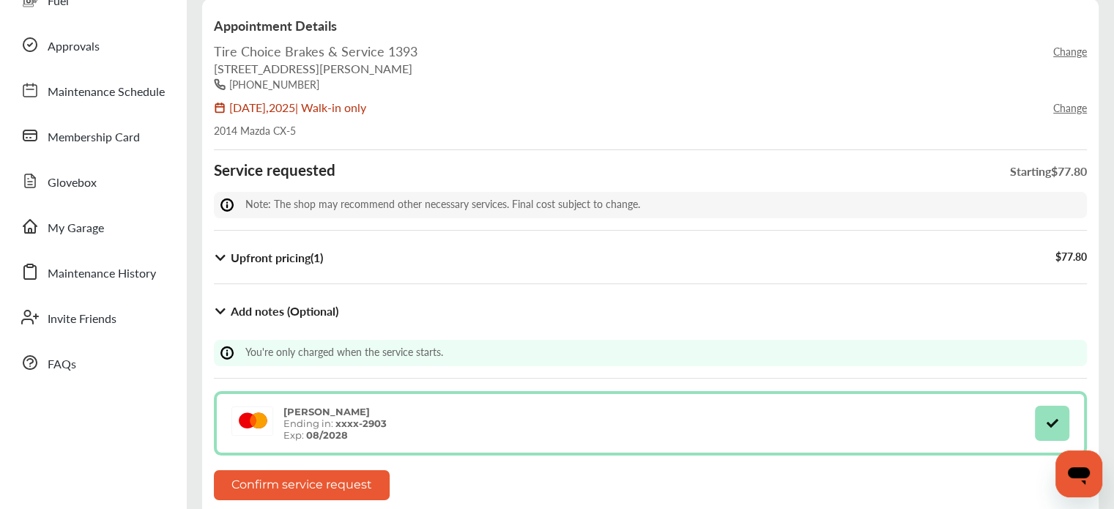
scroll to position [133, 0]
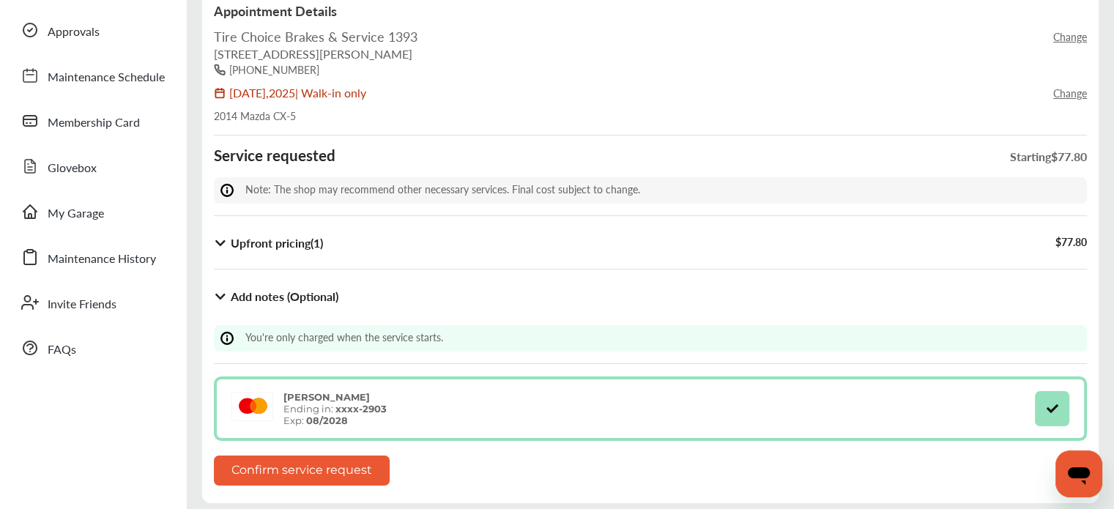
click at [252, 236] on b "Upfront pricing ( 1 )" at bounding box center [277, 242] width 92 height 17
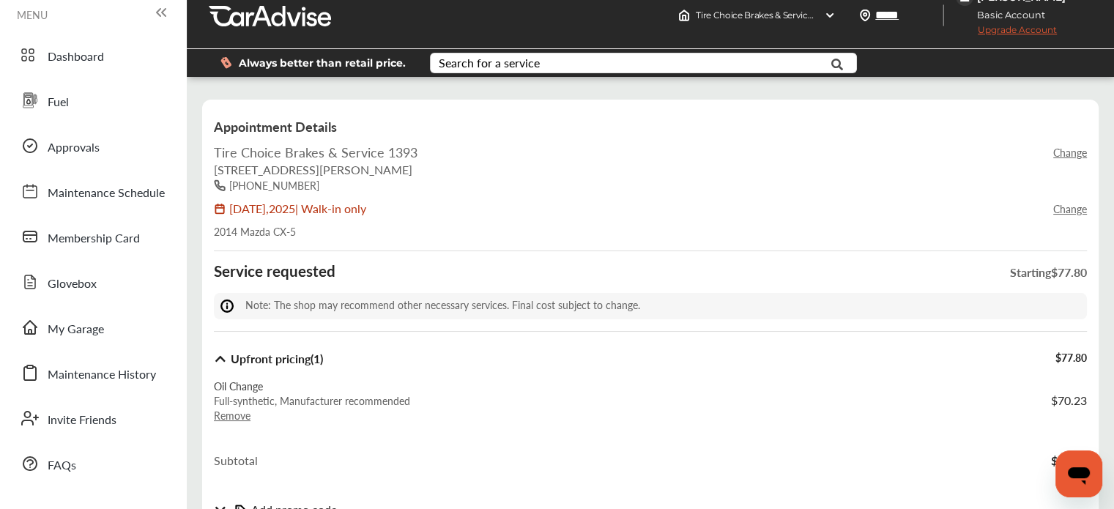
scroll to position [0, 0]
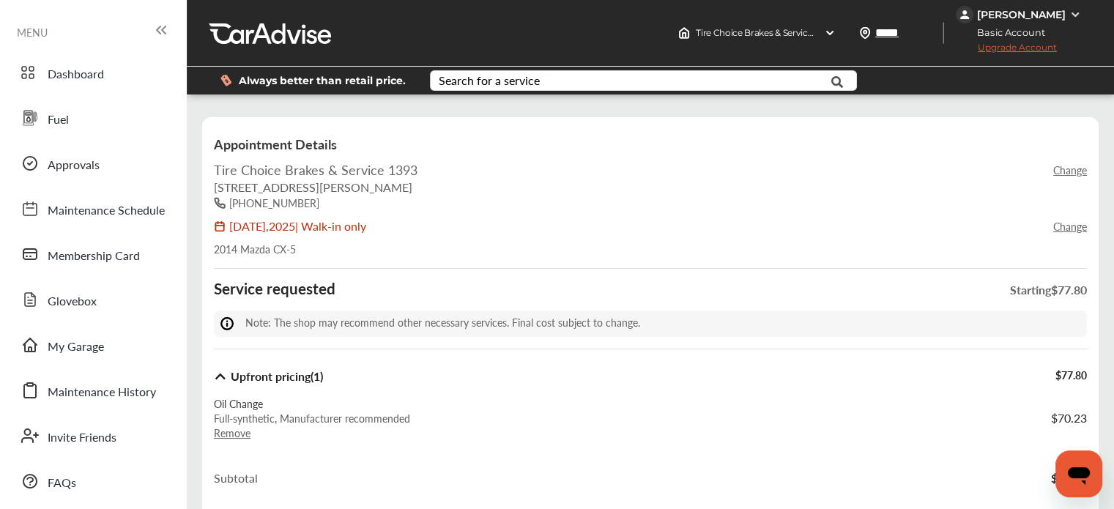
click at [1021, 15] on div "[PERSON_NAME]" at bounding box center [1021, 14] width 89 height 13
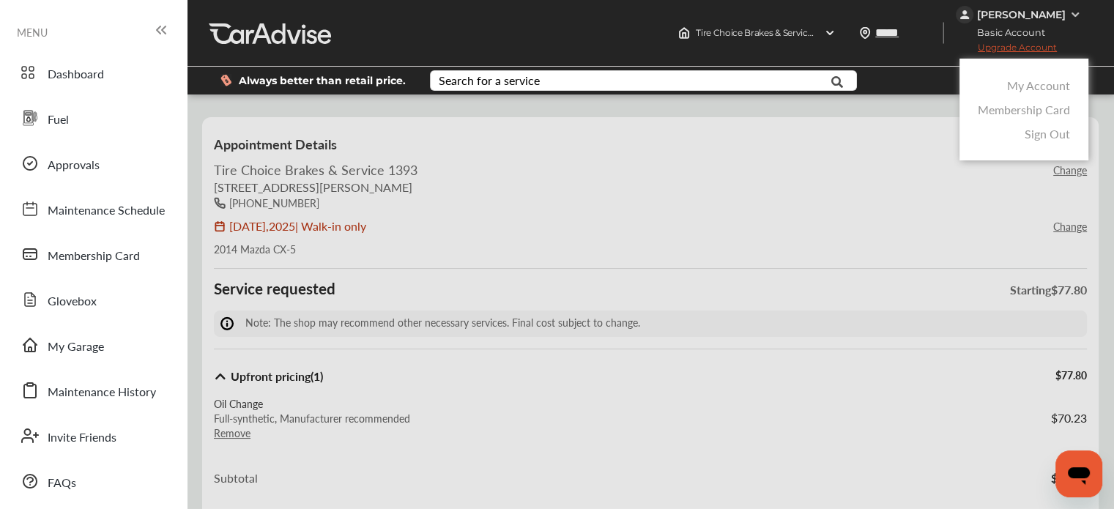
click at [1041, 86] on link "My Account" at bounding box center [1038, 85] width 63 height 17
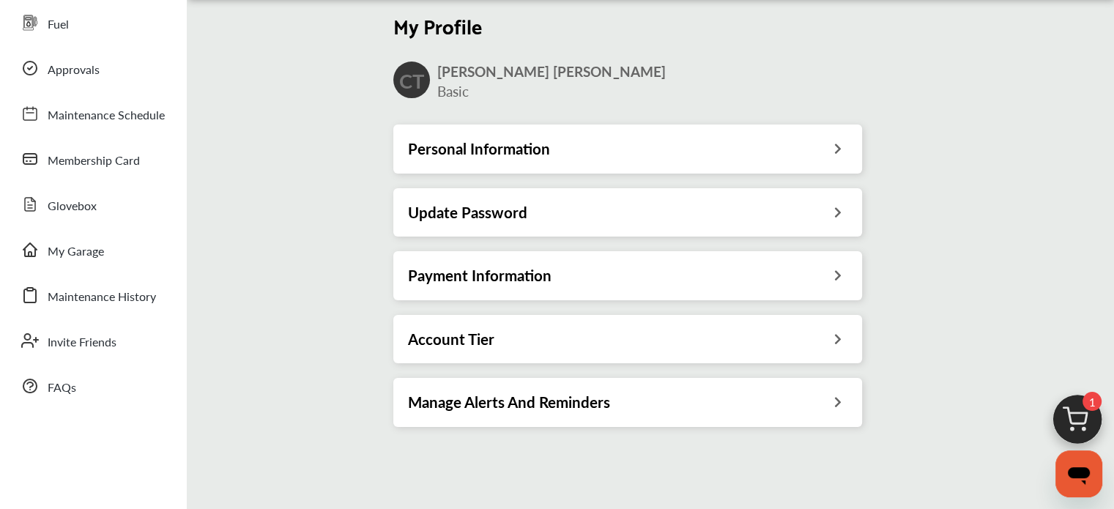
scroll to position [97, 0]
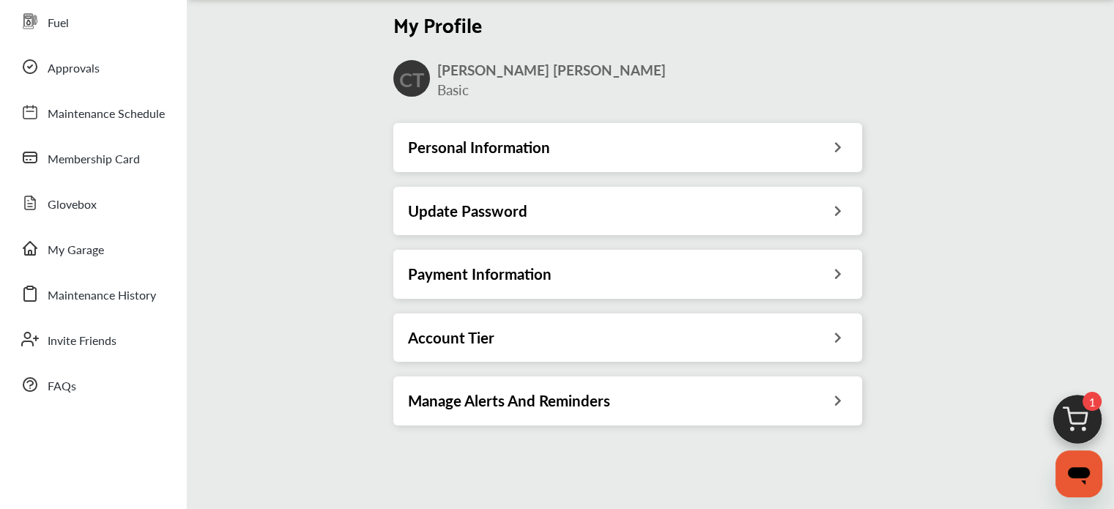
click at [838, 275] on icon at bounding box center [838, 271] width 14 height 15
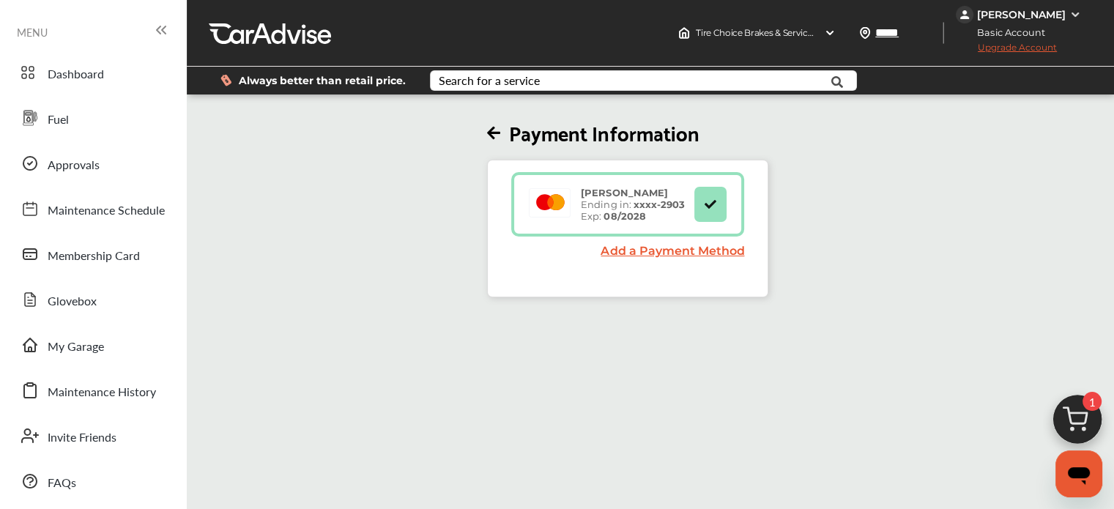
click at [539, 136] on h2 "Payment Information" at bounding box center [627, 132] width 281 height 26
click at [498, 131] on icon at bounding box center [493, 133] width 13 height 15
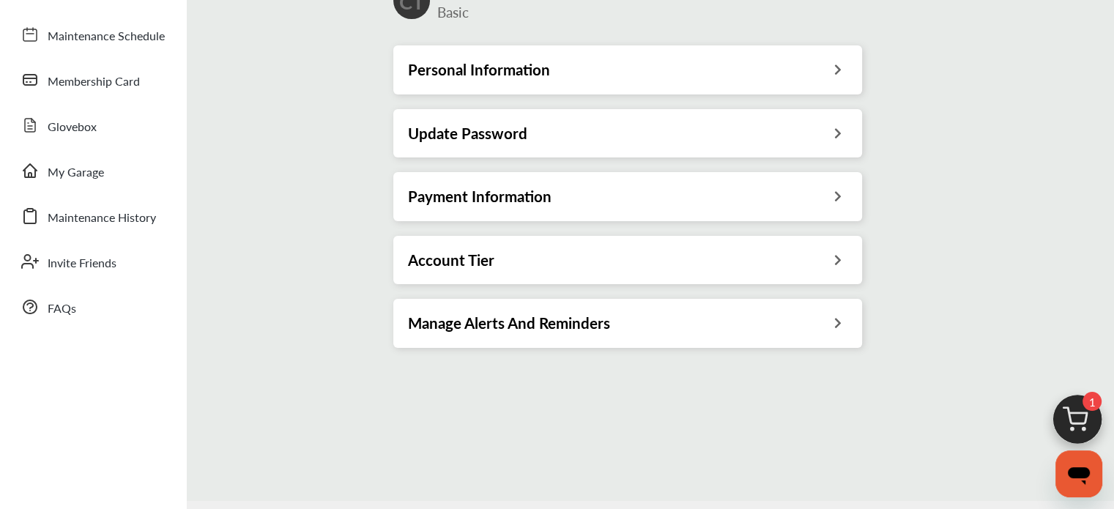
scroll to position [175, 0]
click at [840, 258] on icon at bounding box center [838, 257] width 14 height 15
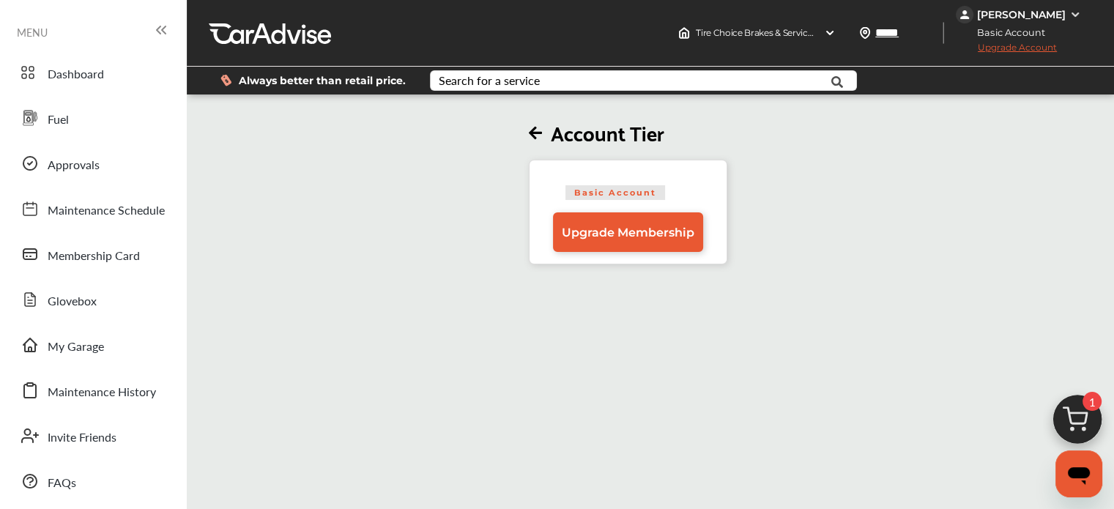
click at [536, 132] on icon at bounding box center [535, 133] width 13 height 15
